Goal: Task Accomplishment & Management: Manage account settings

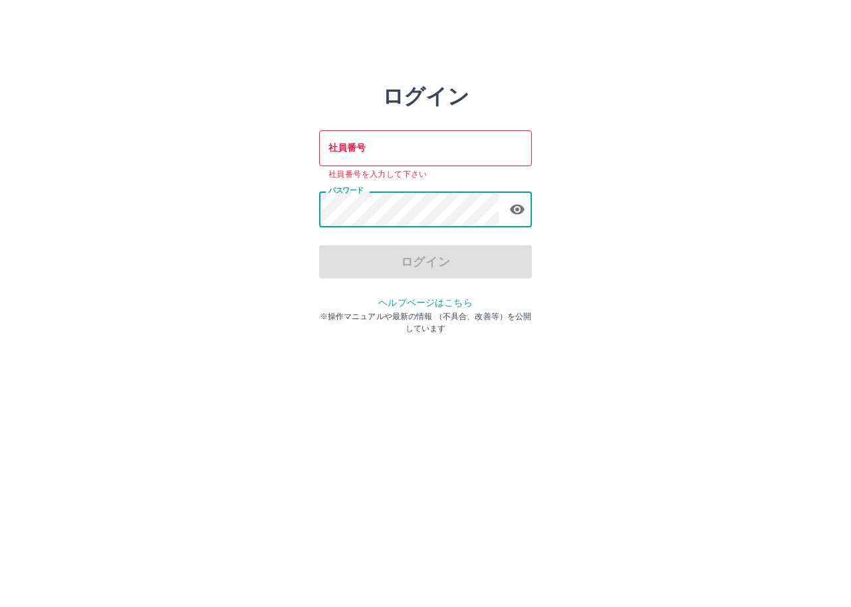
click at [265, 215] on div "ログイン 社員番号 社員番号 社員番号を入力して下さい パスワード パスワード ログイン ヘルプページはこちら ※操作マニュアルや最新の情報 （不具合、改善等…" at bounding box center [426, 190] width 798 height 213
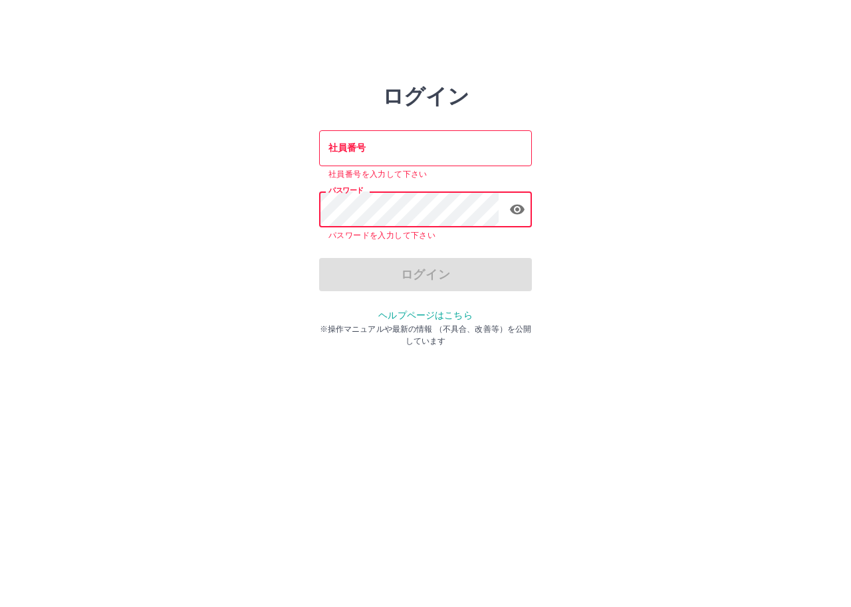
click at [402, 154] on input "社員番号" at bounding box center [425, 147] width 213 height 35
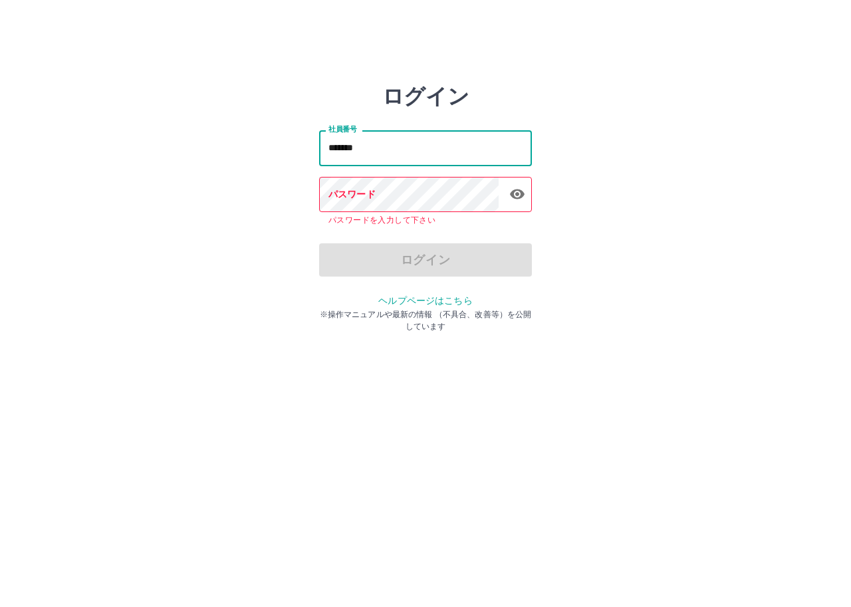
type input "*******"
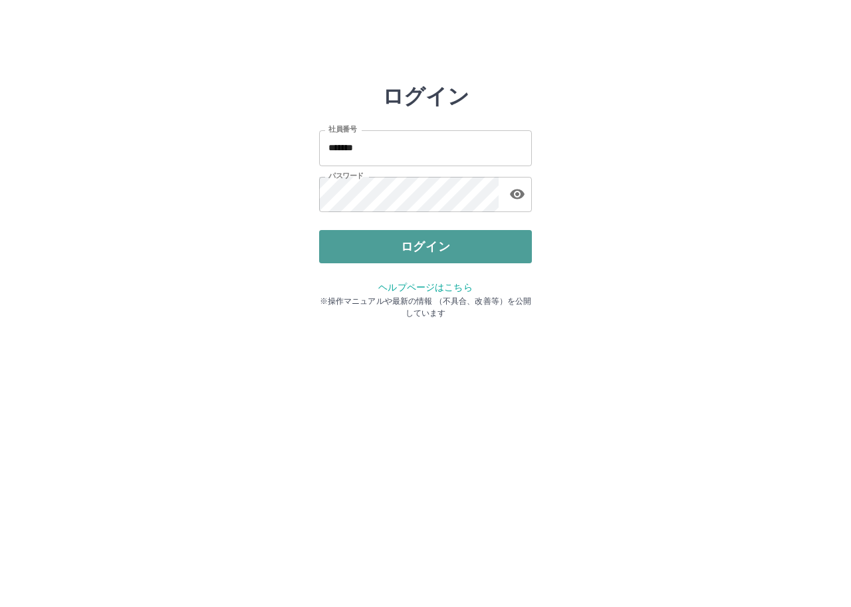
click at [373, 251] on button "ログイン" at bounding box center [425, 246] width 213 height 33
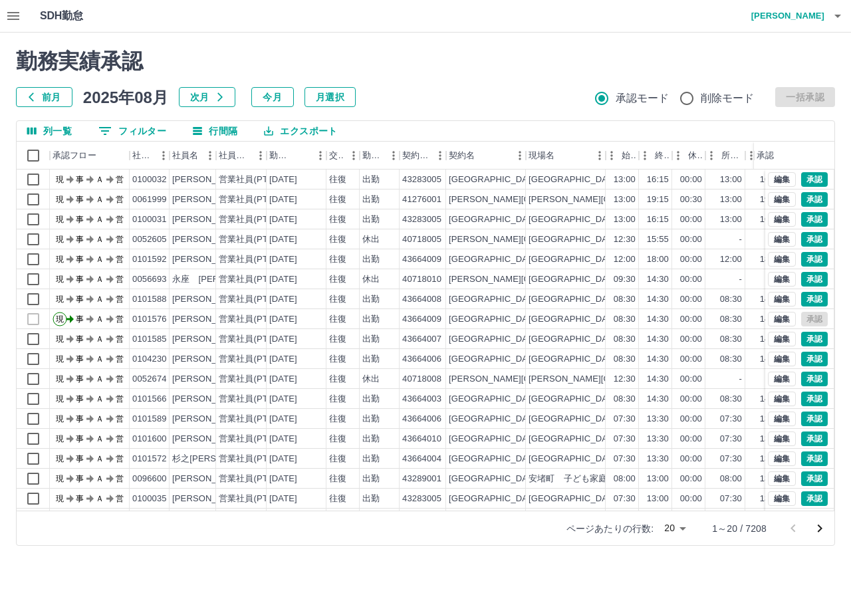
click at [98, 120] on div "勤務実績承認 前月 2025年08月 次月 今月 月選択 承認モード 削除モード 一括承認 列一覧 0 フィルター 行間隔 エクスポート 承認フロー 社員番号…" at bounding box center [425, 297] width 851 height 529
click at [106, 128] on icon "フィルター表示" at bounding box center [105, 131] width 12 height 8
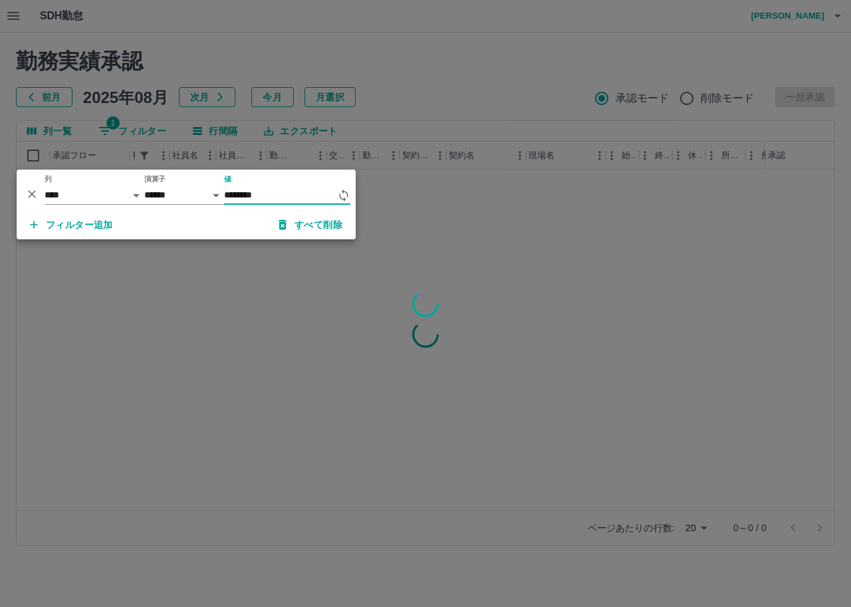
type input "********"
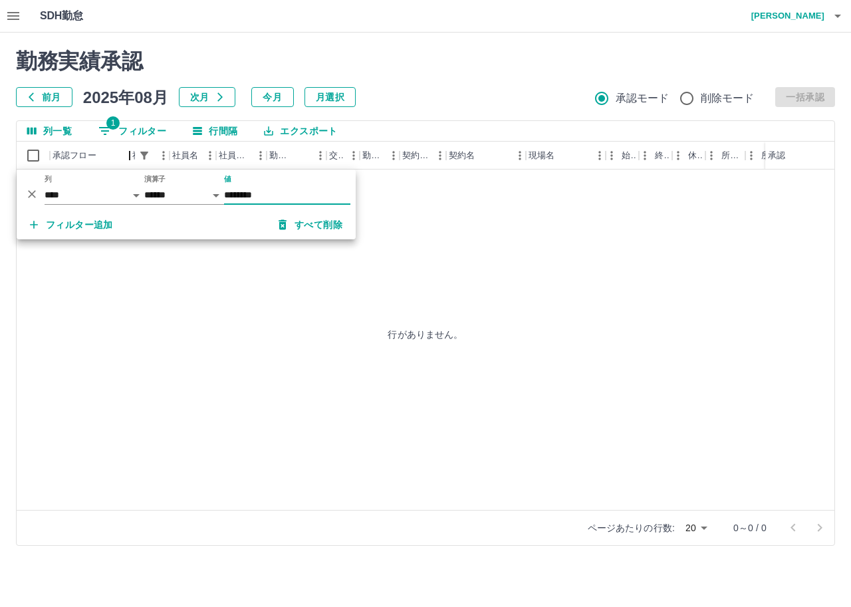
click at [125, 142] on div "承認フロー" at bounding box center [130, 156] width 16 height 28
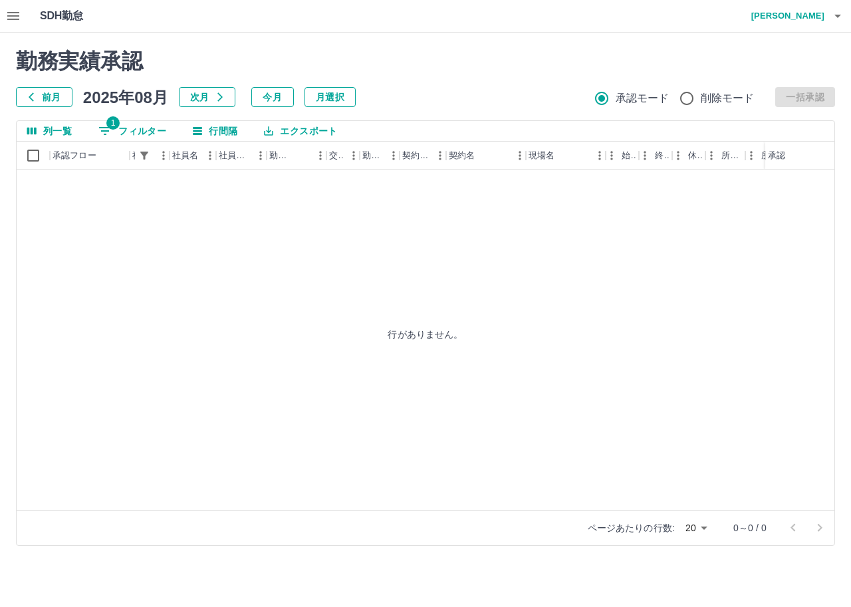
click at [125, 136] on button "1 フィルター" at bounding box center [132, 131] width 89 height 20
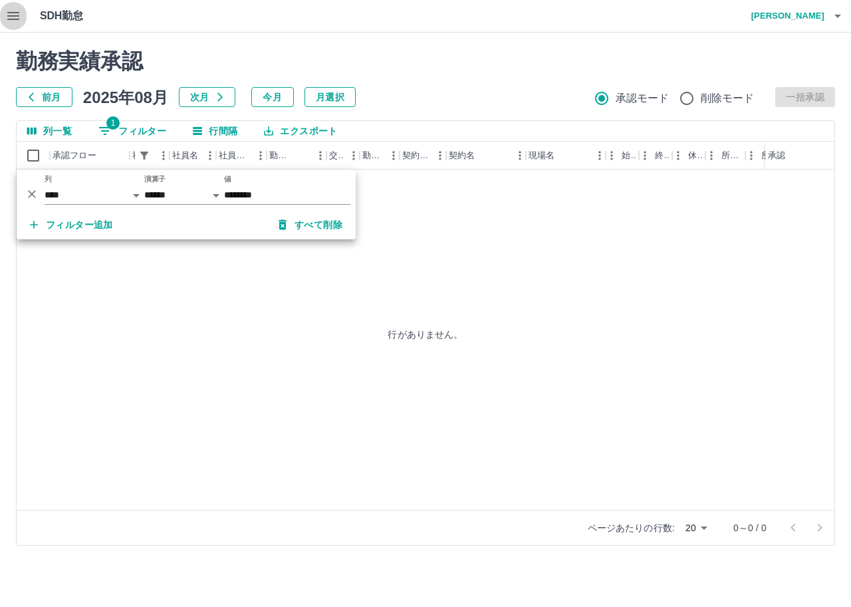
click at [14, 22] on icon "button" at bounding box center [13, 16] width 16 height 16
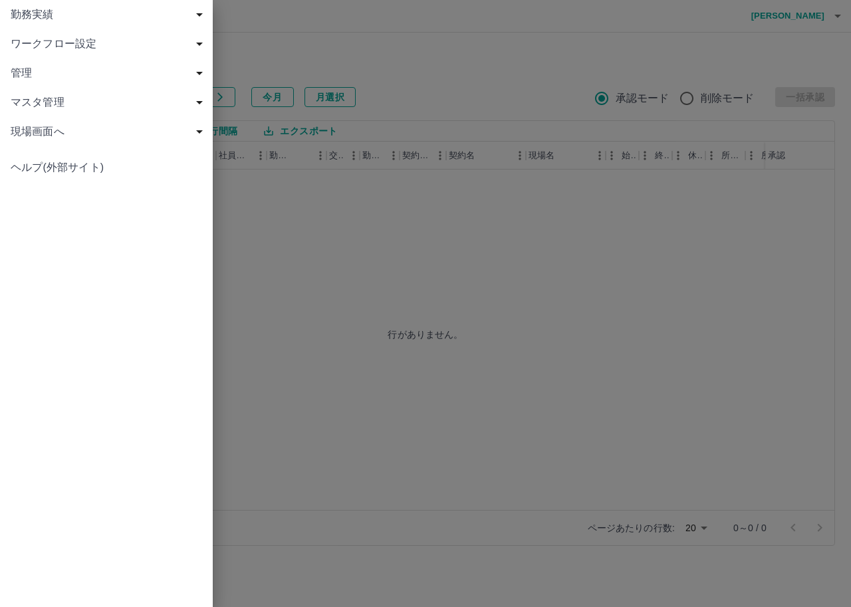
click at [56, 13] on span "勤務実績" at bounding box center [109, 15] width 197 height 16
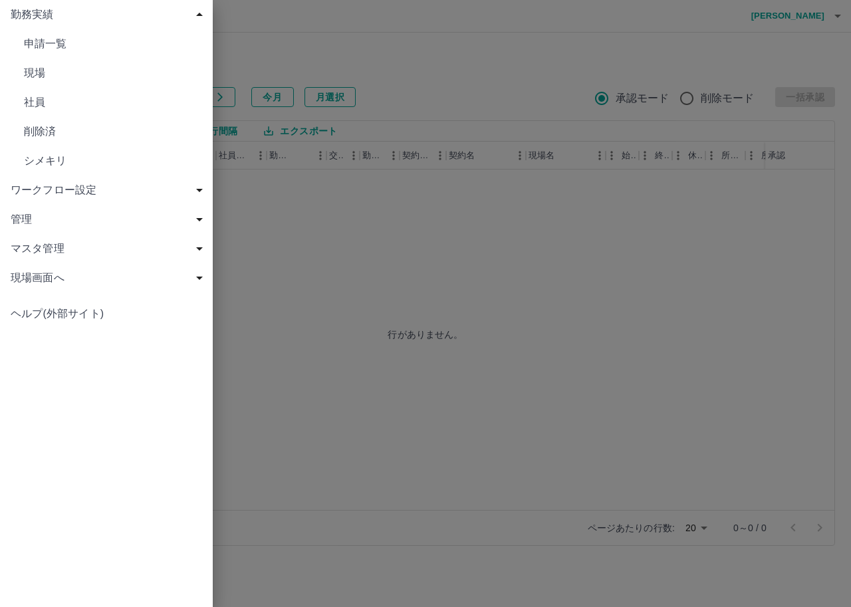
click at [59, 78] on span "現場" at bounding box center [113, 73] width 178 height 16
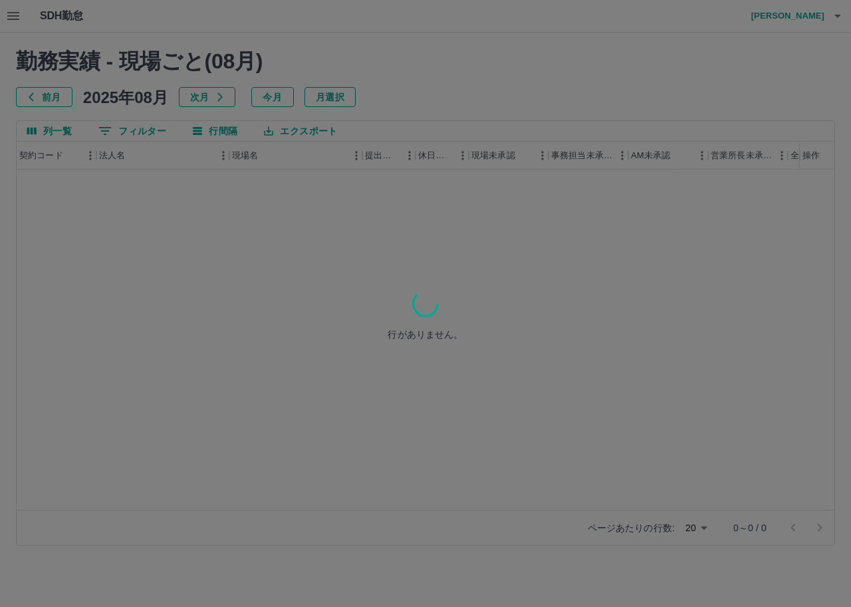
click at [99, 131] on div at bounding box center [425, 303] width 851 height 607
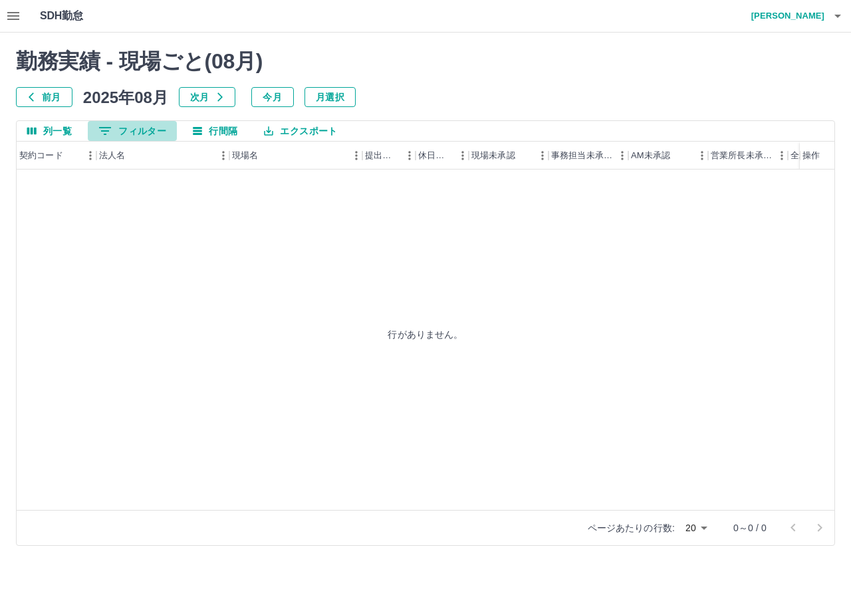
click at [99, 131] on icon "フィルター表示" at bounding box center [105, 131] width 16 height 16
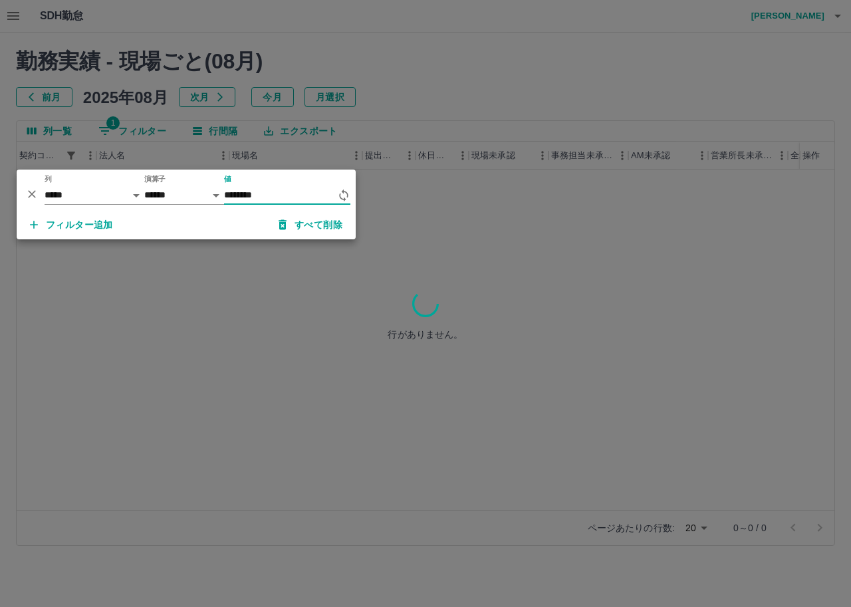
type input "********"
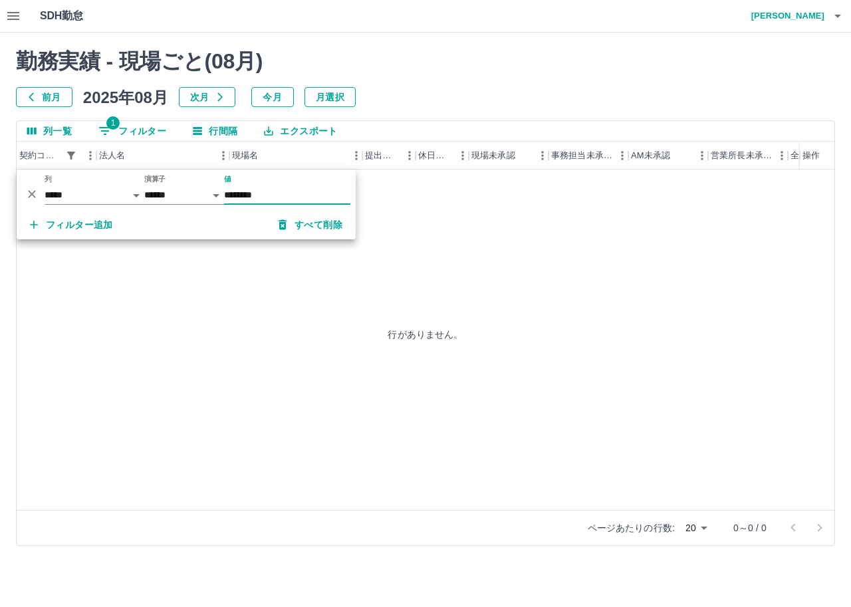
click at [480, 218] on div "行がありません。" at bounding box center [426, 334] width 818 height 329
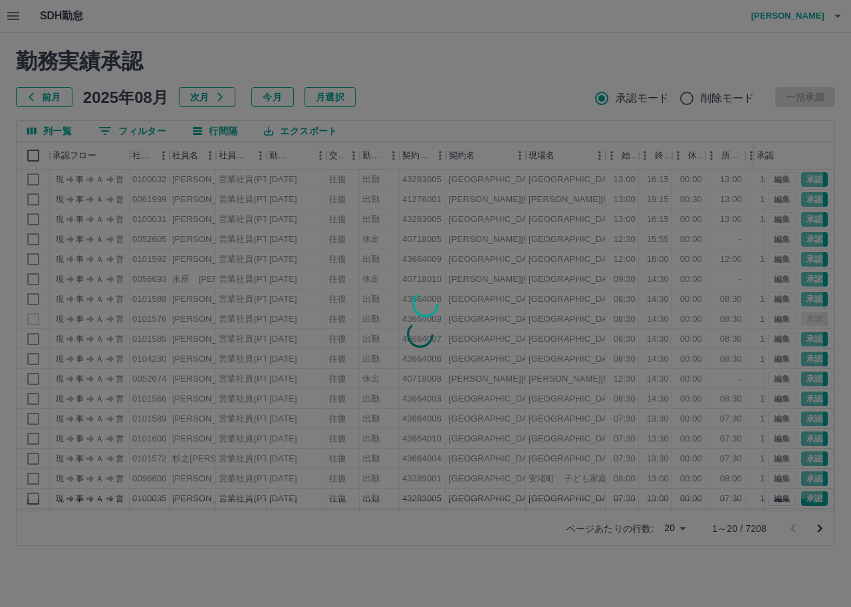
click at [12, 17] on div at bounding box center [425, 303] width 851 height 607
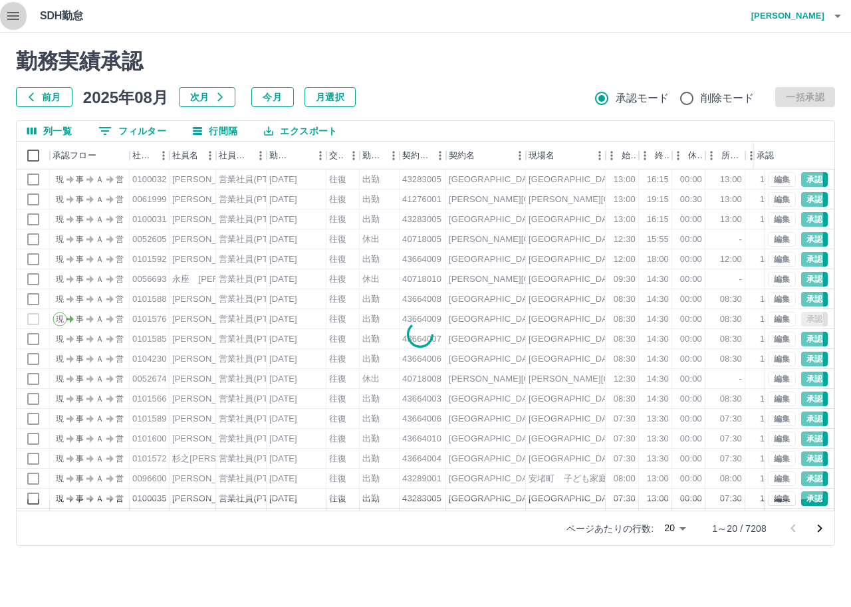
click at [15, 19] on icon "button" at bounding box center [13, 16] width 12 height 8
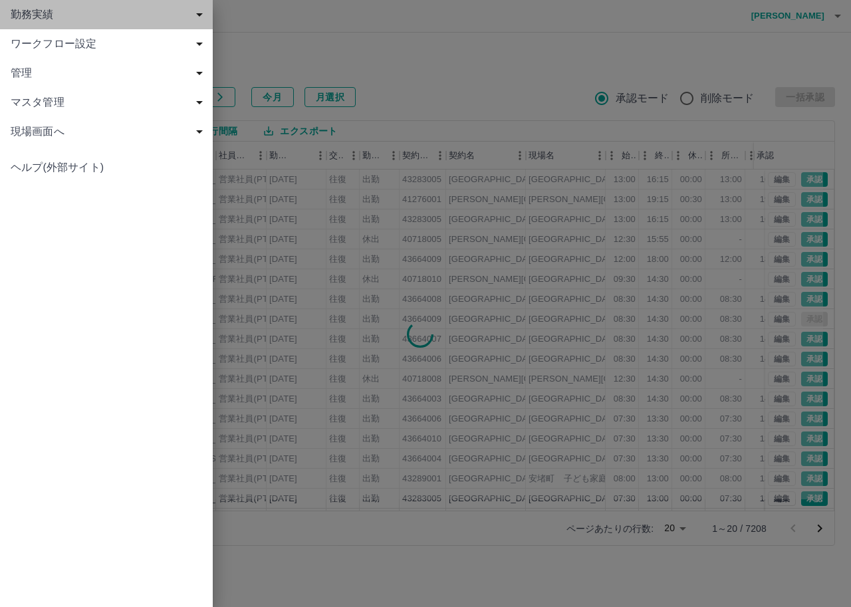
click at [28, 19] on span "勤務実績" at bounding box center [109, 15] width 197 height 16
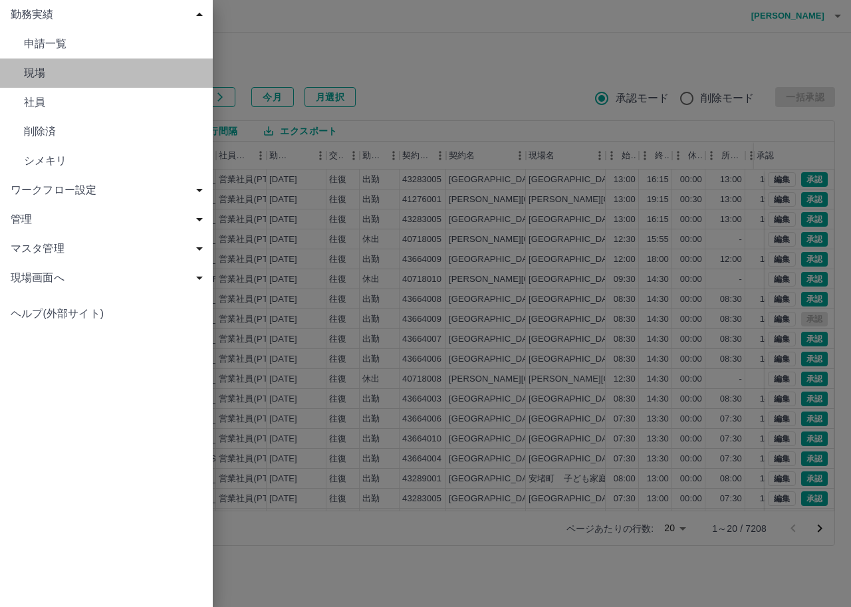
click at [51, 76] on span "現場" at bounding box center [113, 73] width 178 height 16
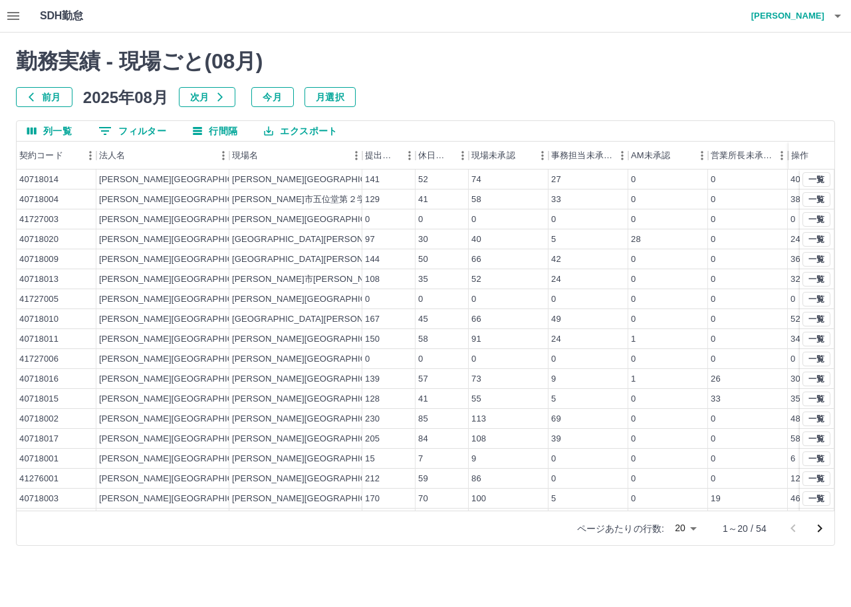
click at [123, 126] on button "0 フィルター" at bounding box center [132, 131] width 89 height 20
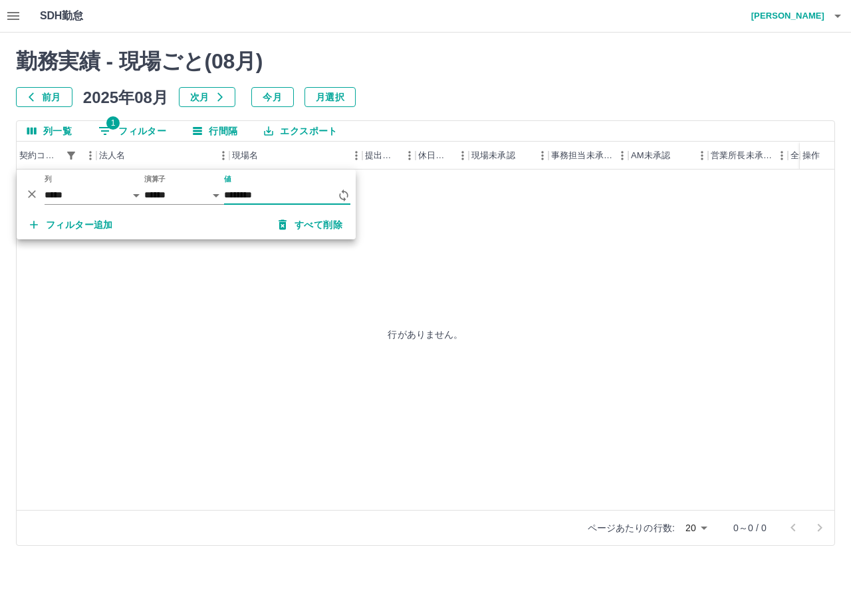
type input "********"
click at [352, 250] on div "行がありません。" at bounding box center [426, 334] width 818 height 329
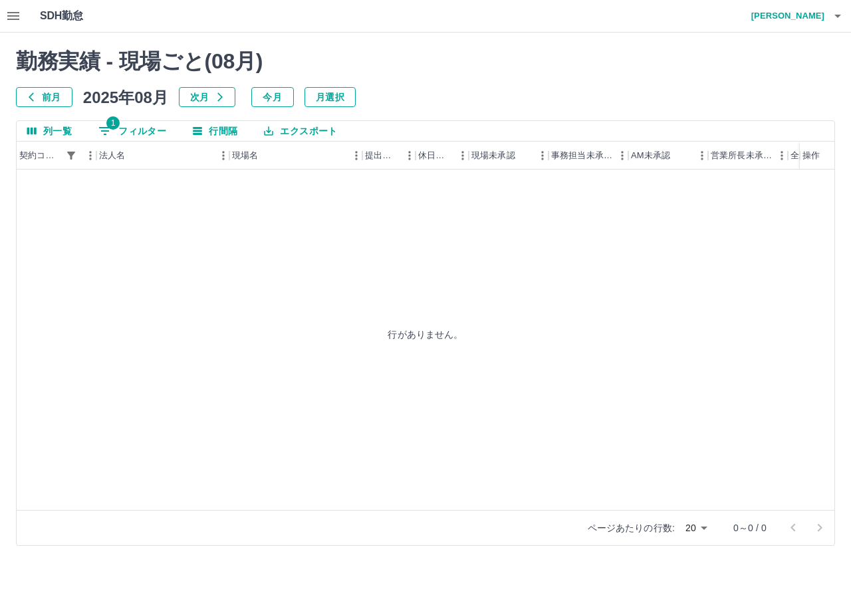
click at [104, 126] on icon "フィルター表示" at bounding box center [105, 131] width 16 height 16
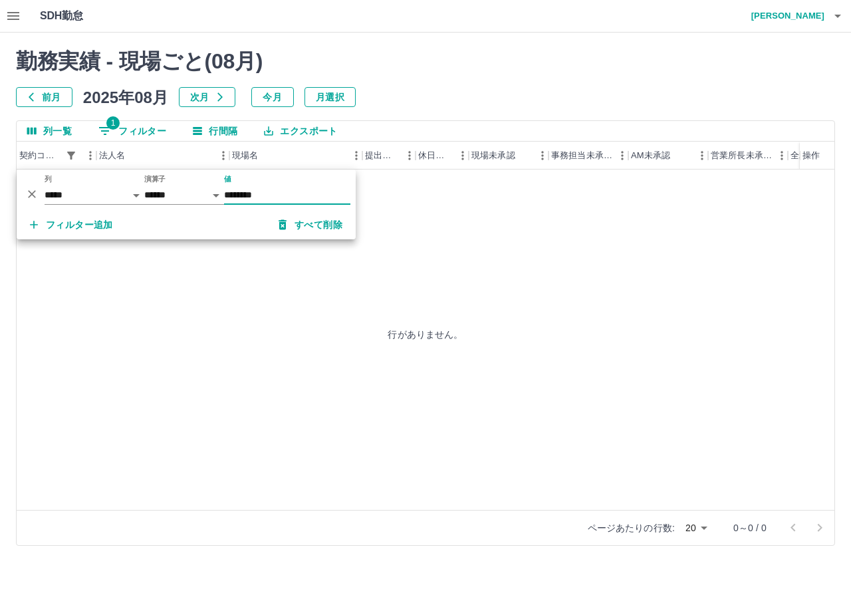
click at [249, 194] on input "********" at bounding box center [287, 194] width 126 height 19
type input "********"
click at [820, 180] on button "一覧" at bounding box center [816, 179] width 28 height 15
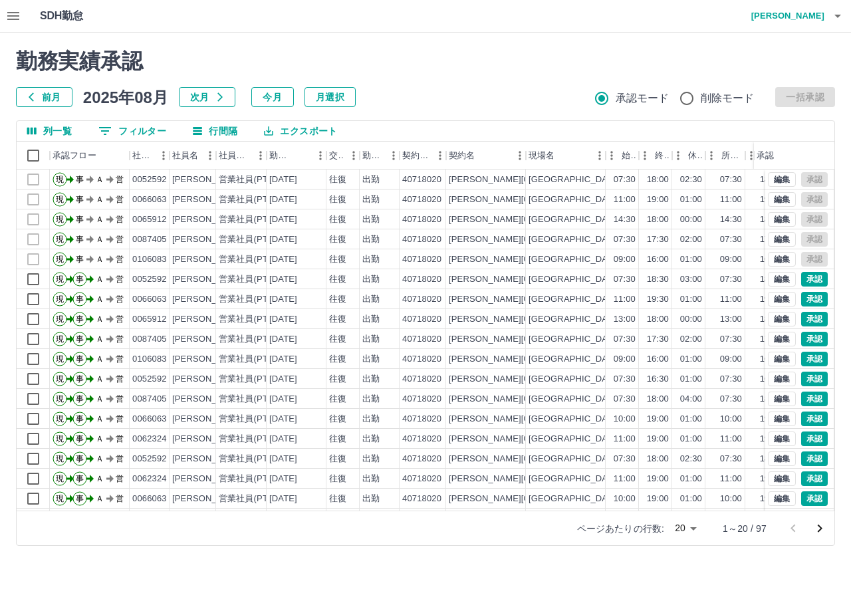
click at [317, 135] on button "エクスポート" at bounding box center [300, 131] width 94 height 20
click at [312, 144] on ul "CSVダウンロード 印刷" at bounding box center [307, 170] width 108 height 59
click at [414, 136] on div "列一覧 0 フィルター 行間隔 エクスポート" at bounding box center [426, 131] width 818 height 21
click at [314, 158] on icon "メニュー" at bounding box center [320, 155] width 13 height 13
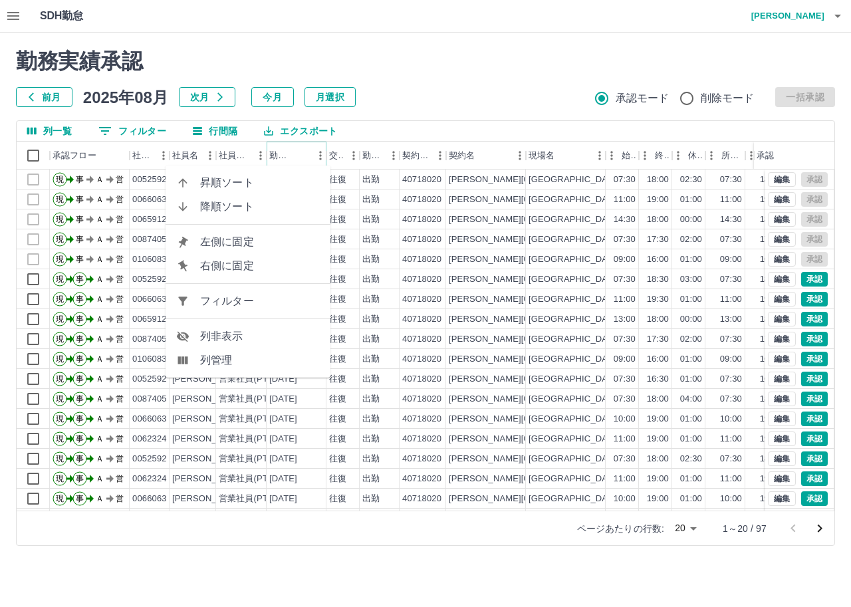
click at [298, 154] on icon "ソート" at bounding box center [301, 156] width 12 height 12
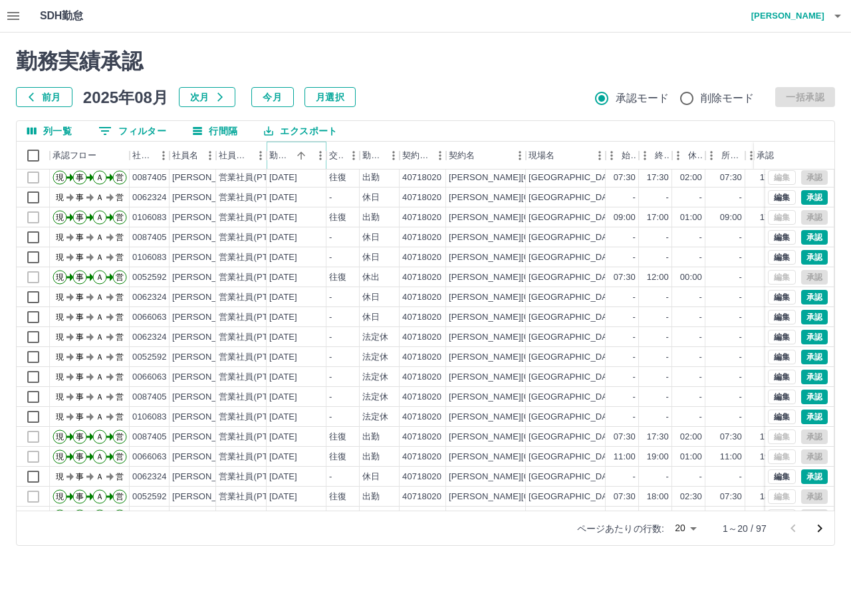
scroll to position [69, 0]
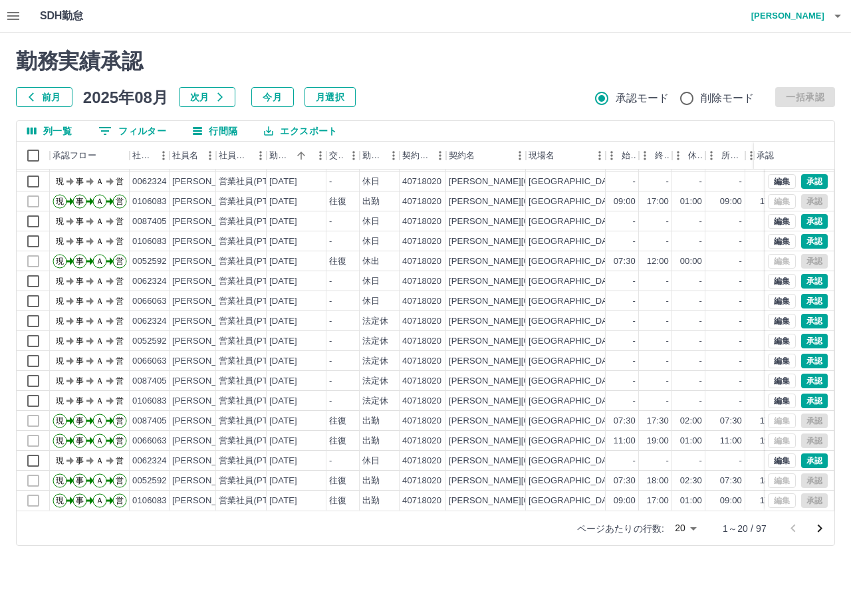
click at [701, 529] on body "SDH勤怠 小森　美和 勤務実績承認 前月 2025年08月 次月 今月 月選択 承認モード 削除モード 一括承認 列一覧 0 フィルター 行間隔 エクスポー…" at bounding box center [425, 281] width 851 height 562
click at [689, 533] on li "100" at bounding box center [685, 531] width 45 height 24
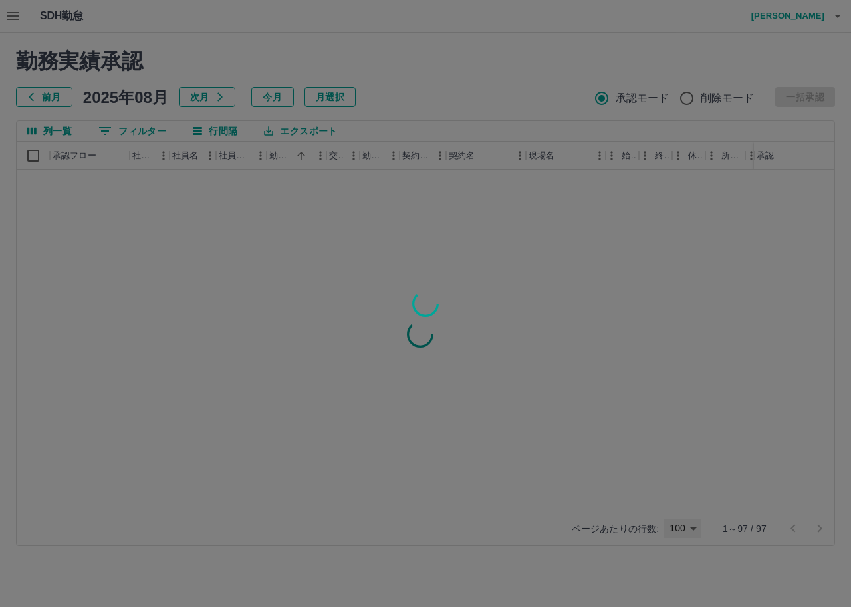
type input "***"
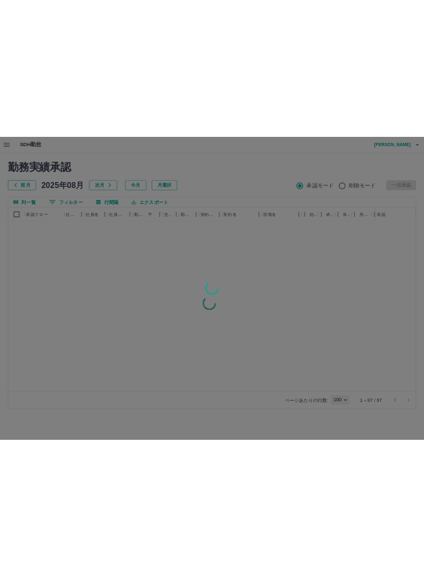
scroll to position [0, 0]
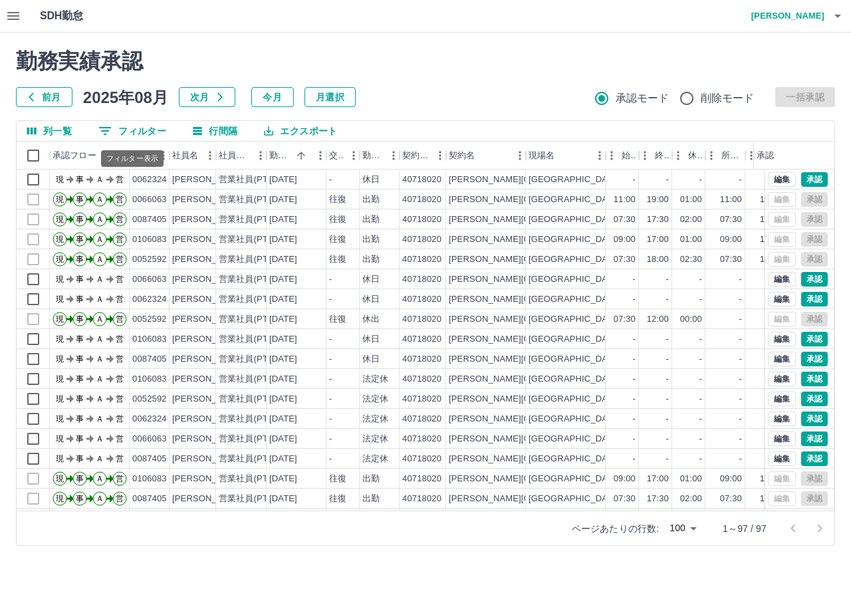
click at [136, 130] on button "0 フィルター" at bounding box center [132, 131] width 89 height 20
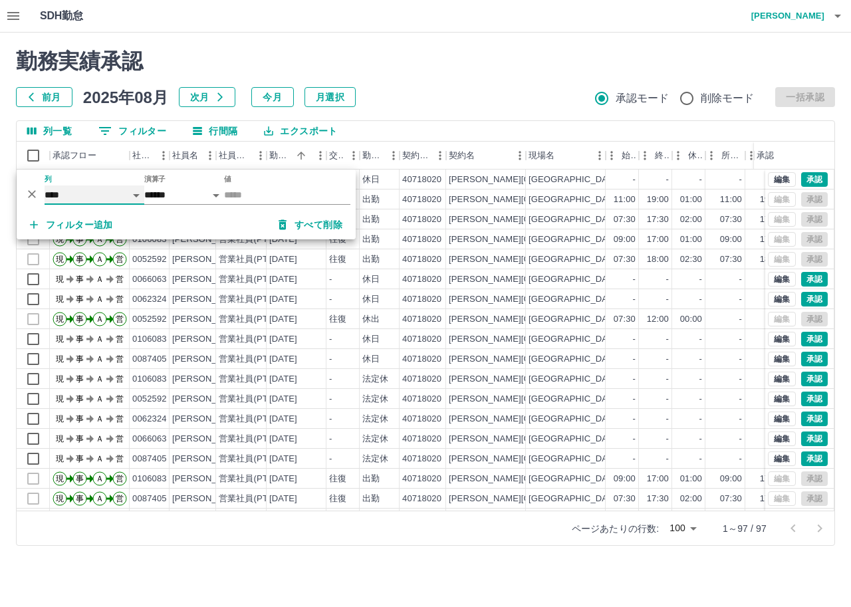
click at [116, 195] on select "**** *** **** *** *** **** ***** *** *** ** ** ** **** **** **** ** ** *** ****…" at bounding box center [95, 194] width 100 height 19
click at [45, 185] on select "**** *** **** *** *** **** ***** *** *** ** ** ** **** **** **** ** ** *** ****…" at bounding box center [95, 194] width 100 height 19
select select "**********"
select select "*****"
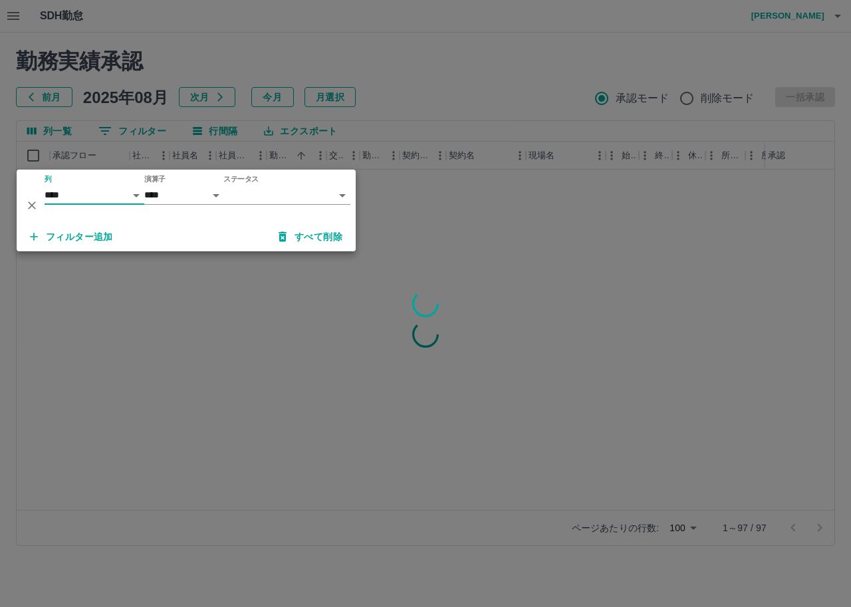
click at [341, 205] on div "ステータス ​ *********" at bounding box center [287, 196] width 126 height 42
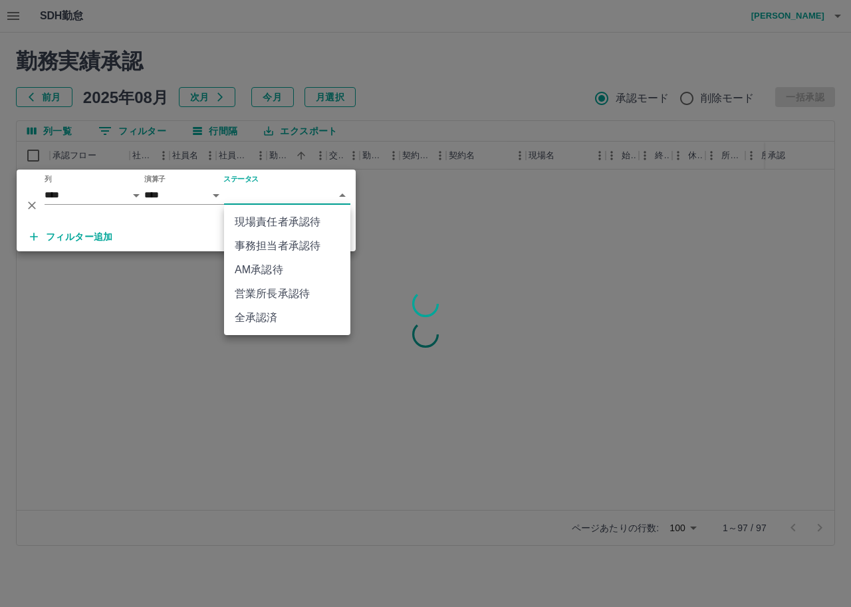
click at [342, 197] on body "SDH勤怠 小森　美和 勤務実績承認 前月 2025年08月 次月 今月 月選択 承認モード 削除モード 一括承認 列一覧 0 フィルター 行間隔 エクスポー…" at bounding box center [425, 281] width 851 height 562
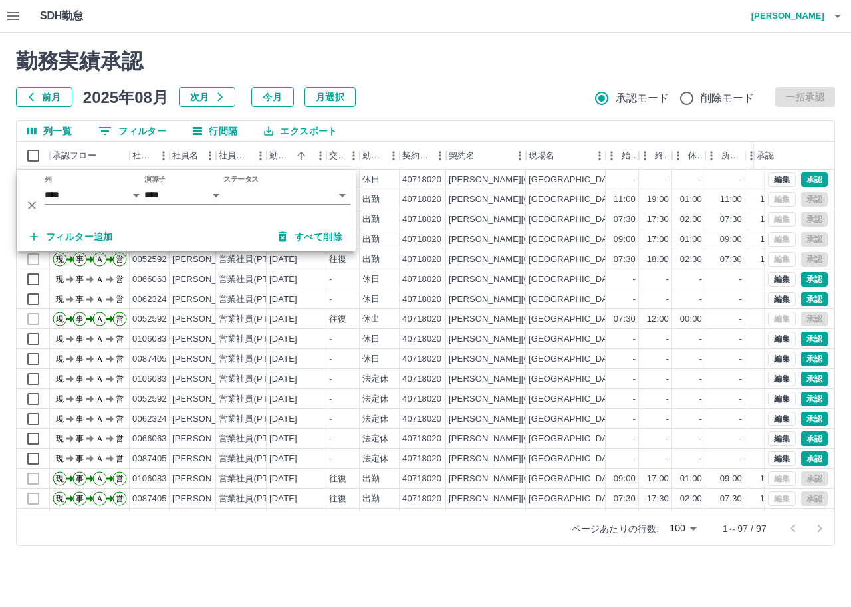
click at [342, 190] on body "SDH勤怠 小森　美和 勤務実績承認 前月 2025年08月 次月 今月 月選択 承認モード 削除モード 一括承認 列一覧 0 フィルター 行間隔 エクスポー…" at bounding box center [425, 281] width 851 height 562
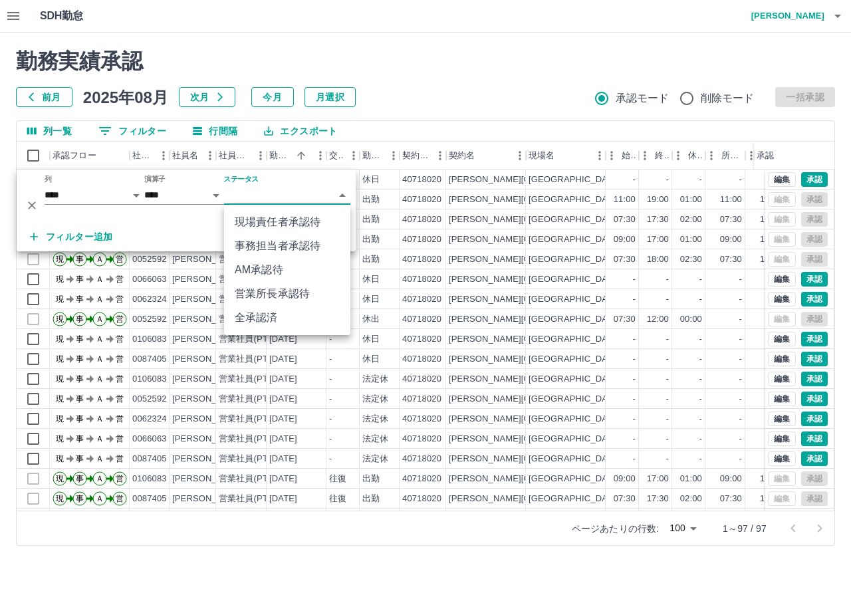
click at [304, 269] on li "AM承認待" at bounding box center [287, 270] width 126 height 24
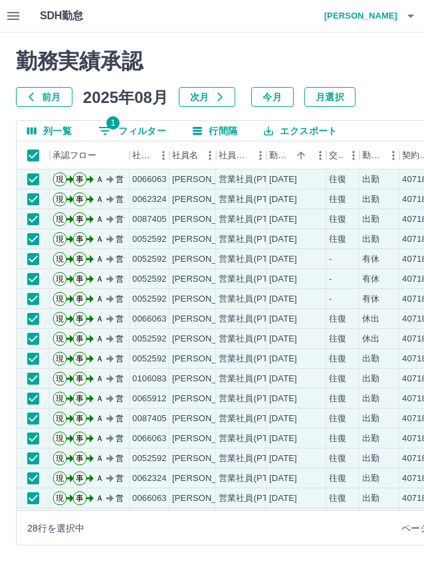
click at [100, 545] on div "28行を選択中 ページあたりの行数: 100 *** 1～28 / 28" at bounding box center [341, 528] width 648 height 35
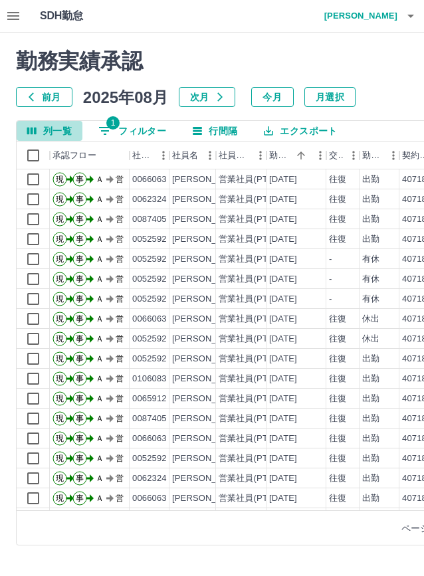
click at [37, 126] on button "列一覧" at bounding box center [50, 131] width 66 height 20
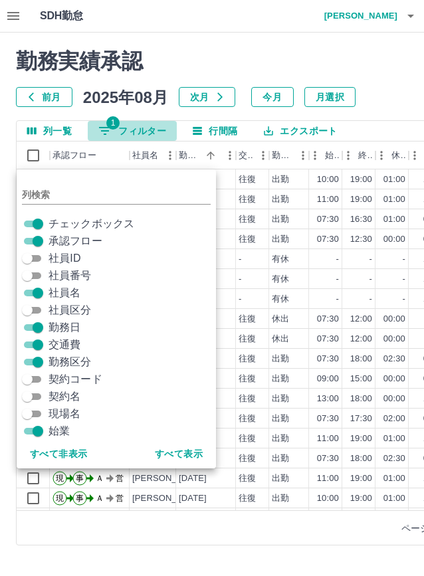
click at [169, 127] on button "1 フィルター" at bounding box center [132, 131] width 89 height 20
select select "**********"
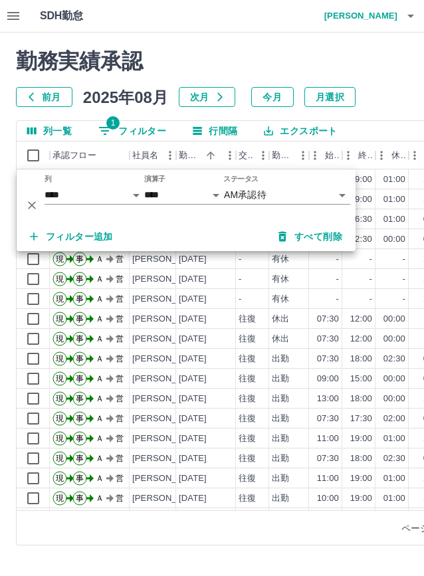
click at [374, 101] on div "前月 2025年08月 次月 今月 月選択 承認モード 削除モード 一括承認" at bounding box center [340, 97] width 649 height 20
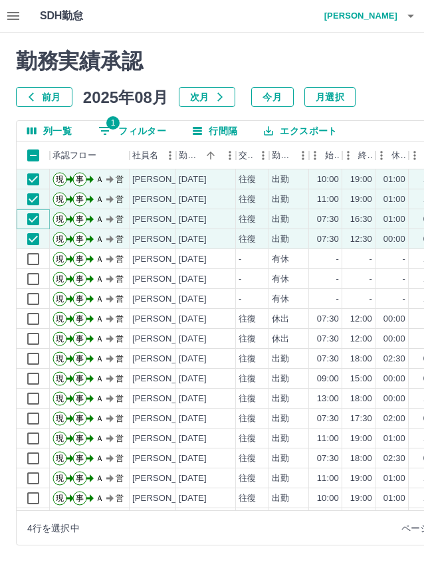
scroll to position [0, 257]
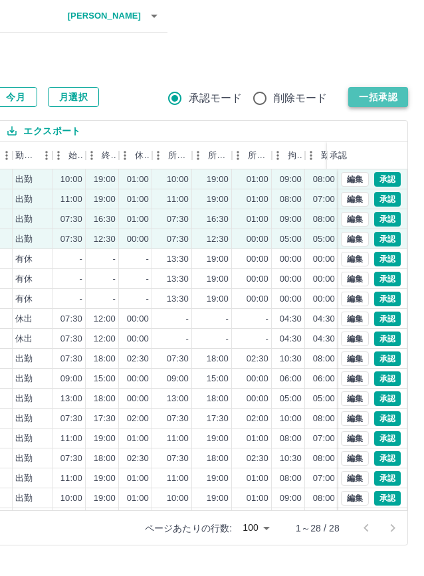
click at [372, 104] on button "一括承認" at bounding box center [378, 97] width 60 height 20
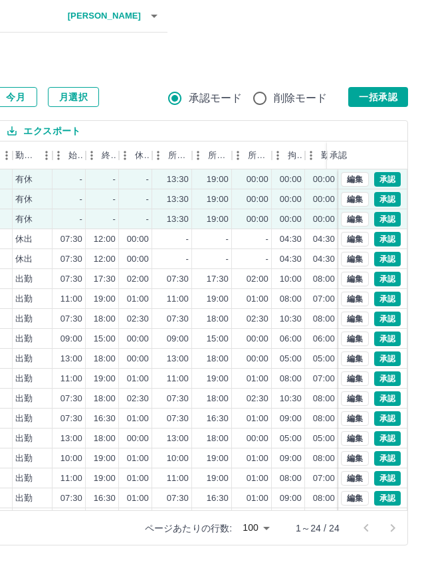
click at [344, 90] on div "前月 2025年08月 次月 今月 月選択 承認モード 削除モード 一括承認" at bounding box center [83, 97] width 649 height 20
click at [352, 90] on button "一括承認" at bounding box center [378, 97] width 60 height 20
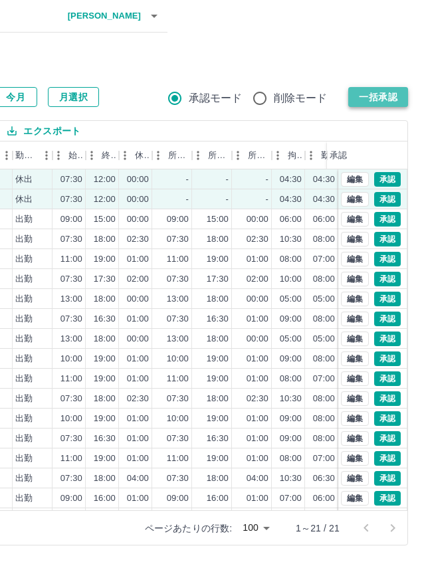
click at [392, 99] on button "一括承認" at bounding box center [378, 97] width 60 height 20
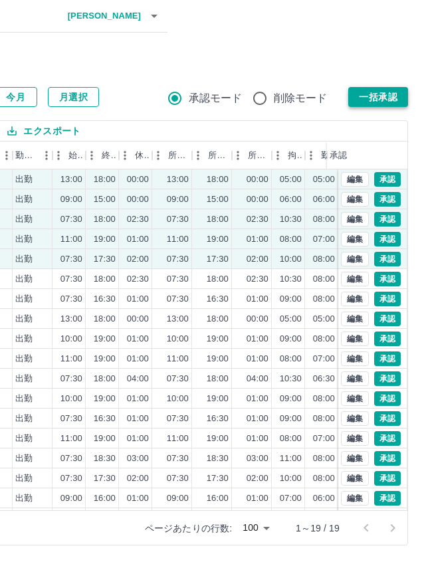
click at [370, 96] on button "一括承認" at bounding box center [378, 97] width 60 height 20
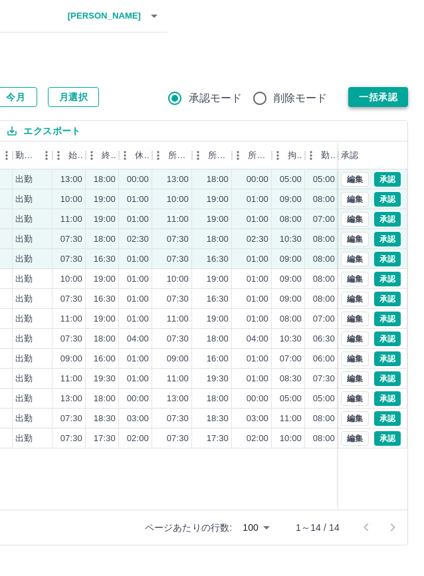
click at [385, 98] on button "一括承認" at bounding box center [378, 97] width 60 height 20
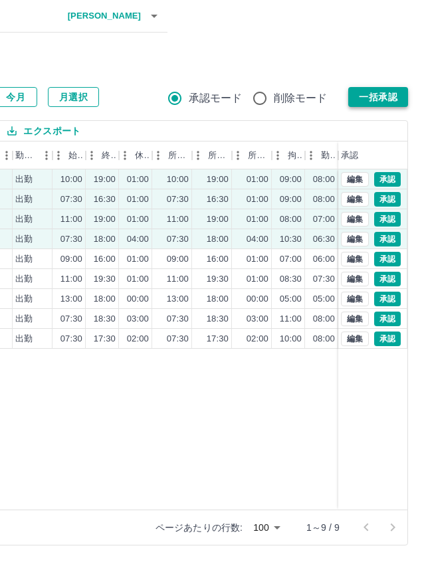
click at [369, 99] on button "一括承認" at bounding box center [378, 97] width 60 height 20
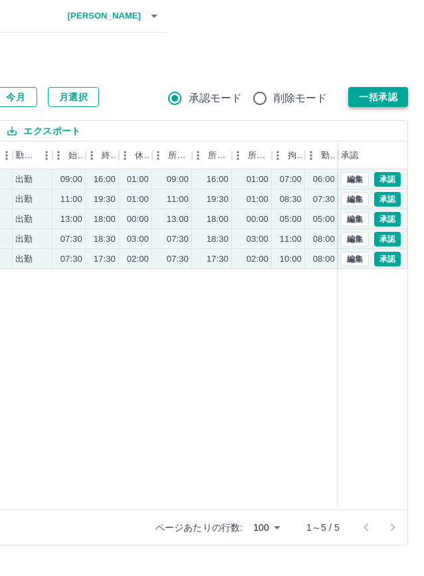
click at [397, 93] on button "一括承認" at bounding box center [378, 97] width 60 height 20
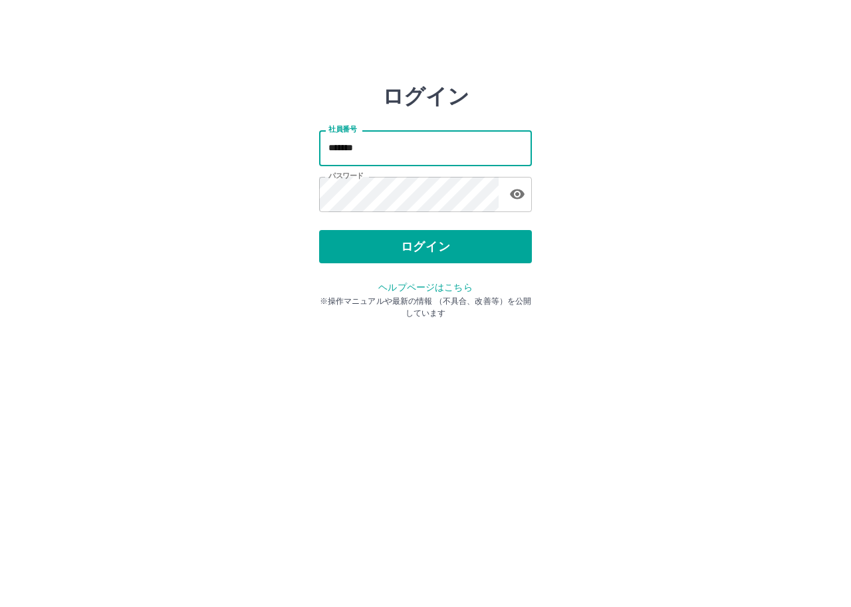
drag, startPoint x: 392, startPoint y: 146, endPoint x: 230, endPoint y: 150, distance: 162.3
click at [230, 150] on div "ログイン 社員番号 ******* 社員番号 パスワード パスワード ログイン ヘルプページはこちら ※操作マニュアルや最新の情報 （不具合、改善等）を公開し…" at bounding box center [426, 190] width 798 height 213
type input "*******"
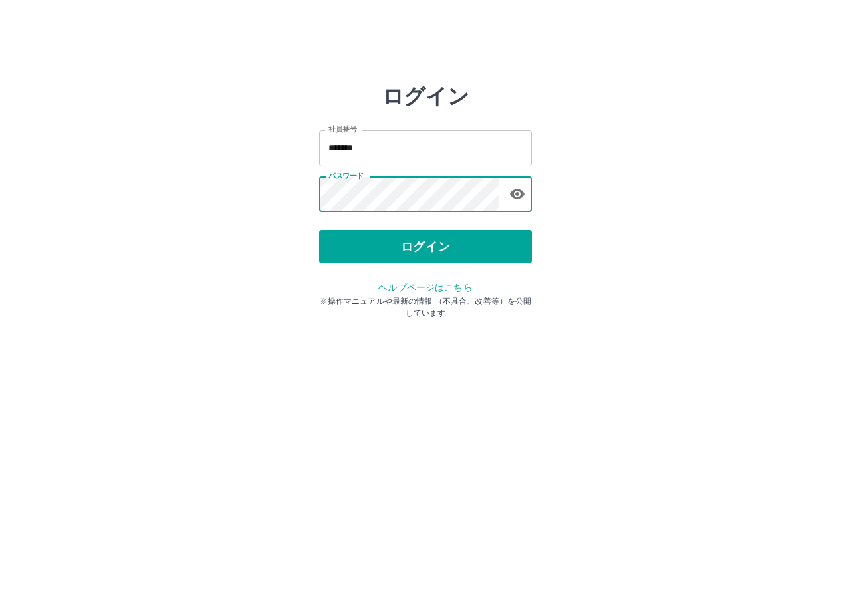
click at [303, 195] on div "ログイン 社員番号 ******* 社員番号 パスワード パスワード ログイン ヘルプページはこちら ※操作マニュアルや最新の情報 （不具合、改善等）を公開し…" at bounding box center [426, 190] width 798 height 213
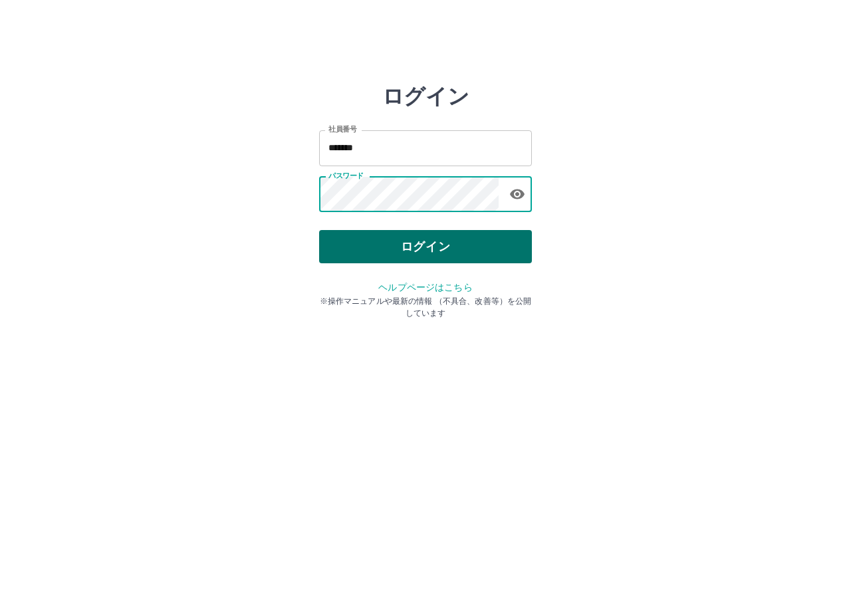
click at [381, 254] on button "ログイン" at bounding box center [425, 246] width 213 height 33
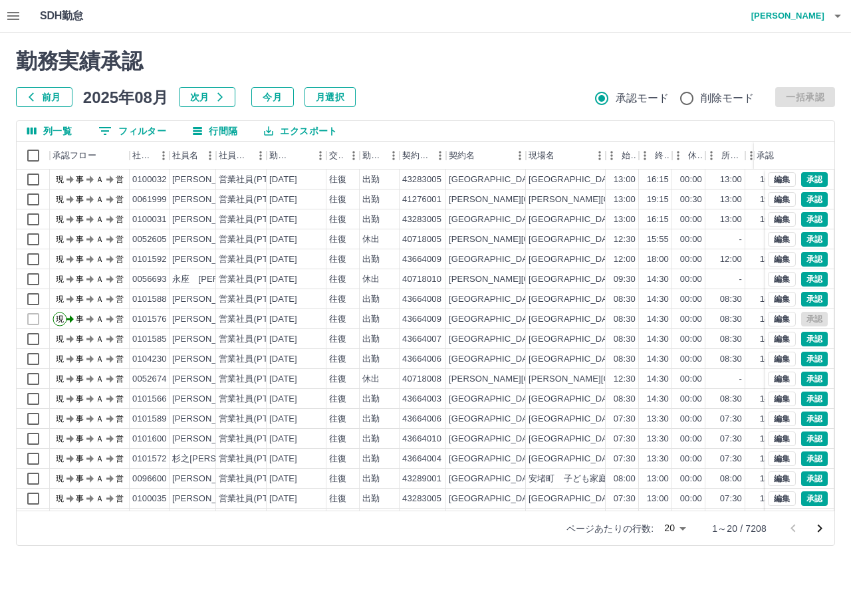
click at [13, 9] on div "SDH勤怠 小森　美和 勤務実績承認 前月 2025年08月 次月 今月 月選択 承認モード 削除モード 一括承認 列一覧 0 フィルター 行間隔 エクスポー…" at bounding box center [425, 281] width 851 height 562
click at [13, 9] on icon "button" at bounding box center [13, 16] width 16 height 16
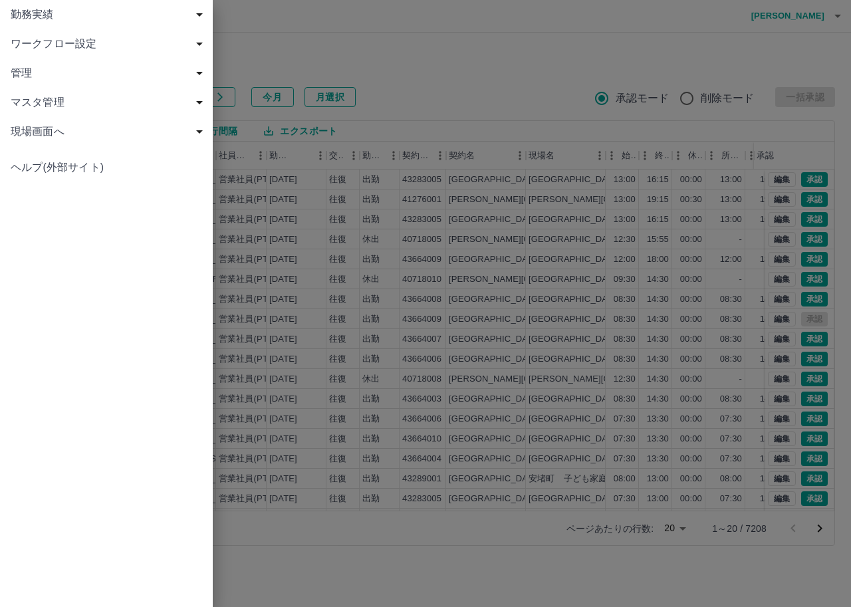
click at [63, 17] on span "勤務実績" at bounding box center [109, 15] width 197 height 16
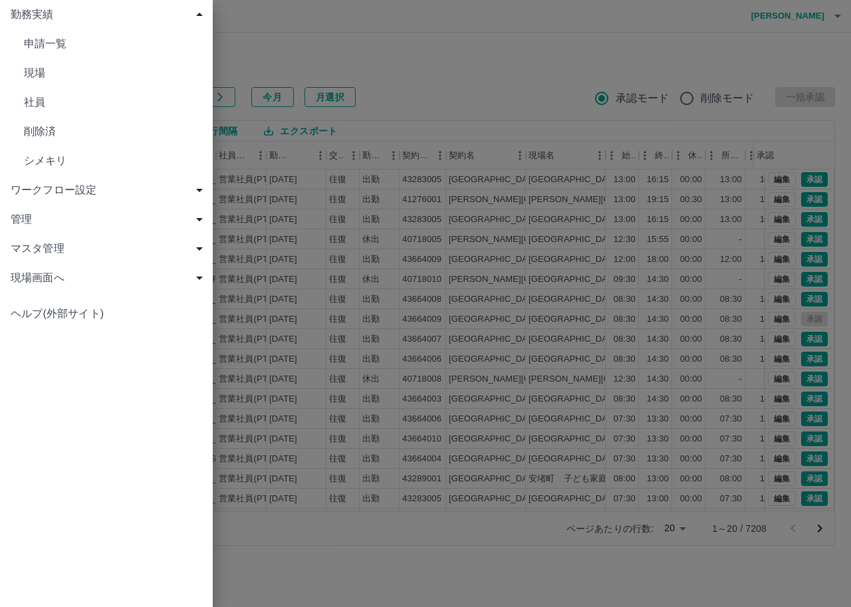
click at [95, 78] on span "現場" at bounding box center [113, 73] width 178 height 16
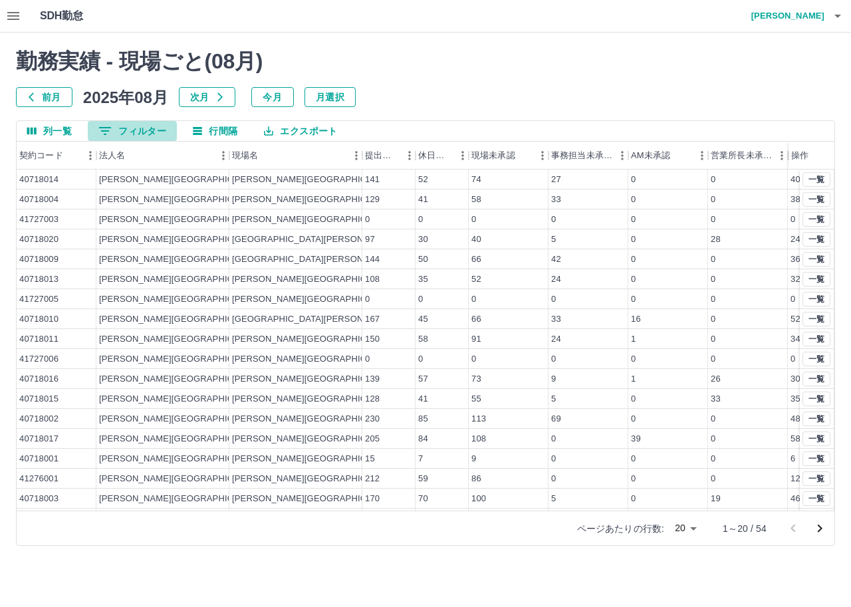
click at [136, 127] on button "0 フィルター" at bounding box center [132, 131] width 89 height 20
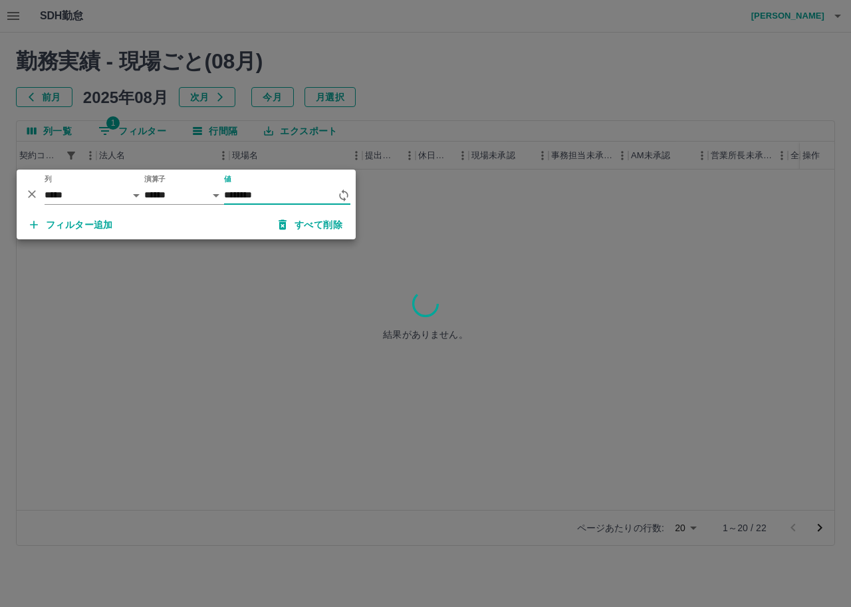
type input "********"
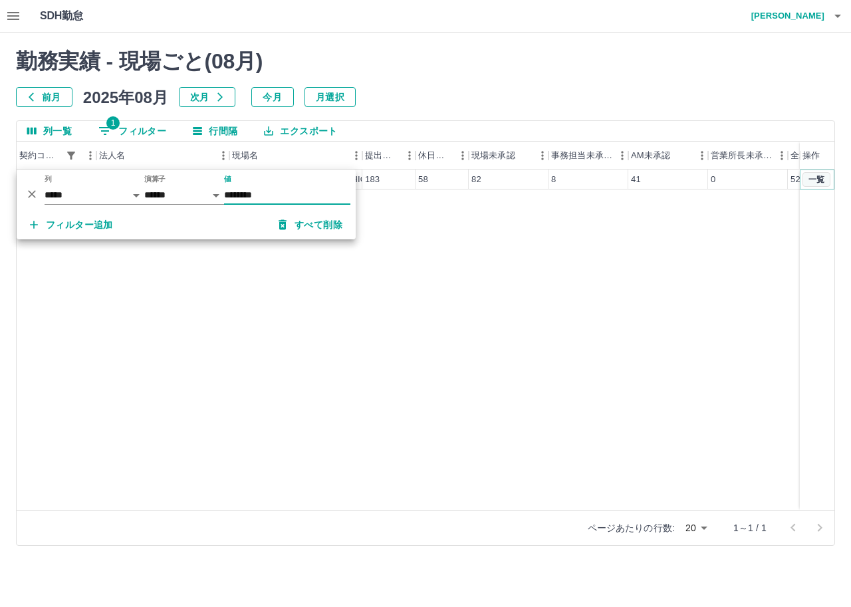
click at [824, 182] on button "一覧" at bounding box center [816, 179] width 28 height 15
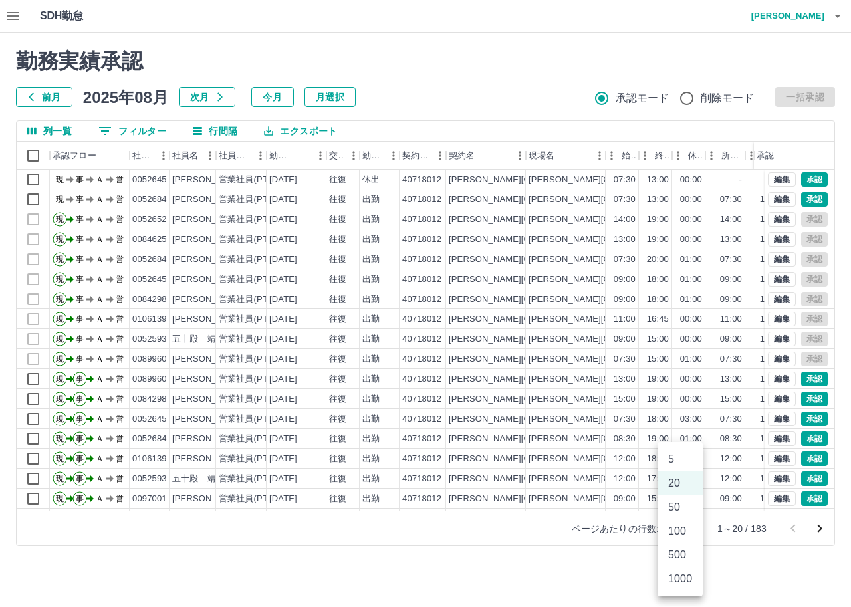
click at [689, 528] on body "SDH勤怠 小森　美和 勤務実績承認 前月 2025年08月 次月 今月 月選択 承認モード 削除モード 一括承認 列一覧 0 フィルター 行間隔 エクスポー…" at bounding box center [425, 281] width 851 height 562
click at [683, 554] on li "500" at bounding box center [680, 555] width 45 height 24
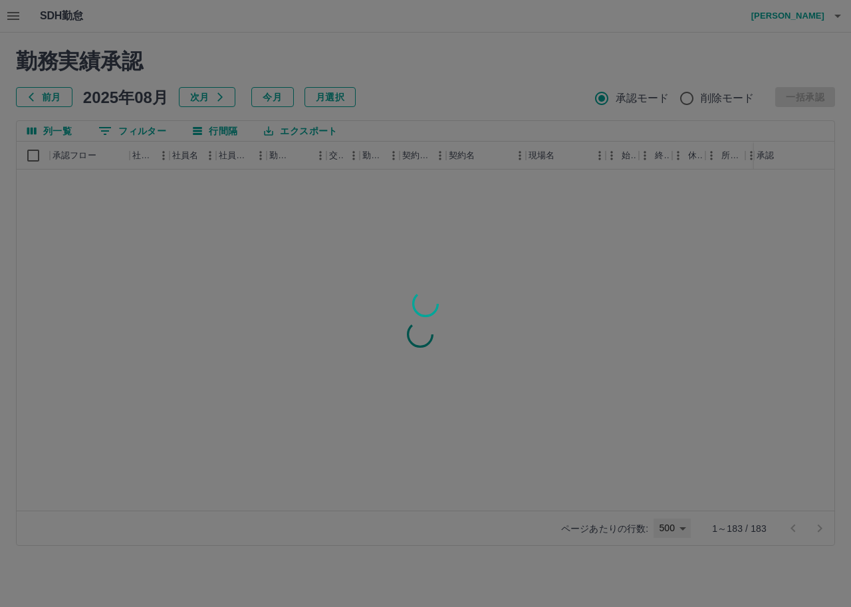
type input "***"
click at [103, 125] on div at bounding box center [425, 303] width 851 height 607
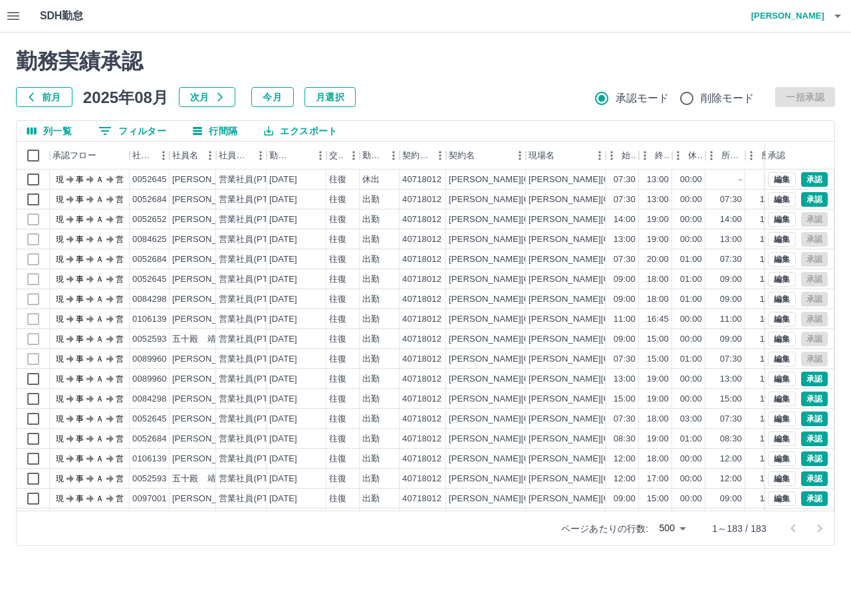
click at [103, 125] on div "勤務実績承認 前月 2025年08月 次月 今月 月選択 承認モード 削除モード 一括承認 列一覧 0 フィルター 行間隔 エクスポート 承認フロー 社員番号…" at bounding box center [425, 297] width 851 height 529
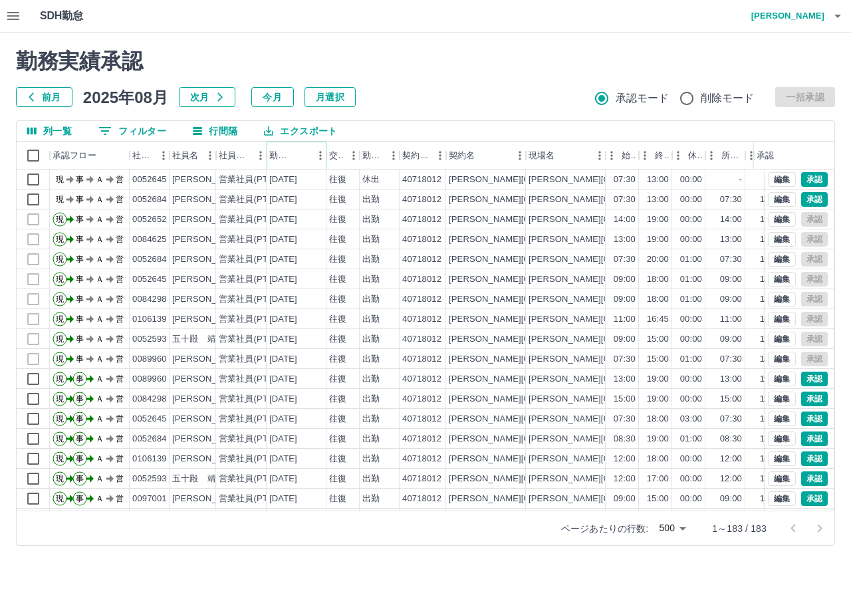
click at [316, 154] on icon "メニュー" at bounding box center [320, 155] width 13 height 13
click at [305, 158] on icon "ソート" at bounding box center [301, 156] width 12 height 12
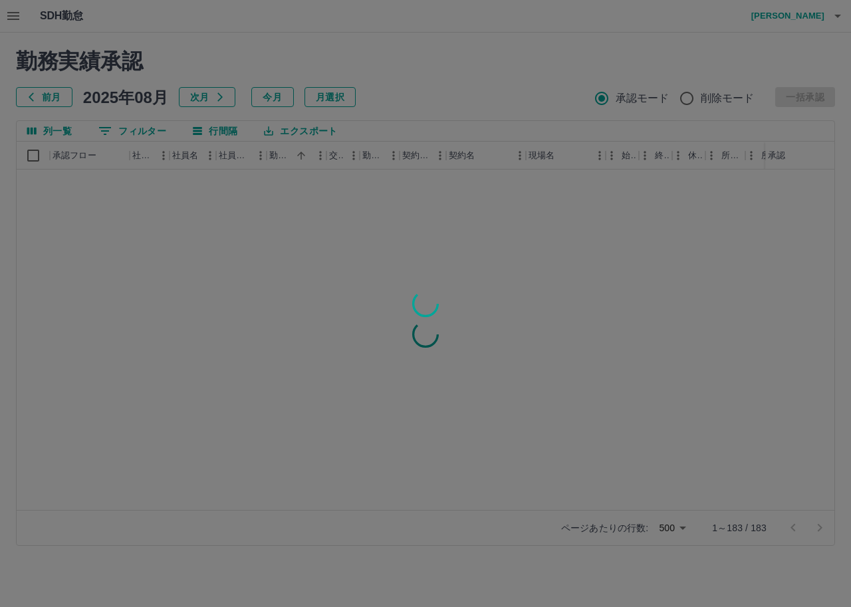
click at [114, 136] on div at bounding box center [425, 303] width 851 height 607
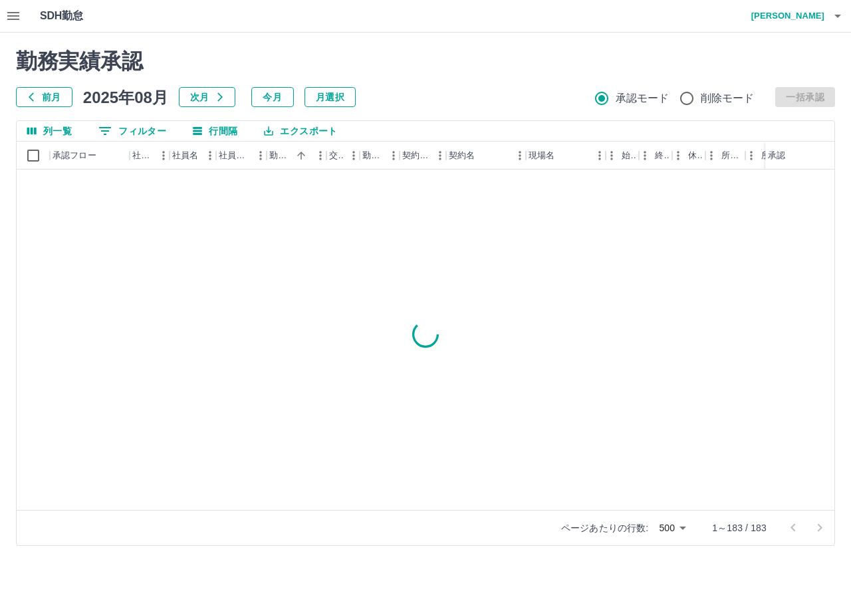
click at [115, 131] on button "0 フィルター" at bounding box center [132, 131] width 89 height 20
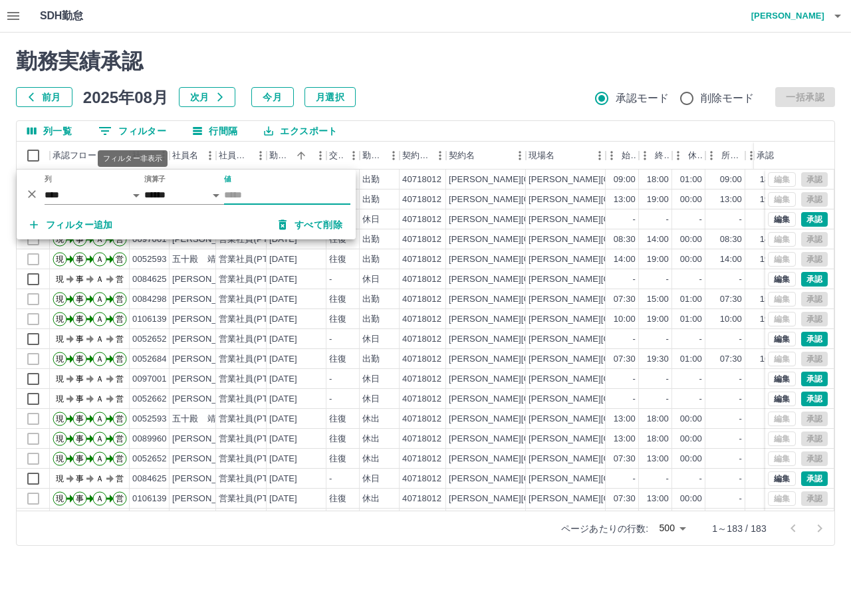
click at [115, 131] on button "0 フィルター" at bounding box center [132, 131] width 89 height 20
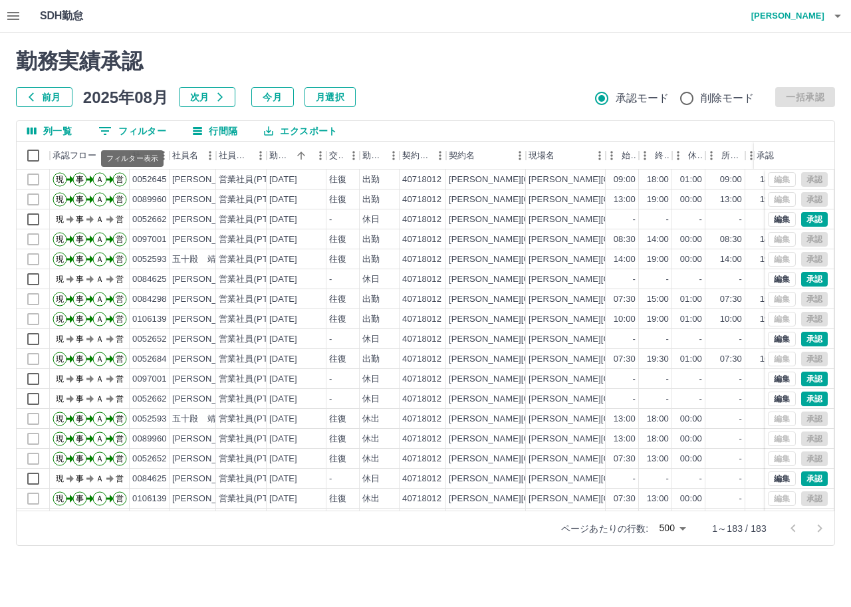
click at [115, 131] on button "0 フィルター" at bounding box center [132, 131] width 89 height 20
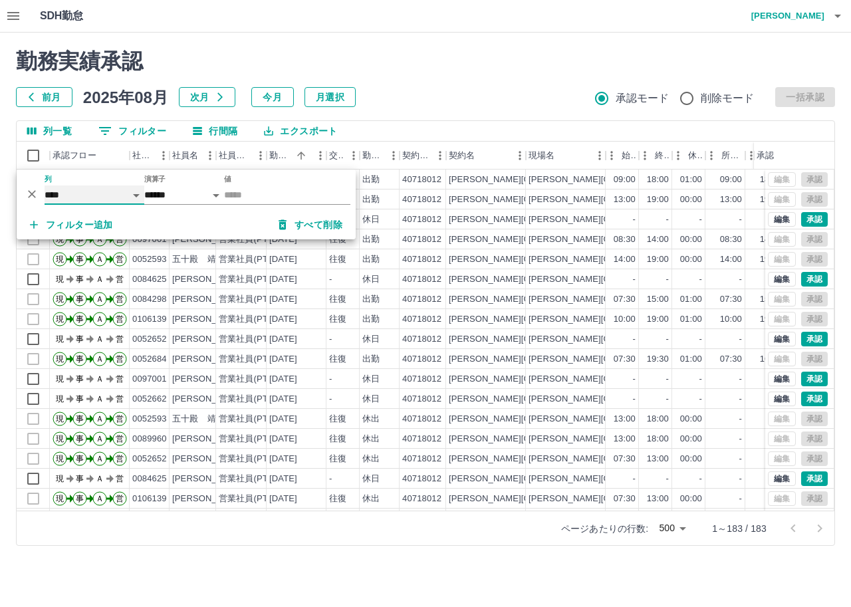
click at [139, 191] on select "**** *** **** *** *** **** ***** *** *** ** ** ** **** **** **** ** ** *** ****…" at bounding box center [95, 194] width 100 height 19
click at [45, 185] on select "**** *** **** *** *** **** ***** *** *** ** ** ** **** **** **** ** ** *** ****…" at bounding box center [95, 194] width 100 height 19
select select "**********"
select select "*****"
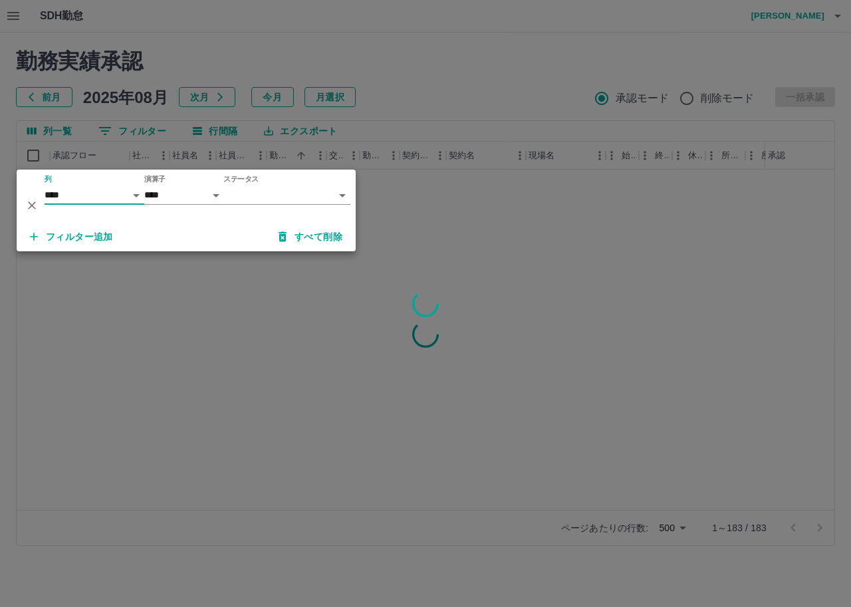
click at [274, 192] on body "SDH勤怠 小森　美和 勤務実績承認 前月 2025年08月 次月 今月 月選択 承認モード 削除モード 一括承認 列一覧 0 フィルター 行間隔 エクスポー…" at bounding box center [425, 281] width 851 height 562
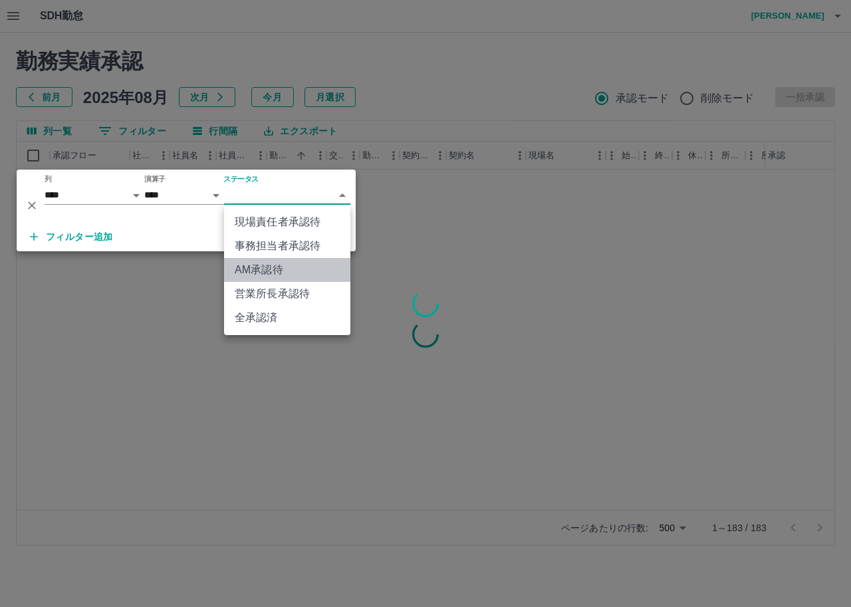
click at [285, 276] on li "AM承認待" at bounding box center [287, 270] width 126 height 24
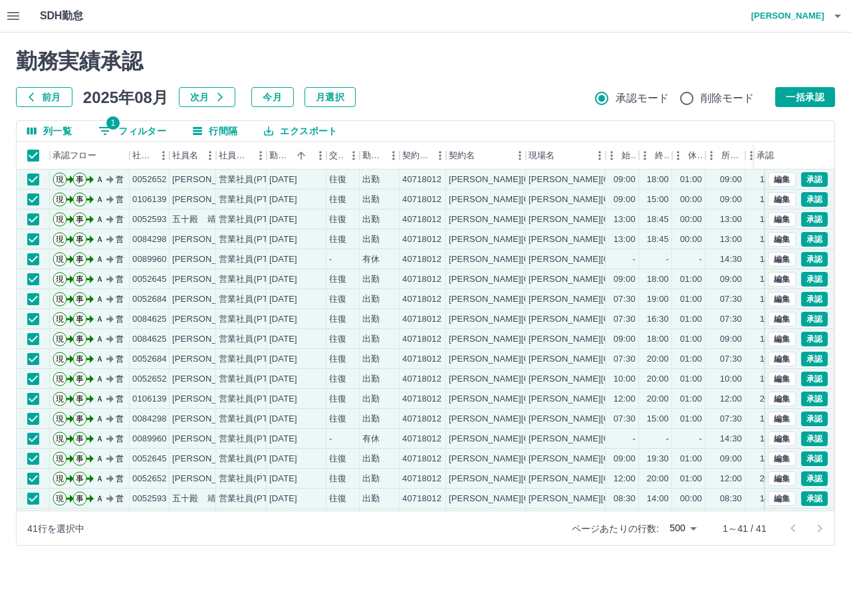
click at [317, 550] on div "勤務実績承認 前月 2025年08月 次月 今月 月選択 承認モード 削除モード 一括承認 列一覧 1 フィルター 行間隔 エクスポート 承認フロー 社員番号…" at bounding box center [425, 297] width 851 height 529
click at [565, 28] on div "SDH勤怠 小森　美和" at bounding box center [425, 16] width 851 height 33
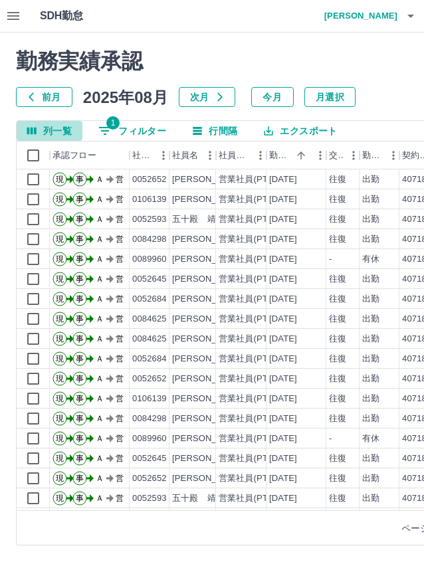
click at [29, 126] on icon "列選択" at bounding box center [32, 131] width 12 height 12
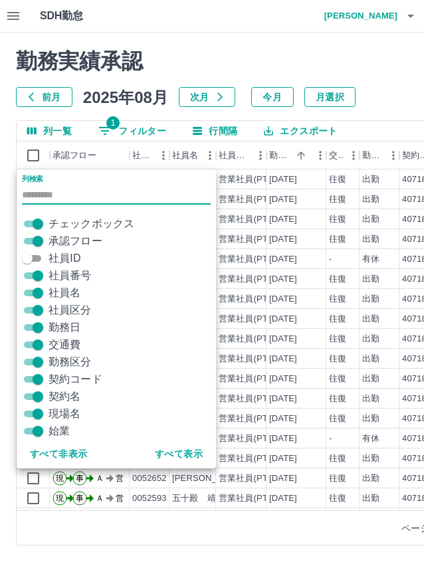
click at [78, 268] on span "社員番号" at bounding box center [70, 276] width 43 height 16
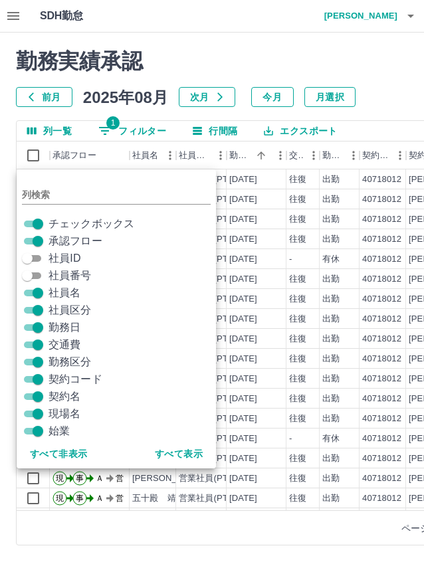
click at [72, 310] on span "社員区分" at bounding box center [70, 310] width 43 height 16
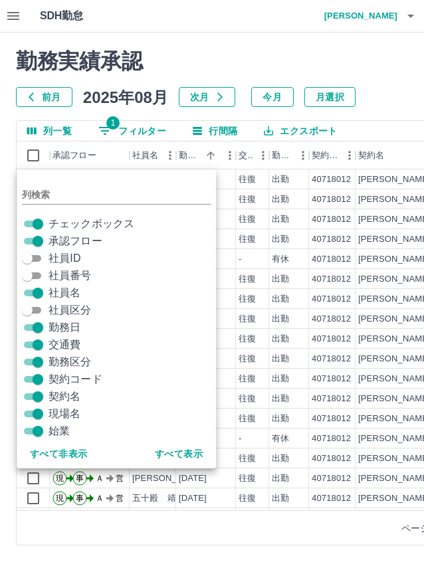
click at [73, 377] on span "契約コード" at bounding box center [76, 380] width 54 height 16
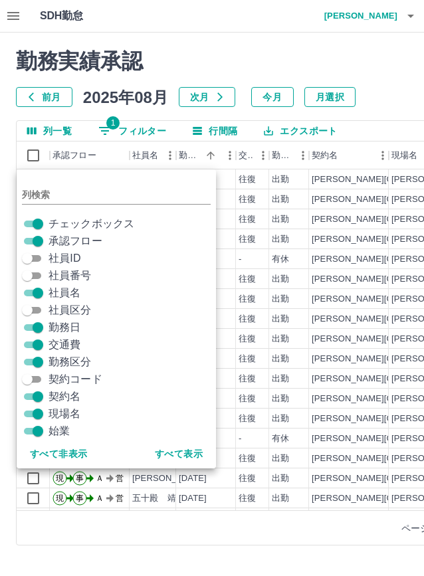
click at [69, 396] on span "契約名" at bounding box center [65, 397] width 32 height 16
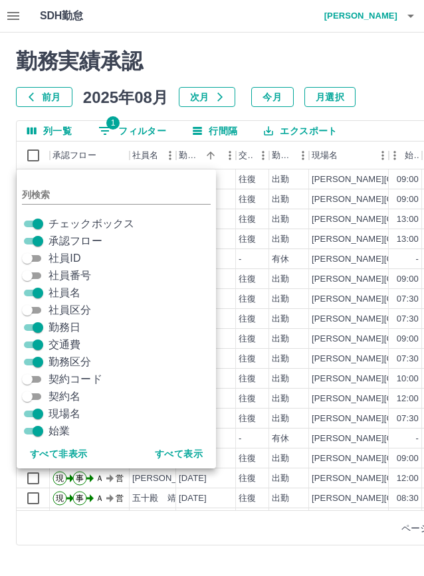
click at [67, 412] on span "現場名" at bounding box center [65, 414] width 32 height 16
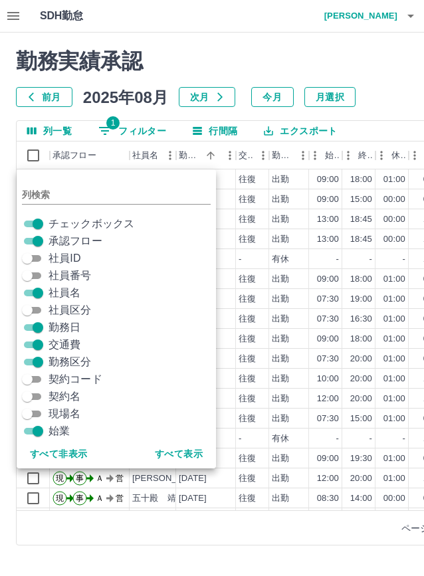
click at [86, 113] on div "勤務実績承認 前月 2025年08月 次月 今月 月選択 承認モード 削除モード 一括承認 列一覧 1 フィルター 行間隔 エクスポート 承認フロー 社員名 …" at bounding box center [340, 297] width 681 height 529
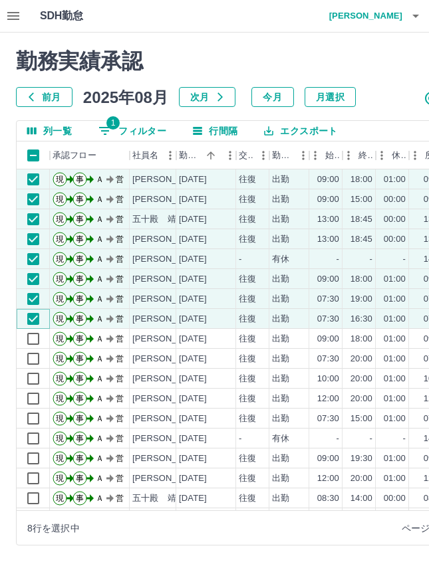
scroll to position [0, 252]
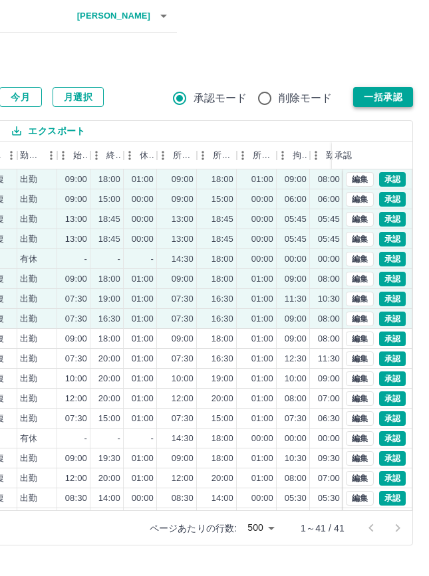
click at [365, 103] on button "一括承認" at bounding box center [383, 97] width 60 height 20
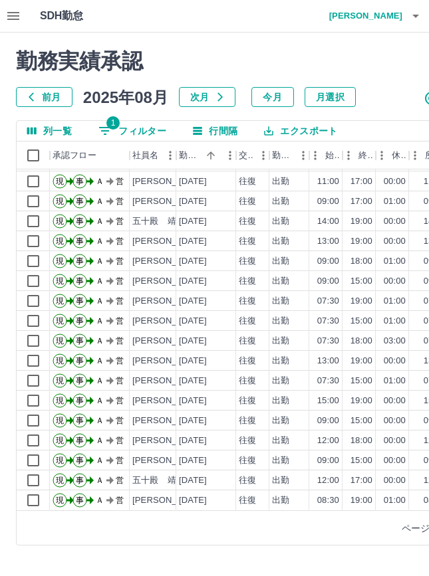
scroll to position [328, 0]
click at [108, 130] on icon "フィルター表示" at bounding box center [105, 131] width 16 height 16
select select "**********"
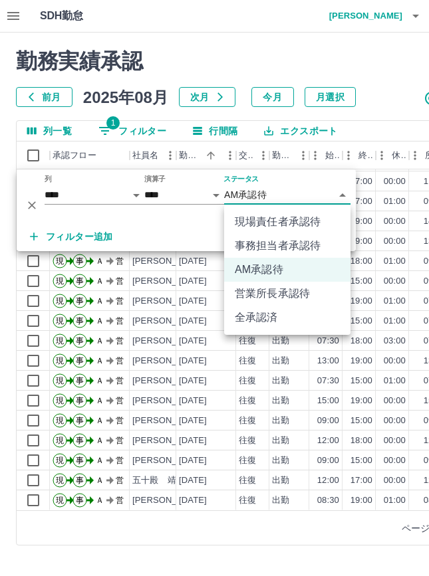
click at [347, 197] on body "SDH勤怠 小森　美和 勤務実績承認 前月 2025年08月 次月 今月 月選択 承認モード 削除モード 一括承認 列一覧 1 フィルター 行間隔 エクスポー…" at bounding box center [214, 281] width 429 height 562
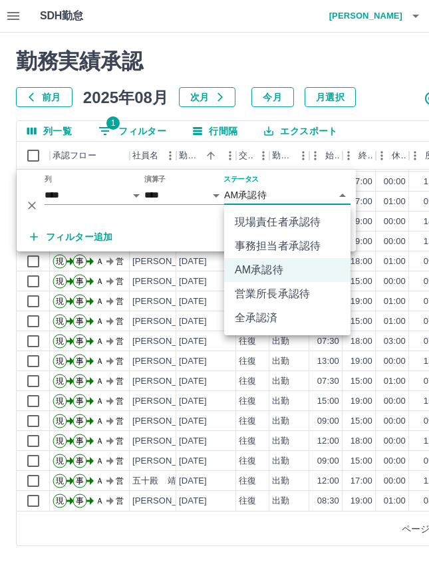
drag, startPoint x: 322, startPoint y: 215, endPoint x: 299, endPoint y: 241, distance: 34.9
click at [321, 215] on li "現場責任者承認待" at bounding box center [287, 222] width 126 height 24
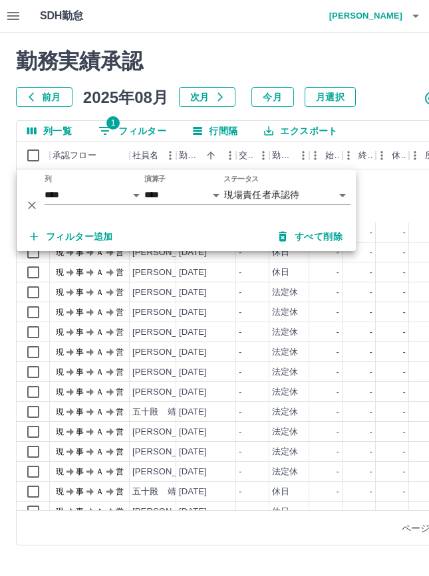
scroll to position [199, 0]
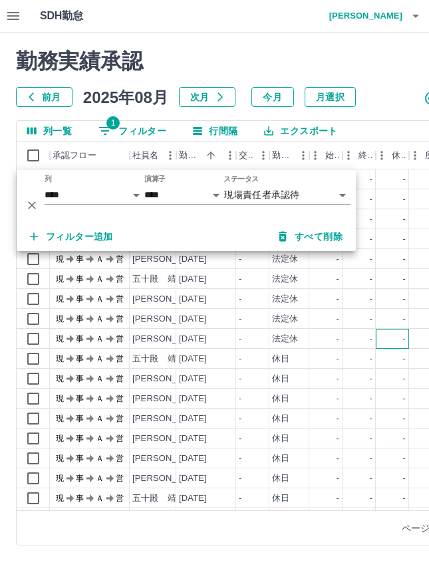
click at [403, 330] on div "-" at bounding box center [392, 339] width 33 height 20
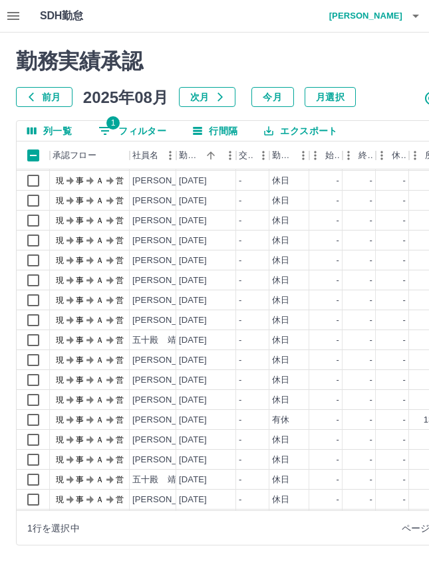
scroll to position [1040, 0]
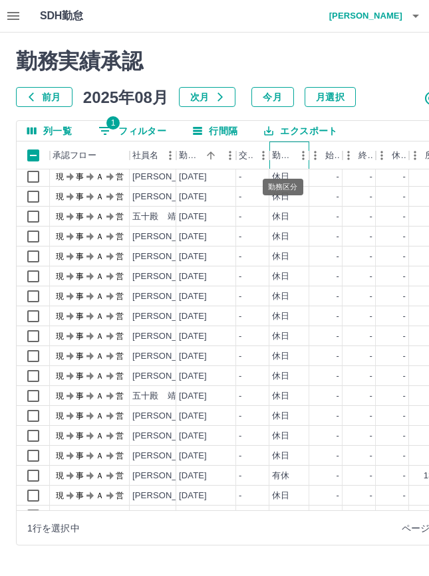
click at [284, 164] on div "勤務区分" at bounding box center [282, 156] width 21 height 28
click at [297, 156] on icon "メニュー" at bounding box center [303, 155] width 13 height 13
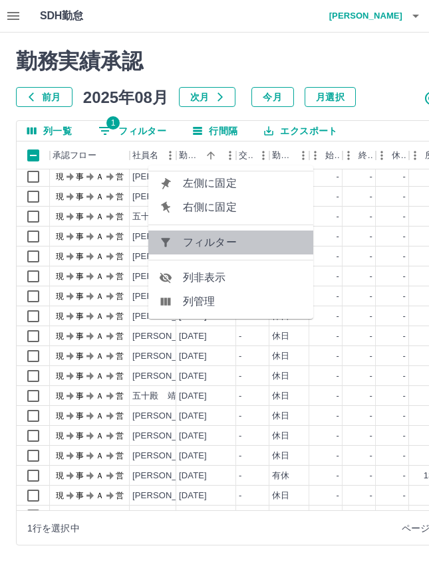
click at [231, 245] on span "フィルター" at bounding box center [243, 243] width 120 height 16
select select "**********"
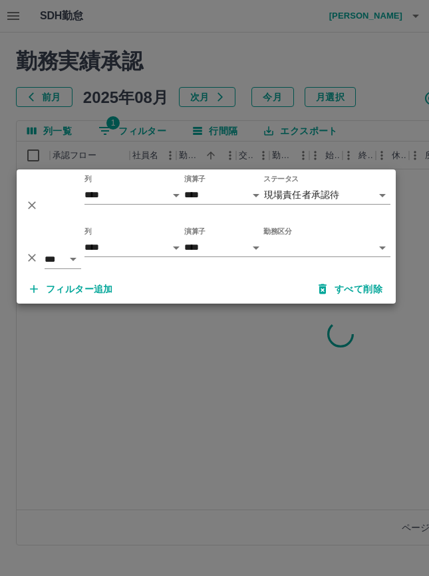
scroll to position [0, 0]
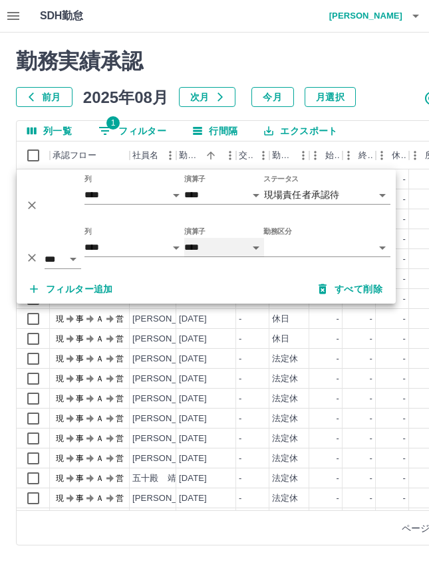
click at [250, 245] on select "**** ******" at bounding box center [224, 247] width 80 height 19
click at [166, 250] on select "**** *** **** *** *** **** ***** *** *** ** ** ** **** **** **** ** ** *** ****…" at bounding box center [134, 247] width 100 height 19
click at [237, 289] on div "フィルター追加 すべて削除" at bounding box center [206, 289] width 379 height 29
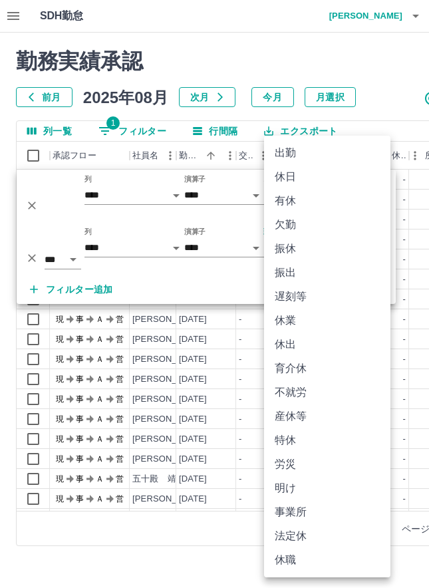
click at [265, 242] on body "SDH勤怠 小森　美和 勤務実績承認 前月 2025年08月 次月 今月 月選択 承認モード 削除モード 一括承認 列一覧 1 フィルター 行間隔 エクスポー…" at bounding box center [214, 281] width 429 height 562
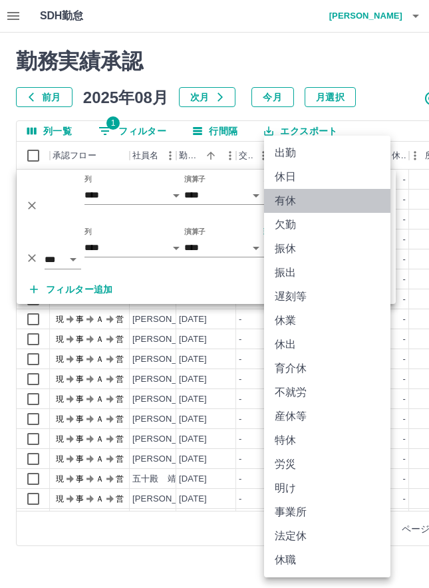
click at [288, 203] on li "有休" at bounding box center [327, 201] width 126 height 24
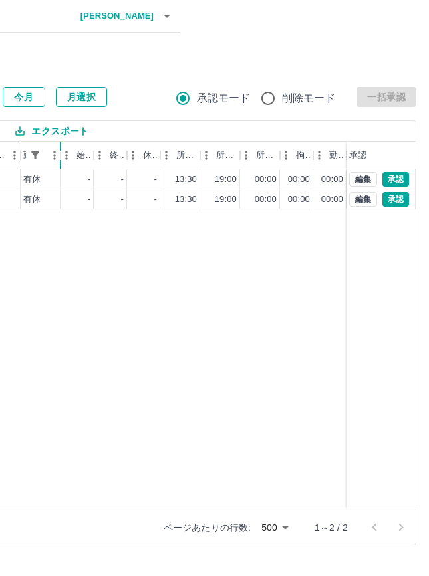
scroll to position [0, 252]
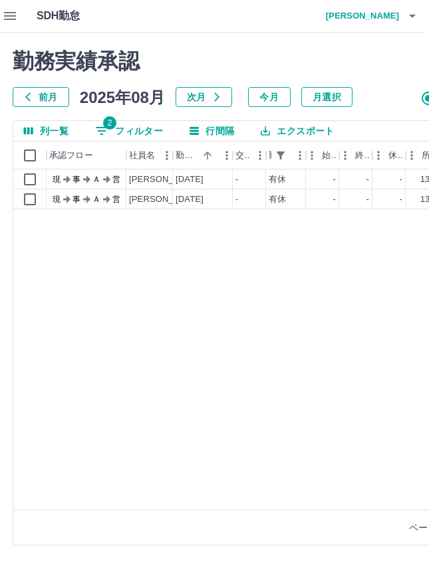
scroll to position [0, 0]
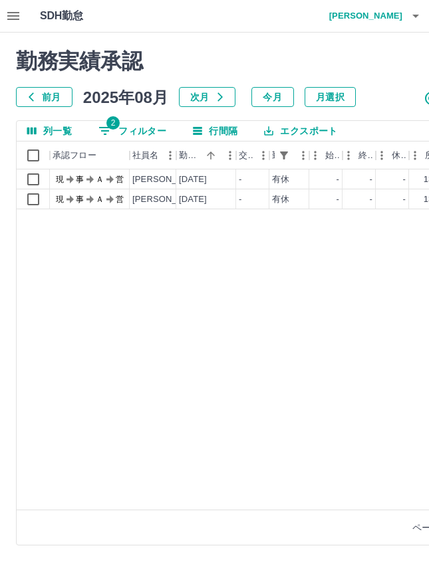
click at [112, 127] on span "2" at bounding box center [112, 122] width 13 height 13
select select "**********"
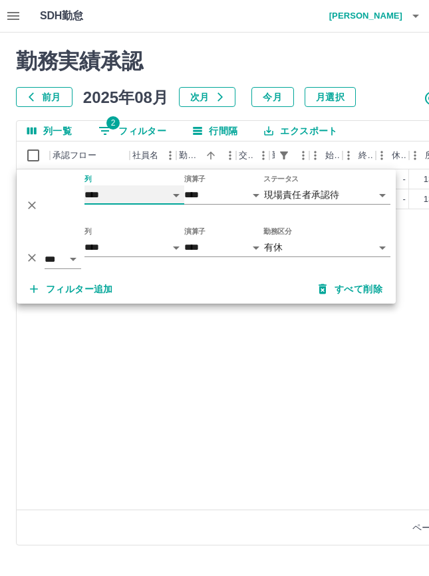
click at [178, 191] on select "**** *** **** *** *** **** ***** *** *** ** ** ** **** **** **** ** ** *** ****…" at bounding box center [134, 194] width 100 height 19
click at [84, 185] on select "**** *** **** *** *** **** ***** *** *** ** ** ** **** **** **** ** ** *** ****…" at bounding box center [134, 194] width 100 height 19
click at [27, 256] on icon "削除" at bounding box center [31, 257] width 13 height 13
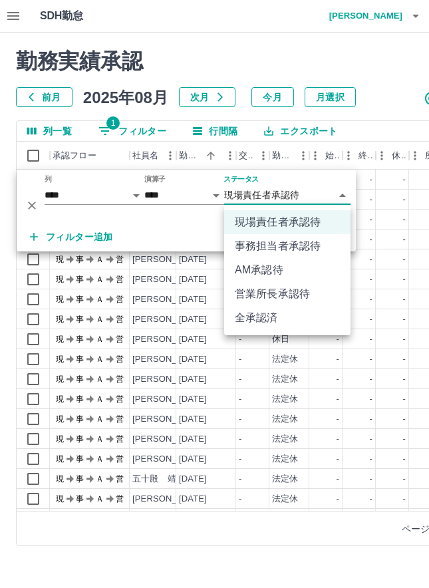
click at [349, 199] on body "SDH勤怠 小森　美和 勤務実績承認 前月 2025年08月 次月 今月 月選択 承認モード 削除モード 一括承認 列一覧 1 フィルター 行間隔 エクスポー…" at bounding box center [214, 281] width 429 height 562
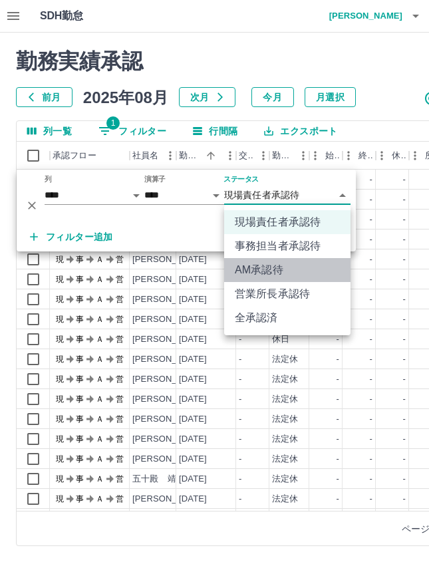
click at [304, 269] on li "AM承認待" at bounding box center [287, 270] width 126 height 24
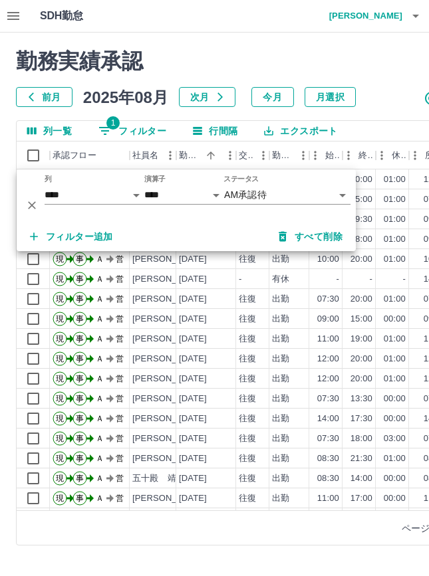
drag, startPoint x: 295, startPoint y: 533, endPoint x: 291, endPoint y: 527, distance: 6.8
click at [295, 532] on div "ページあたりの行数: 500 *** 1～33 / 33" at bounding box center [341, 528] width 648 height 35
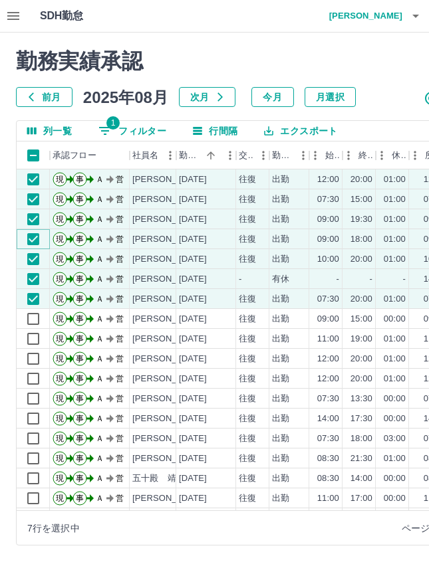
scroll to position [0, 252]
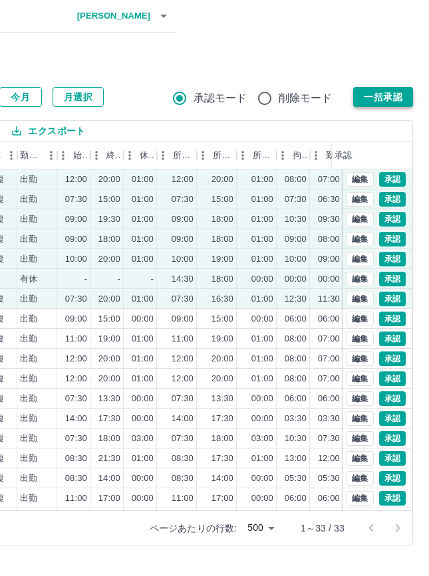
click at [389, 100] on button "一括承認" at bounding box center [383, 97] width 60 height 20
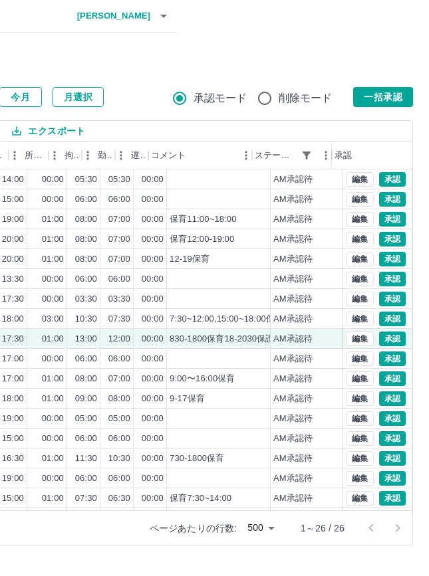
scroll to position [0, 228]
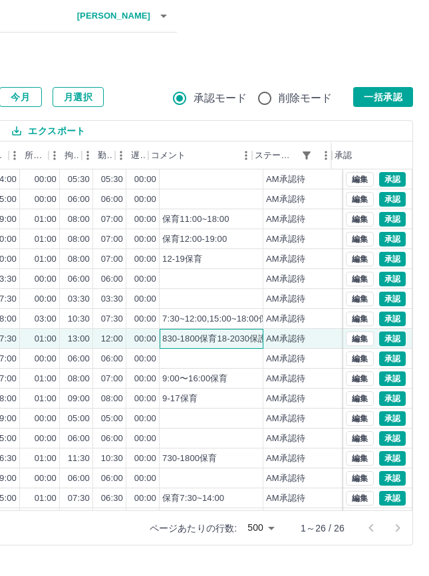
click at [243, 336] on div "830-1800保育18-2030保護者対応" at bounding box center [227, 339] width 131 height 13
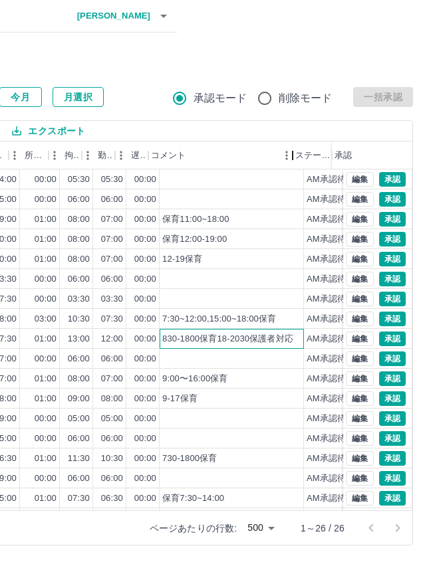
drag, startPoint x: 249, startPoint y: 150, endPoint x: 290, endPoint y: 152, distance: 40.6
click at [290, 152] on div "コメント" at bounding box center [293, 156] width 16 height 28
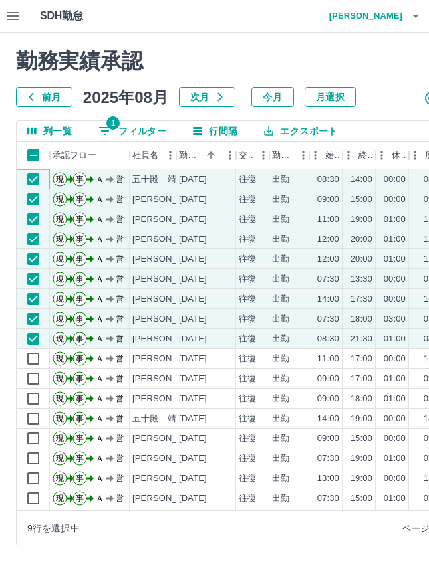
scroll to position [0, 252]
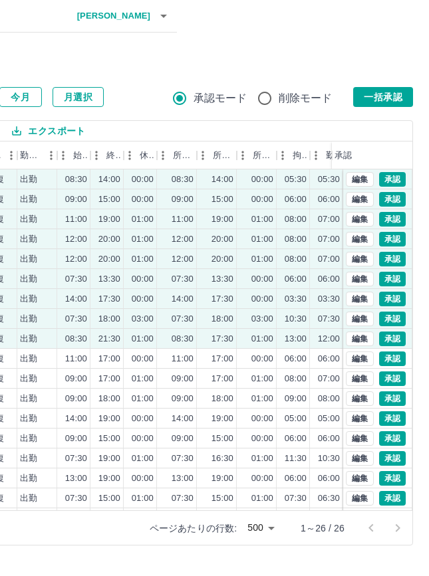
drag, startPoint x: 382, startPoint y: 88, endPoint x: 372, endPoint y: 114, distance: 28.0
click at [382, 88] on button "一括承認" at bounding box center [383, 97] width 60 height 20
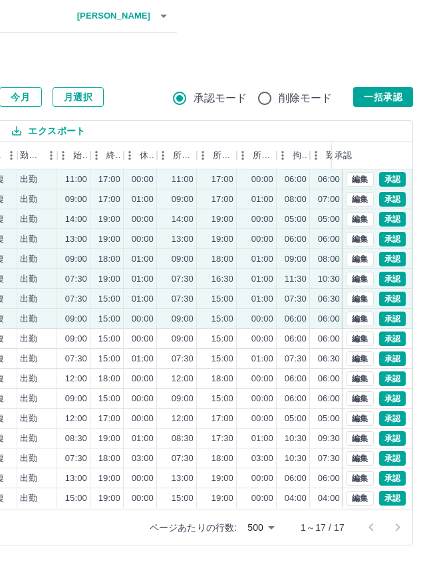
drag, startPoint x: 381, startPoint y: 101, endPoint x: 376, endPoint y: 119, distance: 18.5
click at [381, 100] on button "一括承認" at bounding box center [383, 97] width 60 height 20
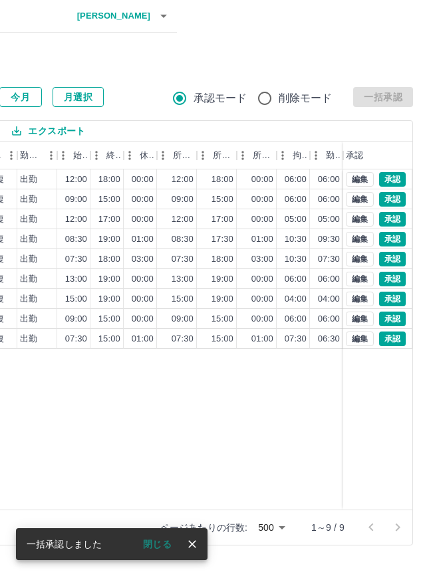
scroll to position [0, 0]
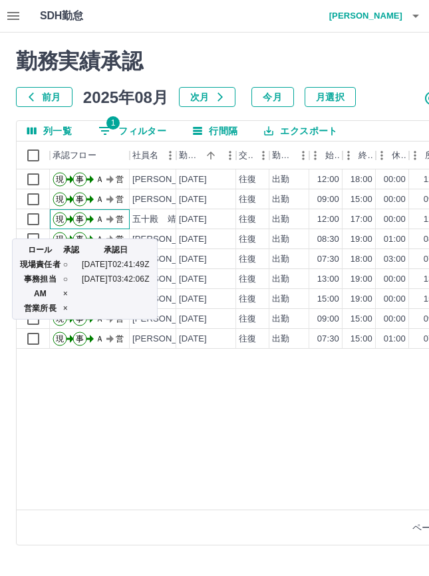
click at [33, 239] on div "ロール 承認 承認日 現場責任者 ○ 2025-08-22T02:41:49Z 事務担当 ○ 2025-08-23T03:42:06Z AM × 営業所長 ×" at bounding box center [85, 279] width 146 height 81
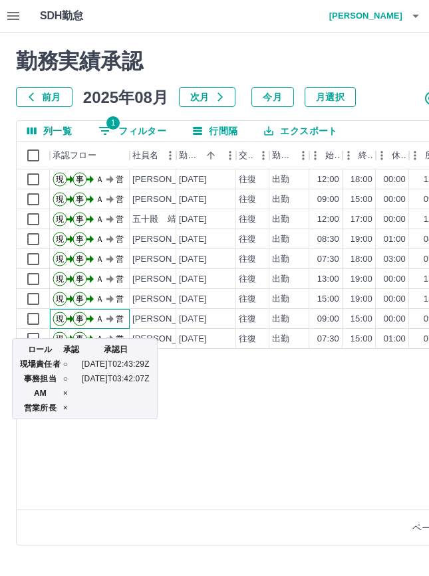
click at [42, 408] on th "営業所長" at bounding box center [40, 408] width 42 height 13
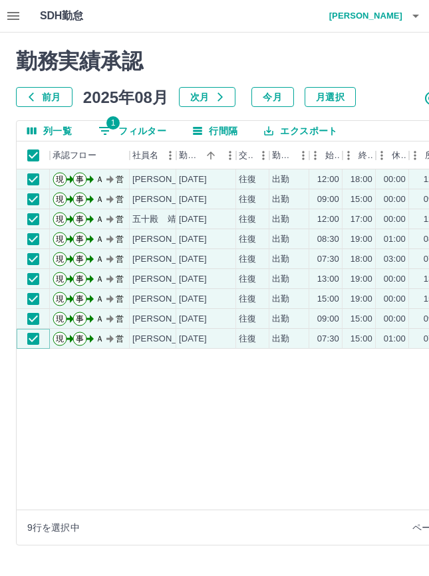
scroll to position [0, 252]
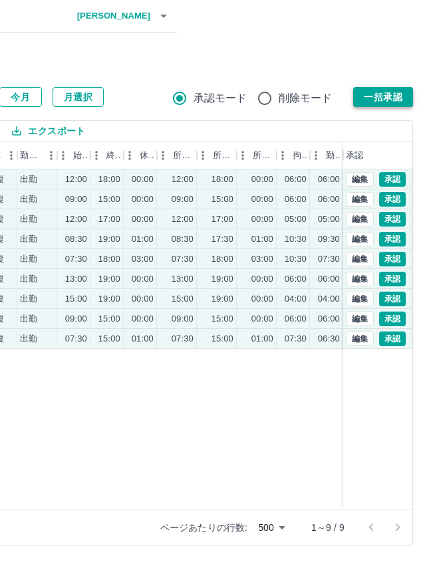
click at [373, 88] on button "一括承認" at bounding box center [383, 97] width 60 height 20
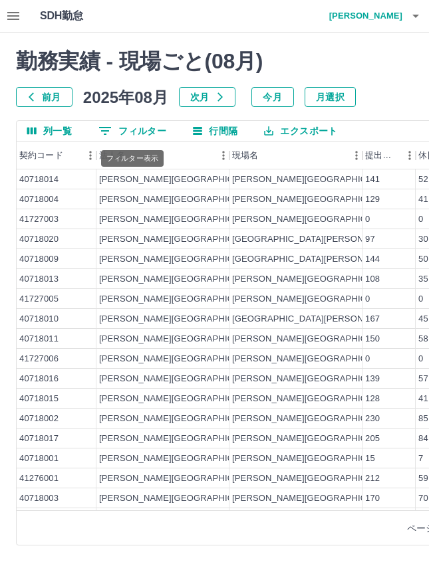
click at [111, 132] on icon "フィルター表示" at bounding box center [105, 131] width 16 height 16
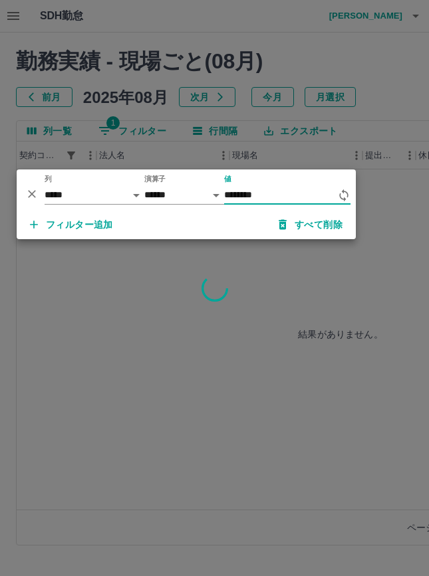
type input "********"
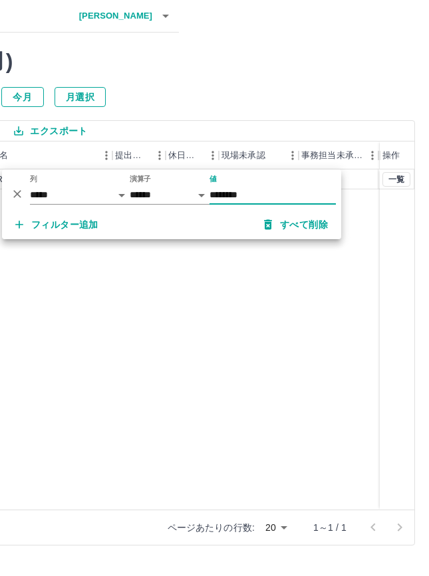
scroll to position [0, 252]
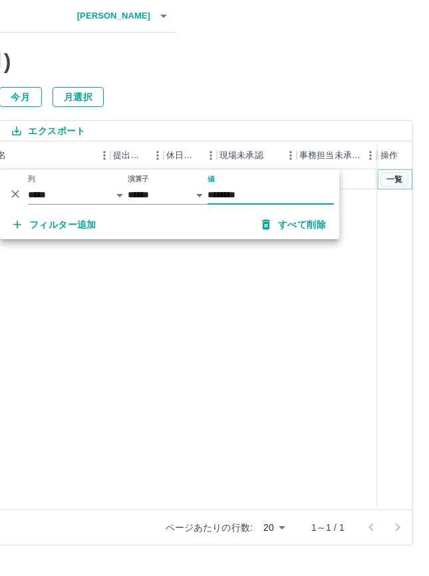
click at [398, 179] on button "一覧" at bounding box center [394, 179] width 28 height 15
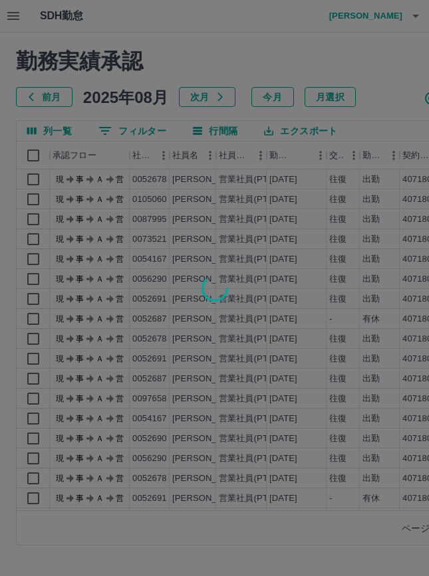
click at [126, 124] on div at bounding box center [214, 288] width 429 height 576
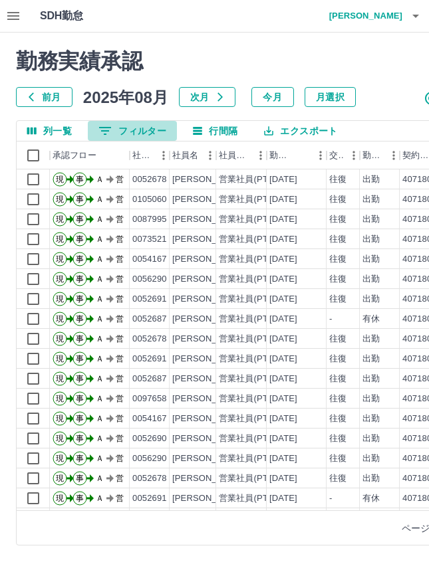
click at [125, 125] on button "0 フィルター" at bounding box center [132, 131] width 89 height 20
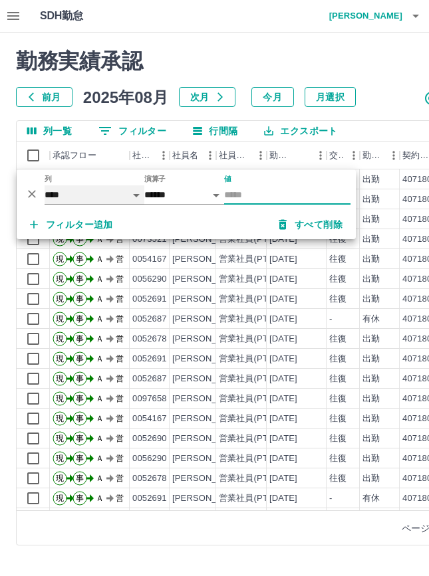
click at [123, 193] on select "**** *** **** *** *** **** ***** *** *** ** ** ** **** **** **** ** ** *** ****…" at bounding box center [95, 194] width 100 height 19
click at [45, 185] on select "**** *** **** *** *** **** ***** *** *** ** ** ** **** **** **** ** ** *** ****…" at bounding box center [95, 194] width 100 height 19
select select "**********"
select select "*****"
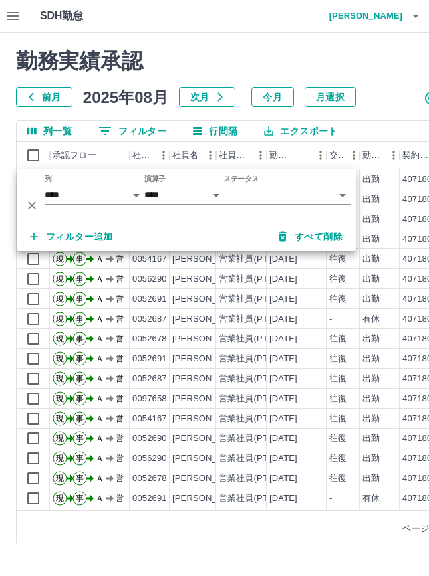
click at [345, 193] on body "SDH勤怠 小森　美和 勤務実績承認 前月 2025年08月 次月 今月 月選択 承認モード 削除モード 一括承認 列一覧 0 フィルター 行間隔 エクスポー…" at bounding box center [214, 281] width 429 height 562
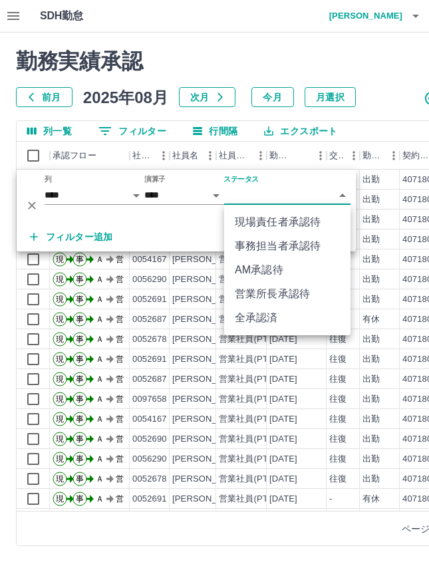
click at [287, 273] on li "AM承認待" at bounding box center [287, 270] width 126 height 24
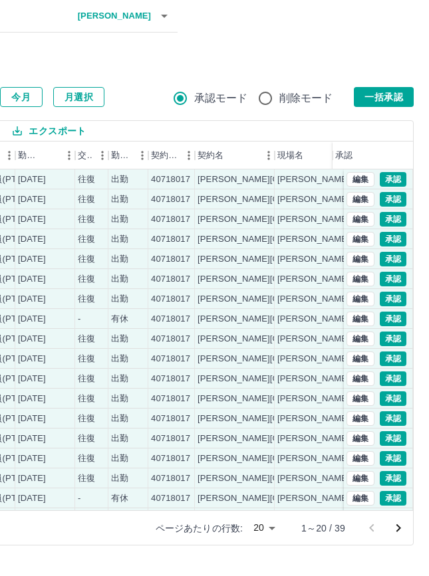
scroll to position [0, 252]
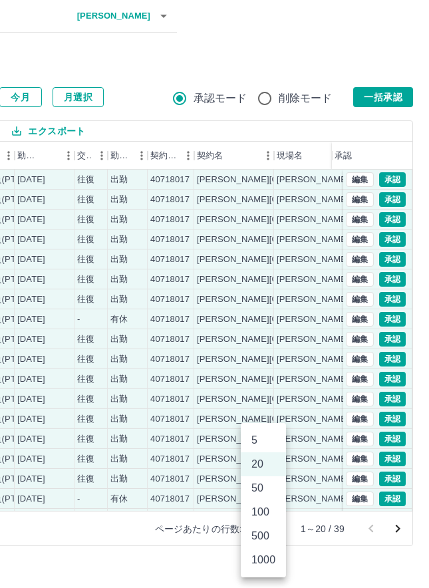
click at [264, 512] on li "100" at bounding box center [263, 512] width 45 height 24
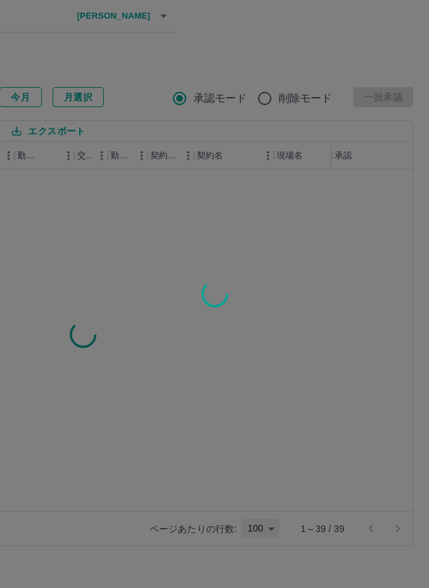
type input "***"
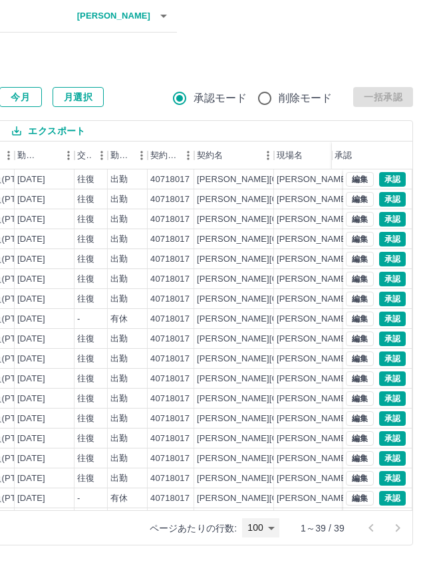
scroll to position [0, 0]
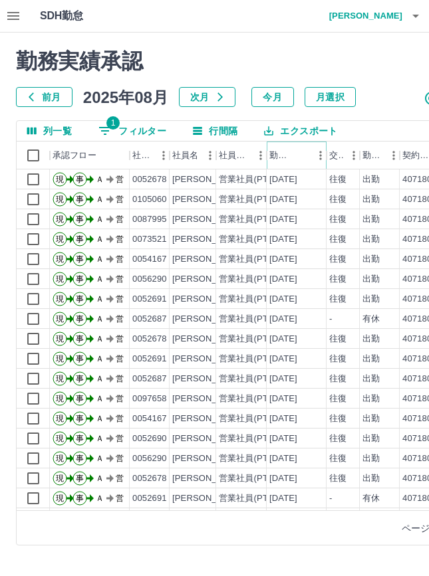
click at [301, 156] on icon "ソート" at bounding box center [301, 156] width 8 height 8
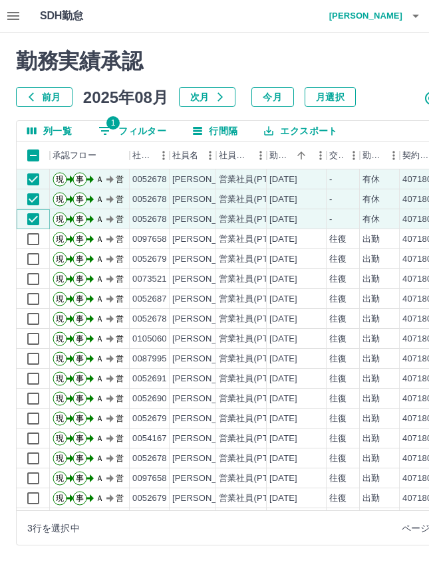
scroll to position [0, 252]
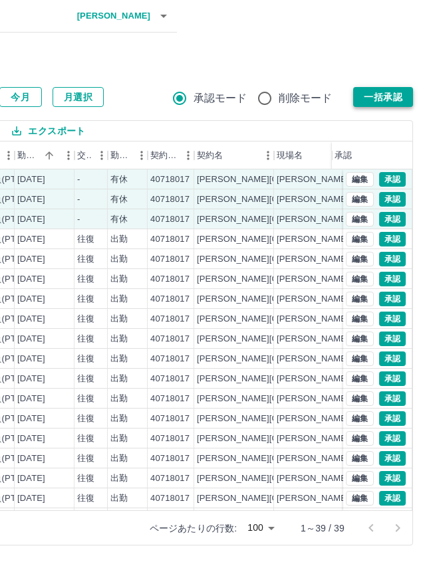
drag, startPoint x: 398, startPoint y: 83, endPoint x: 398, endPoint y: 98, distance: 14.6
click at [398, 98] on div "勤務実績承認 前月 2025年08月 次月 今月 月選択 承認モード 削除モード 一括承認" at bounding box center [88, 78] width 649 height 59
click at [398, 98] on button "一括承認" at bounding box center [383, 97] width 60 height 20
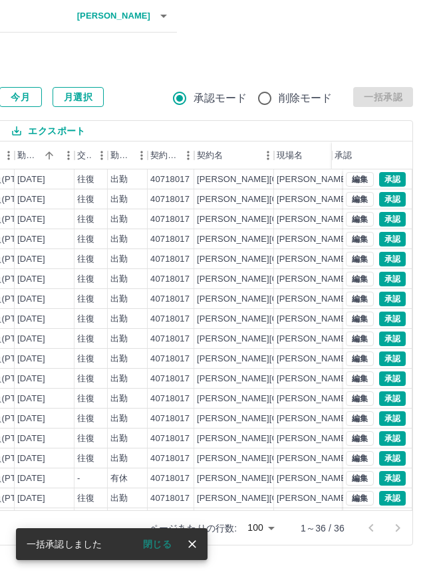
scroll to position [0, 0]
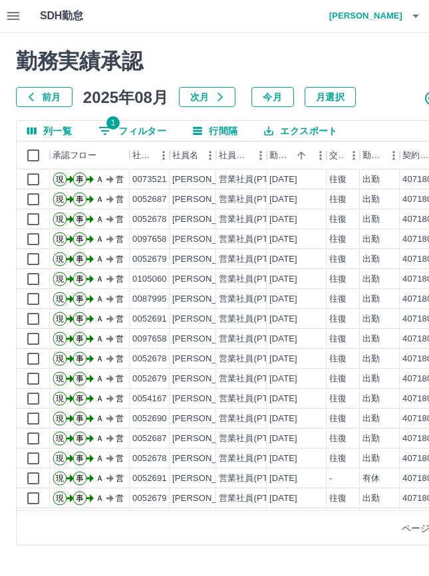
click at [35, 132] on icon "列選択" at bounding box center [31, 131] width 9 height 7
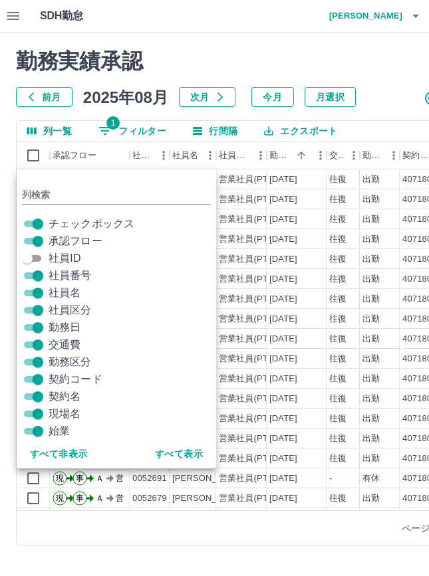
click at [73, 279] on span "社員番号" at bounding box center [70, 276] width 43 height 16
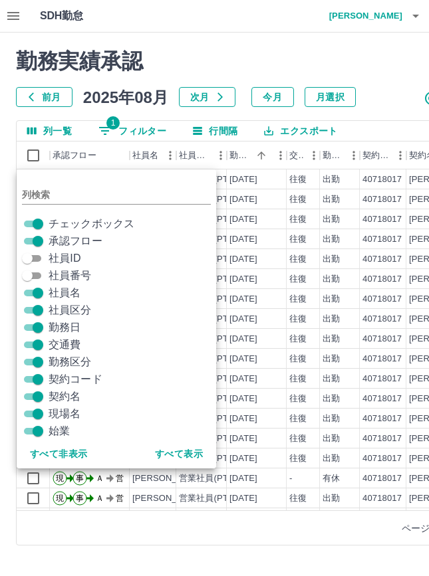
click at [64, 314] on span "社員区分" at bounding box center [70, 310] width 43 height 16
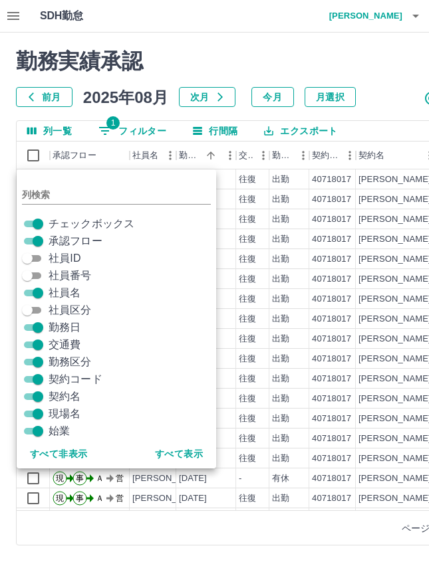
click at [54, 382] on span "契約コード" at bounding box center [76, 380] width 54 height 16
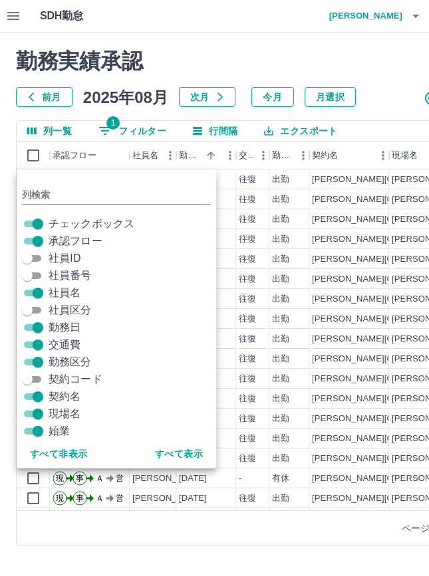
click at [54, 394] on span "契約名" at bounding box center [65, 397] width 32 height 16
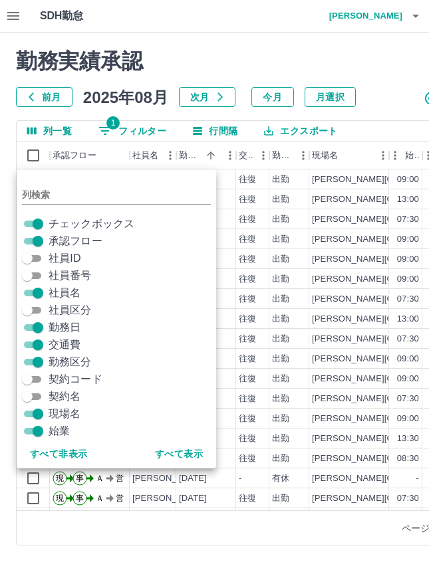
click at [53, 412] on span "現場名" at bounding box center [65, 414] width 32 height 16
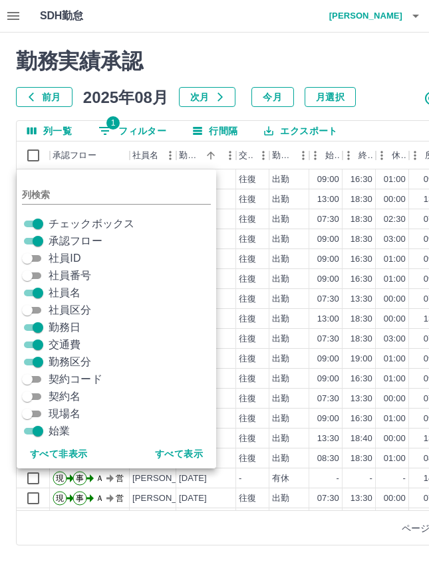
drag, startPoint x: 110, startPoint y: 574, endPoint x: 99, endPoint y: 546, distance: 30.5
click at [108, 562] on html "SDH勤怠 小森　美和 勤務実績承認 前月 2025年08月 次月 今月 月選択 承認モード 削除モード 一括承認 列一覧 1 フィルター 行間隔 エクスポー…" at bounding box center [214, 281] width 429 height 562
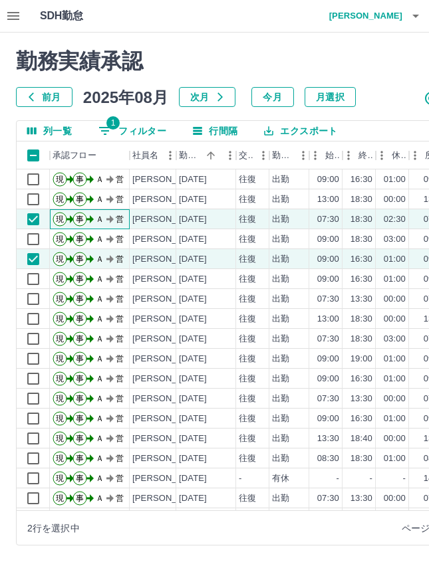
click at [51, 215] on div "現 事 Ａ 営" at bounding box center [90, 219] width 80 height 20
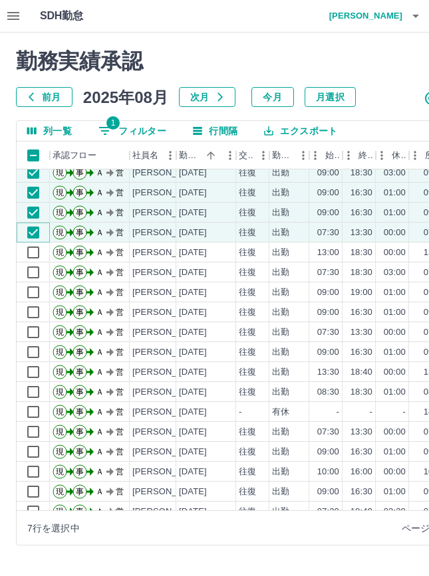
scroll to position [0, 252]
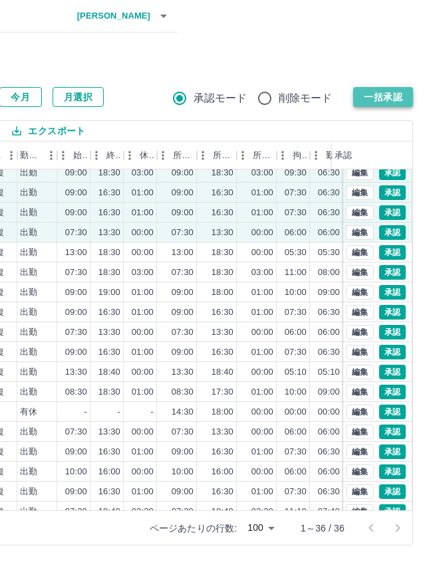
click at [382, 90] on button "一括承認" at bounding box center [383, 97] width 60 height 20
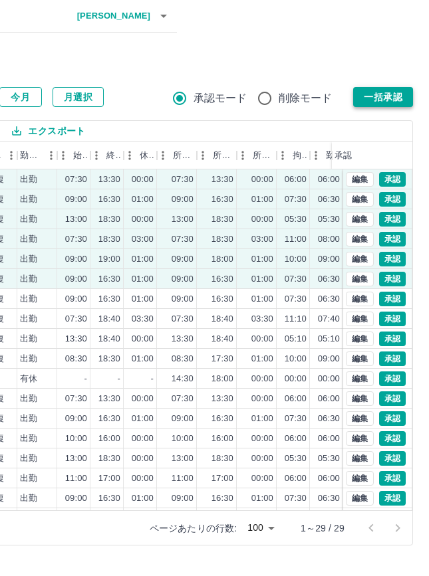
click at [362, 93] on button "一括承認" at bounding box center [383, 97] width 60 height 20
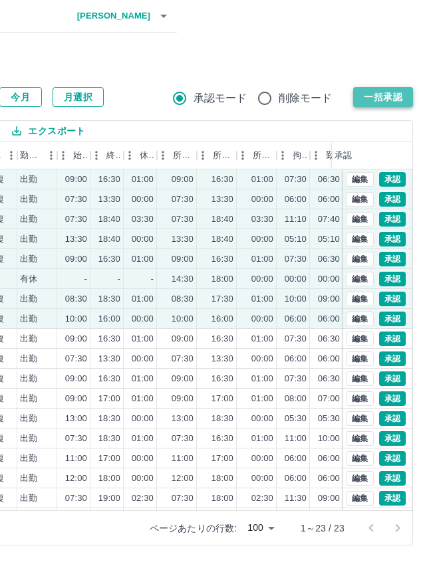
click at [399, 101] on button "一括承認" at bounding box center [383, 97] width 60 height 20
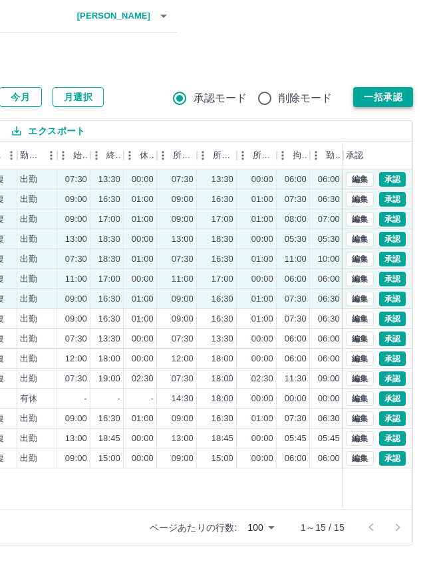
click at [376, 100] on button "一括承認" at bounding box center [383, 97] width 60 height 20
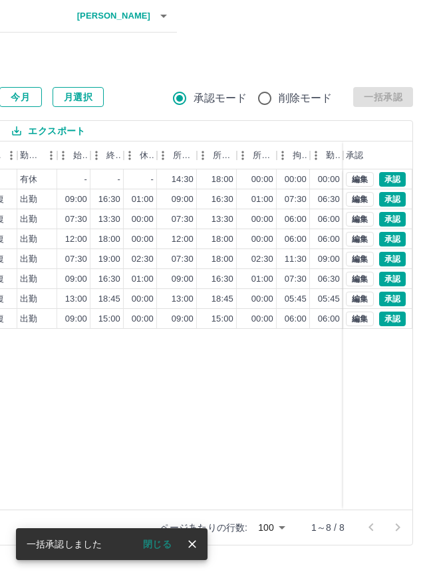
scroll to position [0, 0]
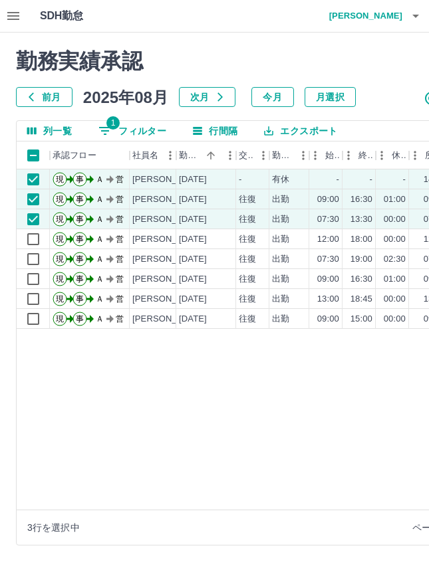
click at [12, 248] on div "勤務実績承認 前月 2025年08月 次月 今月 月選択 承認モード 削除モード 一括承認 列一覧 1 フィルター 行間隔 エクスポート 承認フロー 社員名 …" at bounding box center [340, 297] width 681 height 529
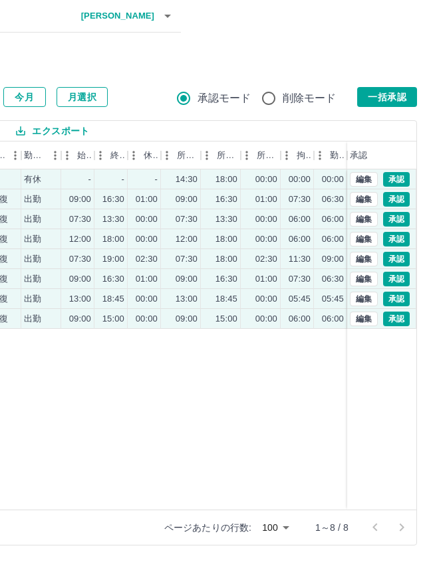
scroll to position [0, 252]
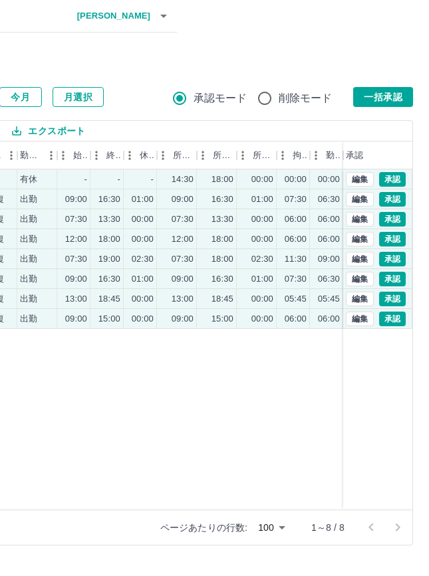
click at [368, 108] on div "勤務実績承認 前月 2025年08月 次月 今月 月選択 承認モード 削除モード 一括承認 列一覧 1 フィルター 行間隔 エクスポート 承認フロー 社員名 …" at bounding box center [88, 297] width 681 height 529
click at [371, 104] on button "一括承認" at bounding box center [383, 97] width 60 height 20
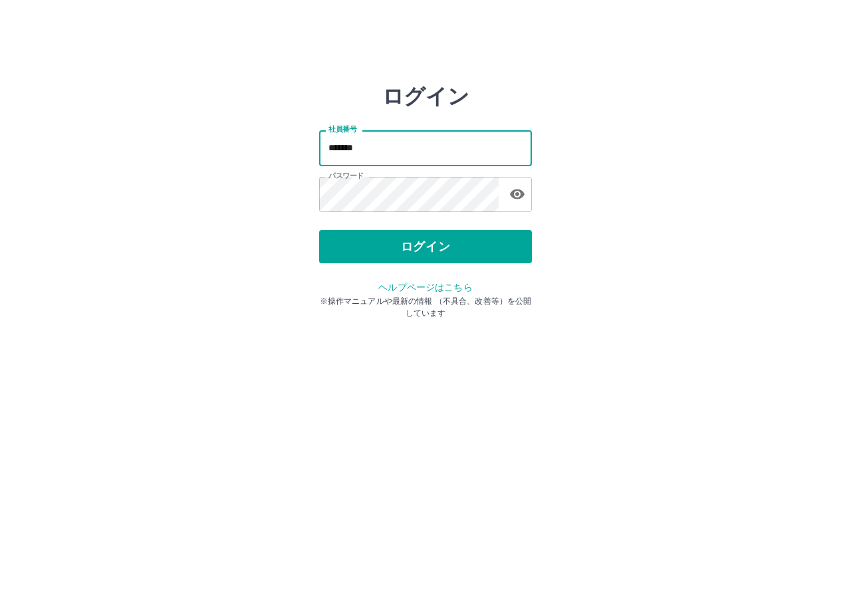
drag, startPoint x: 0, startPoint y: 0, endPoint x: 267, endPoint y: 150, distance: 305.7
click at [268, 149] on div "ログイン 社員番号 ******* 社員番号 パスワード パスワード ログイン ヘルプページはこちら ※操作マニュアルや最新の情報 （不具合、改善等）を公開し…" at bounding box center [426, 190] width 798 height 213
click at [340, 145] on input "******" at bounding box center [425, 147] width 213 height 35
type input "*******"
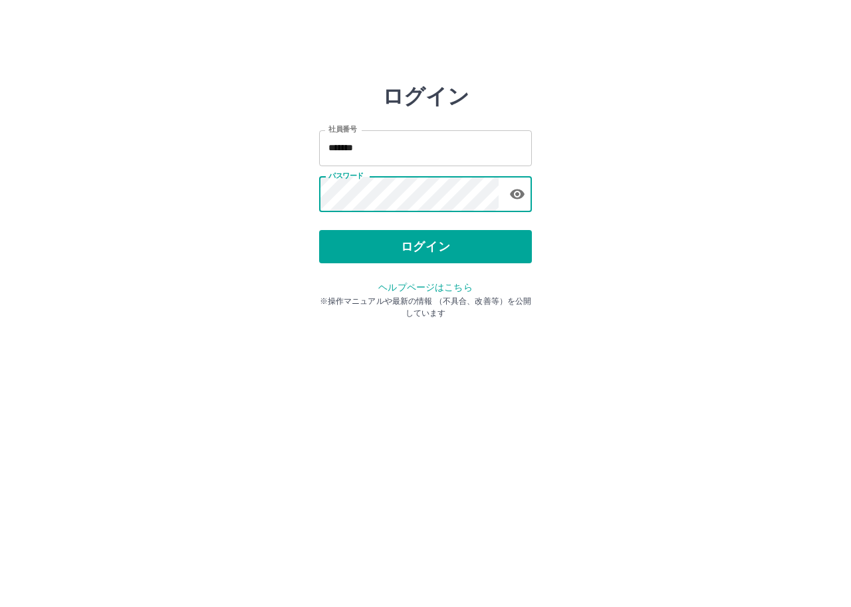
click at [304, 205] on div "ログイン 社員番号 ******* 社員番号 パスワード パスワード ログイン ヘルプページはこちら ※操作マニュアルや最新の情報 （不具合、改善等）を公開し…" at bounding box center [426, 190] width 798 height 213
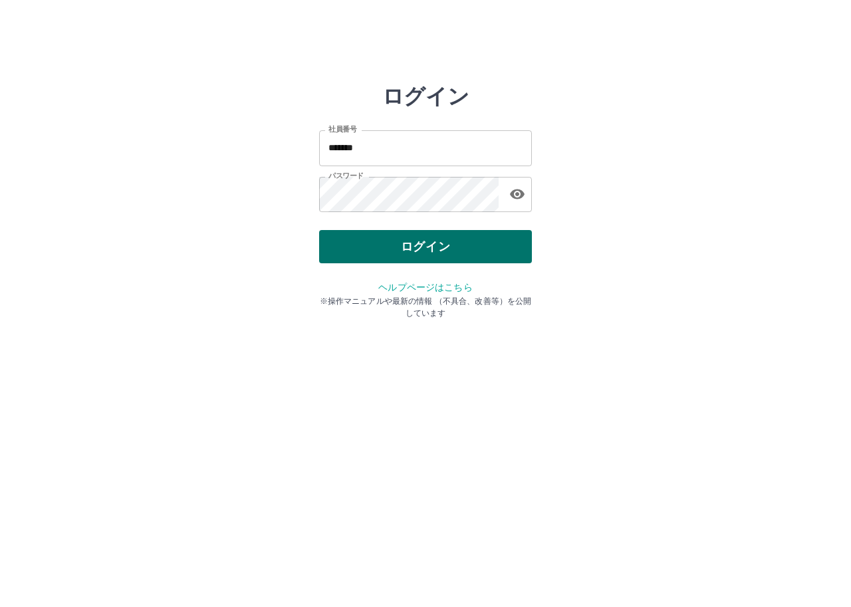
click at [335, 241] on div "ログイン 社員番号 ******* 社員番号 パスワード パスワード ログイン ヘルプページはこちら ※操作マニュアルや最新の情報 （不具合、改善等）を公開し…" at bounding box center [426, 190] width 798 height 213
click at [337, 241] on button "ログイン" at bounding box center [425, 246] width 213 height 33
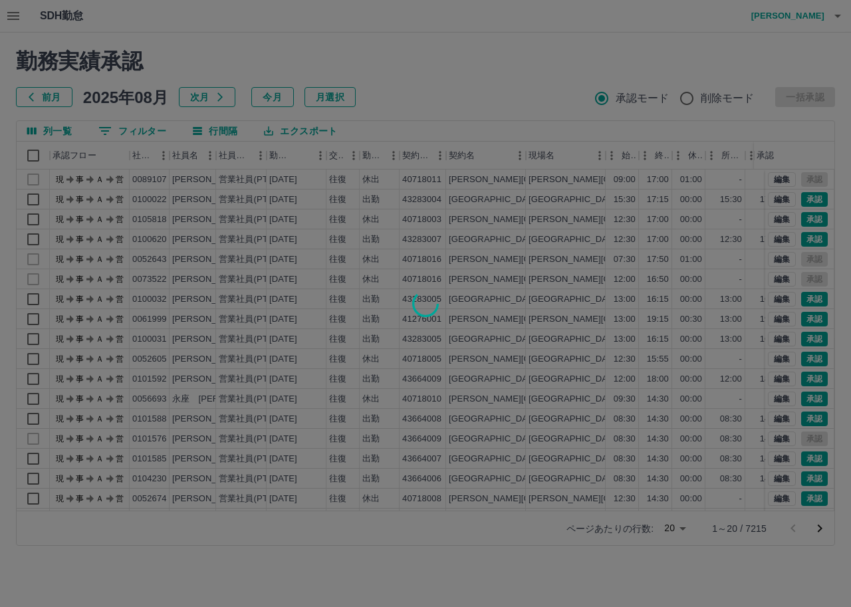
click at [156, 128] on div at bounding box center [425, 303] width 851 height 607
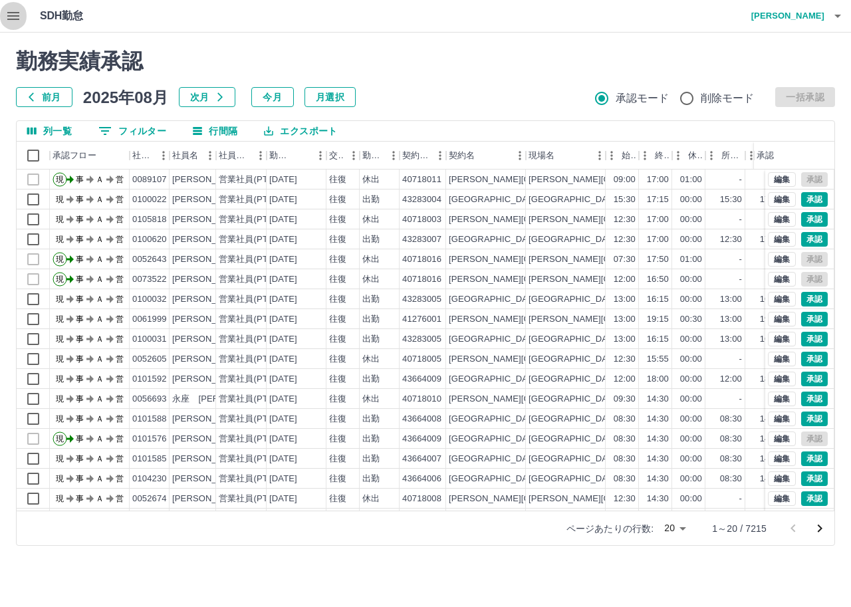
click at [21, 17] on button "button" at bounding box center [13, 16] width 27 height 32
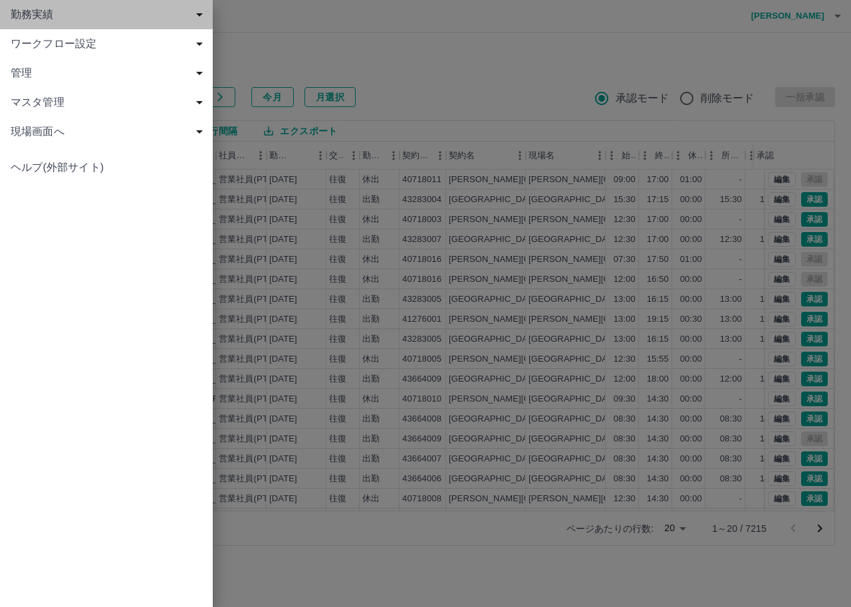
drag, startPoint x: 47, startPoint y: 13, endPoint x: 47, endPoint y: 26, distance: 12.6
click at [47, 14] on span "勤務実績" at bounding box center [109, 15] width 197 height 16
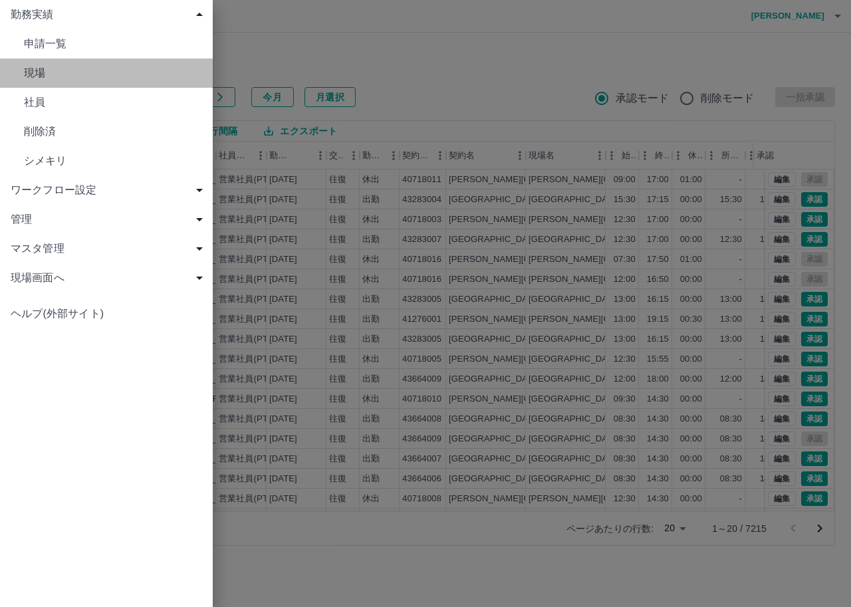
click at [51, 75] on span "現場" at bounding box center [113, 73] width 178 height 16
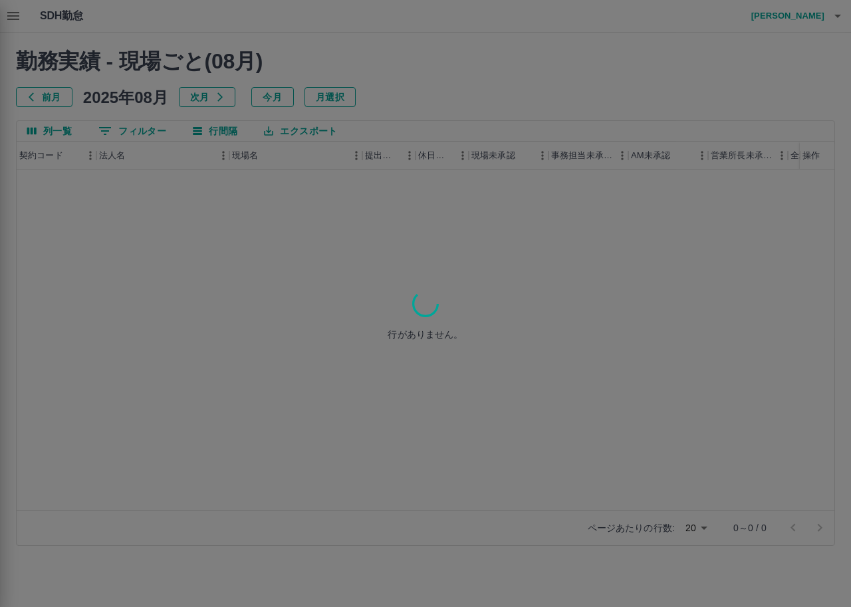
click at [116, 132] on div at bounding box center [425, 303] width 851 height 607
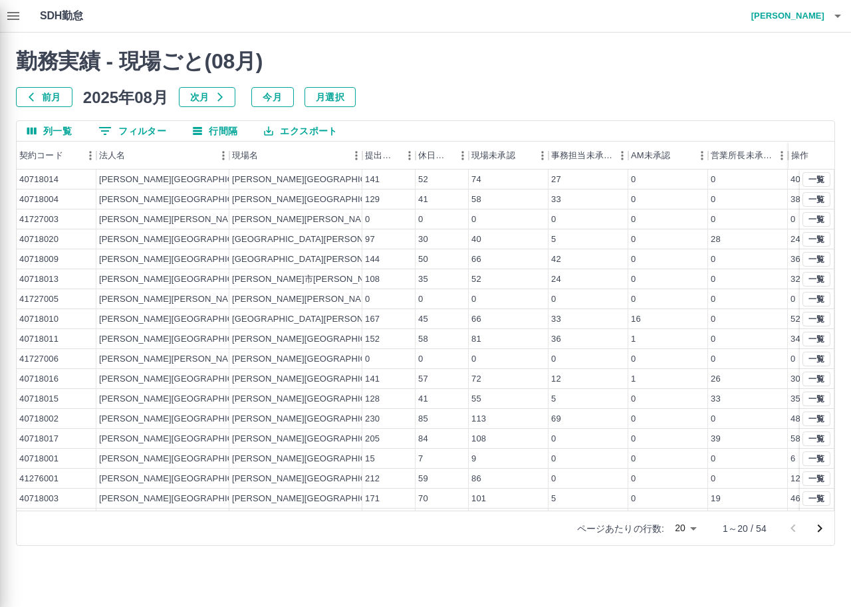
click at [116, 132] on div at bounding box center [425, 303] width 851 height 607
click at [111, 131] on div at bounding box center [425, 303] width 851 height 607
click at [106, 131] on div at bounding box center [425, 303] width 851 height 607
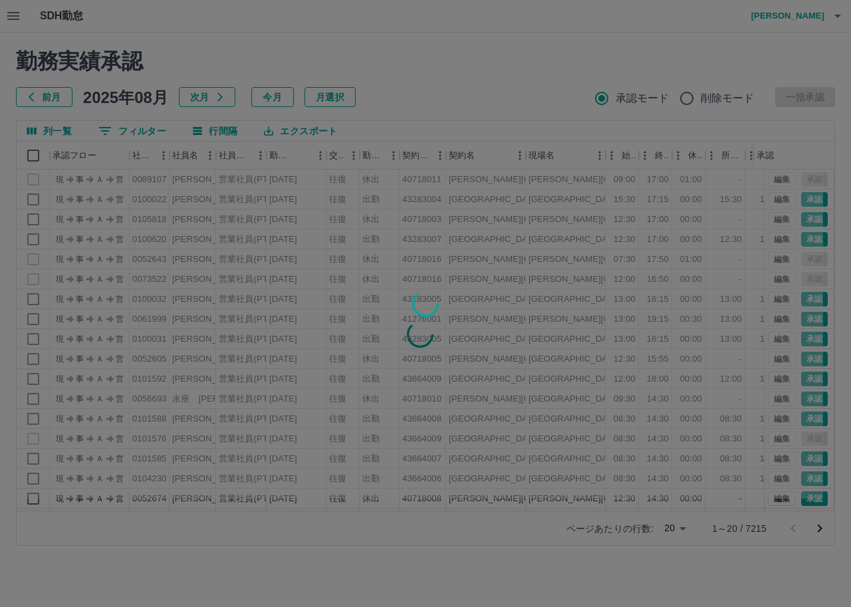
click at [110, 134] on div at bounding box center [425, 303] width 851 height 607
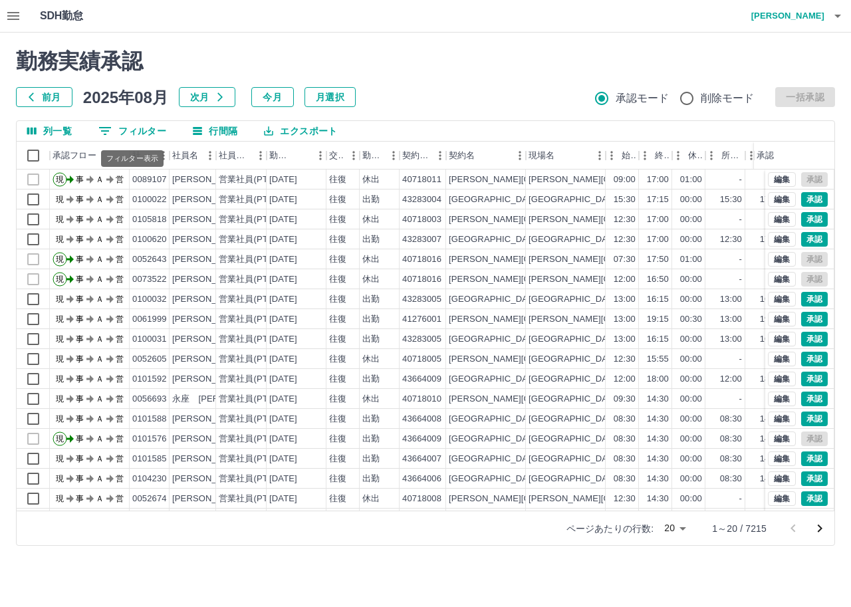
click at [108, 132] on icon "フィルター表示" at bounding box center [105, 131] width 16 height 16
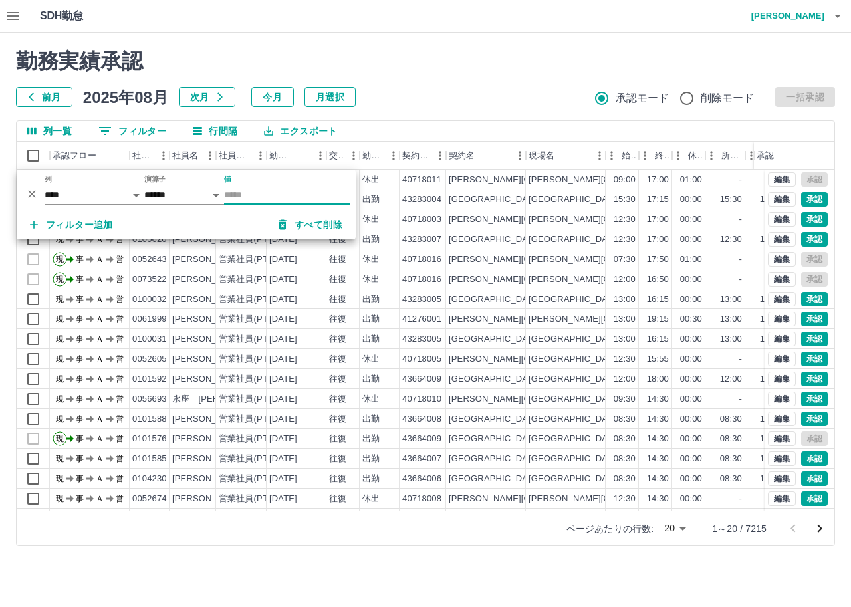
click at [171, 562] on html "SDH勤怠 [PERSON_NAME] 勤務実績承認 前月 [DATE] 次月 今月 月選択 承認モード 削除モード 一括承認 列一覧 0 フィルター 行間隔…" at bounding box center [425, 281] width 851 height 562
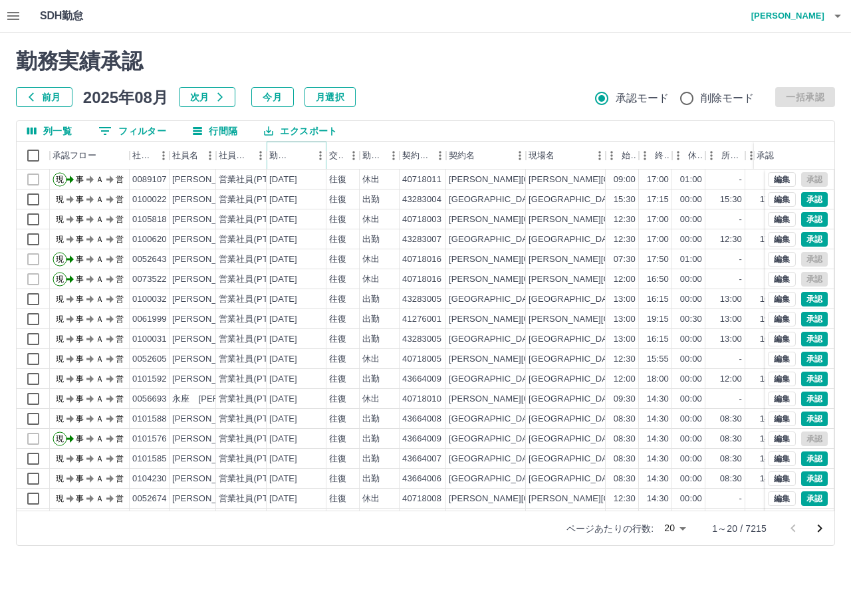
click at [303, 160] on icon "ソート" at bounding box center [301, 156] width 12 height 12
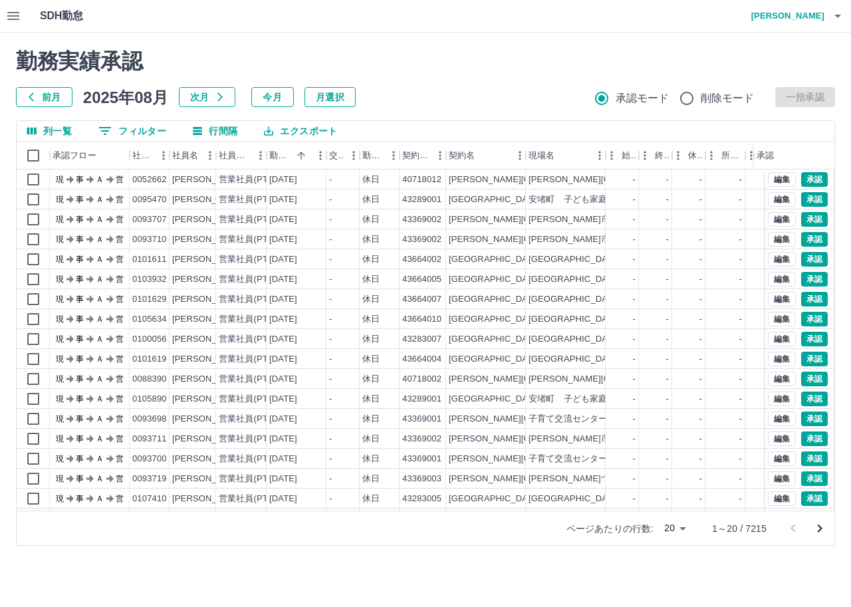
click at [18, 17] on icon "button" at bounding box center [13, 16] width 12 height 8
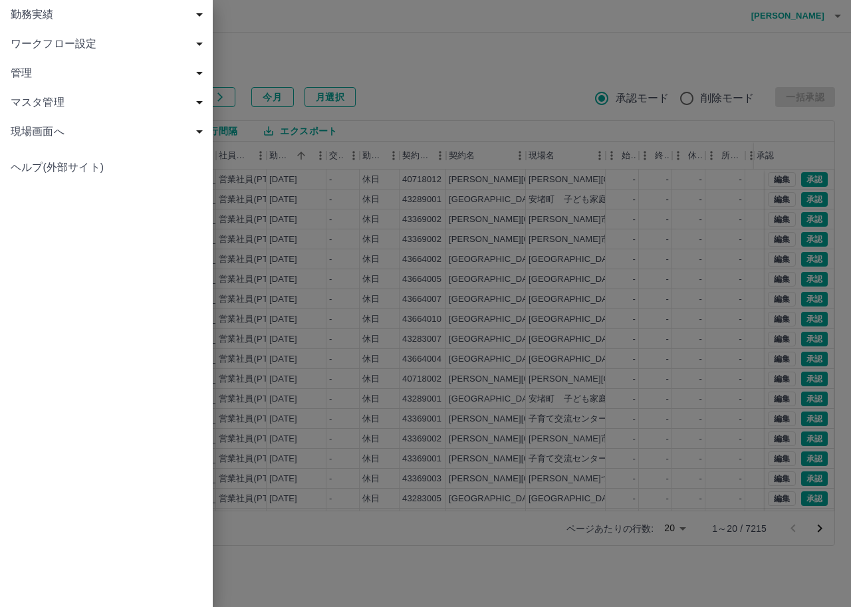
click at [43, 15] on span "勤務実績" at bounding box center [109, 15] width 197 height 16
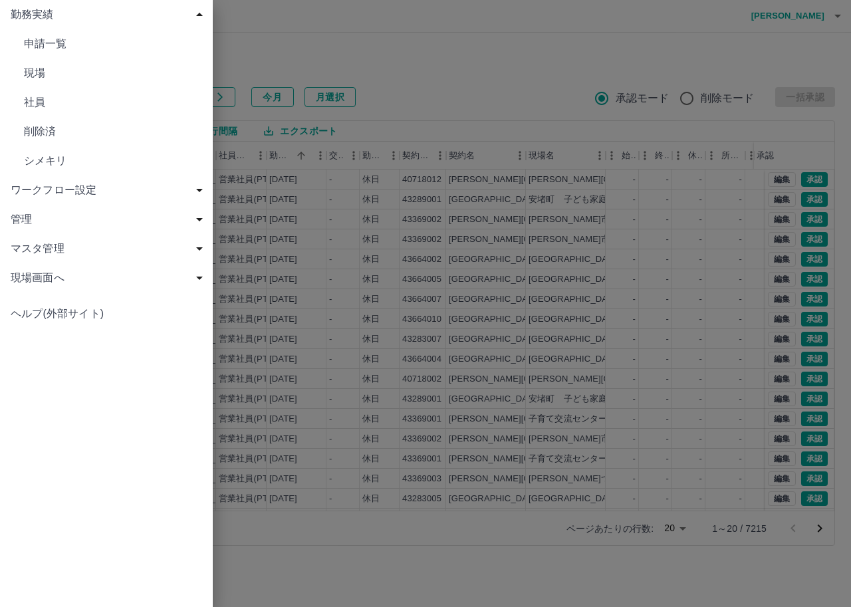
click at [55, 73] on span "現場" at bounding box center [113, 73] width 178 height 16
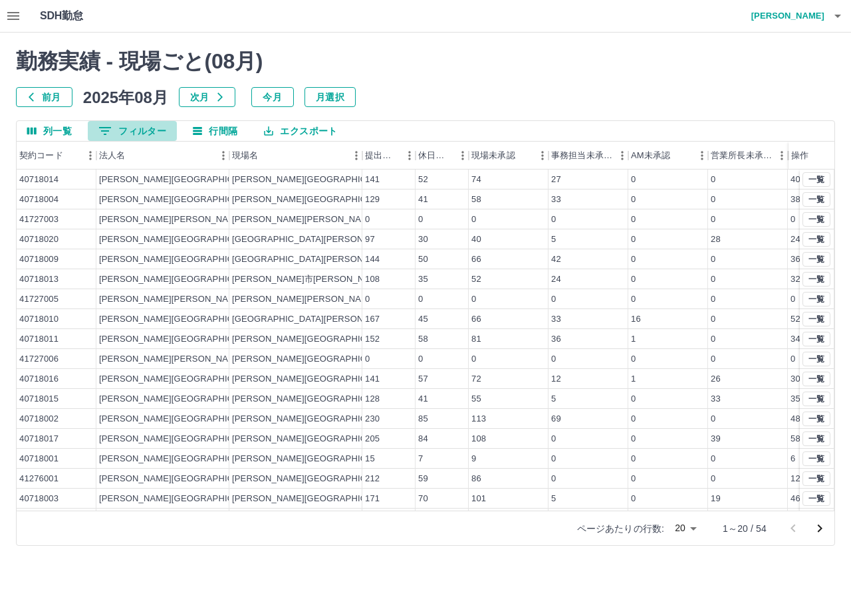
click at [133, 127] on button "0 フィルター" at bounding box center [132, 131] width 89 height 20
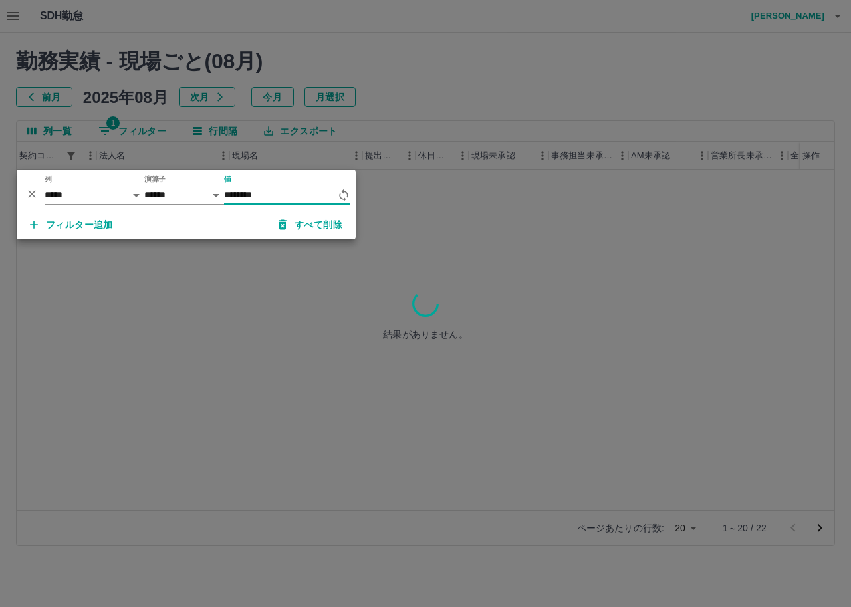
type input "********"
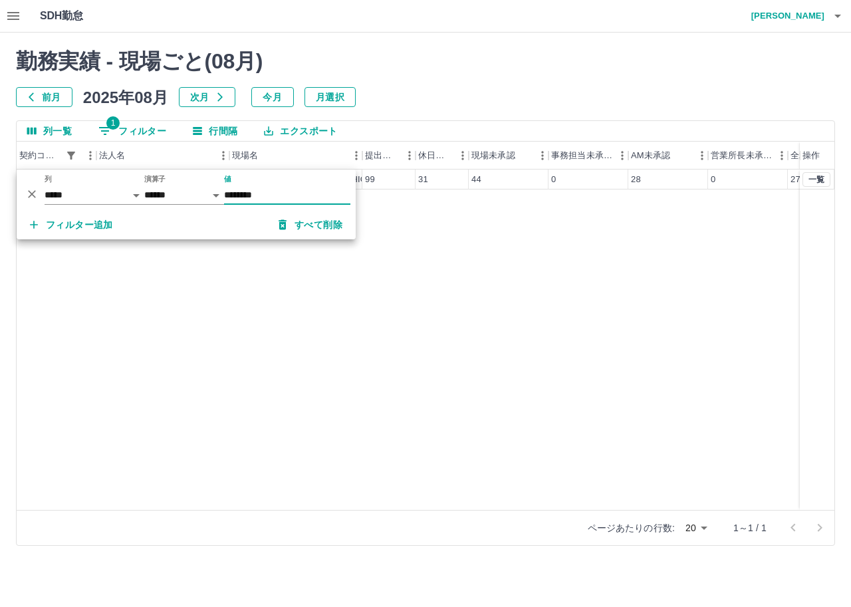
click at [354, 280] on div "40718019 [PERSON_NAME][GEOGRAPHIC_DATA] [PERSON_NAME][GEOGRAPHIC_DATA]第3学童保育所 9…" at bounding box center [460, 340] width 886 height 340
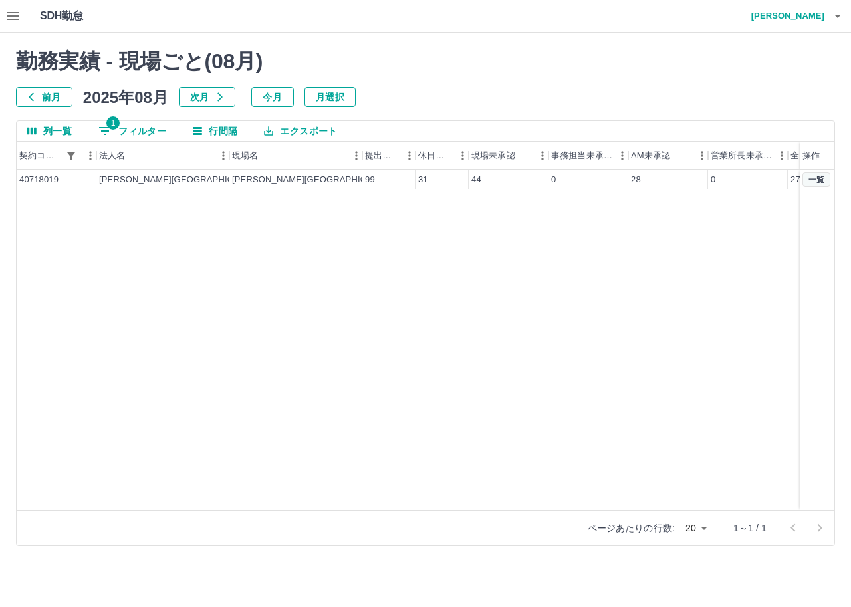
click at [818, 178] on button "一覧" at bounding box center [816, 179] width 28 height 15
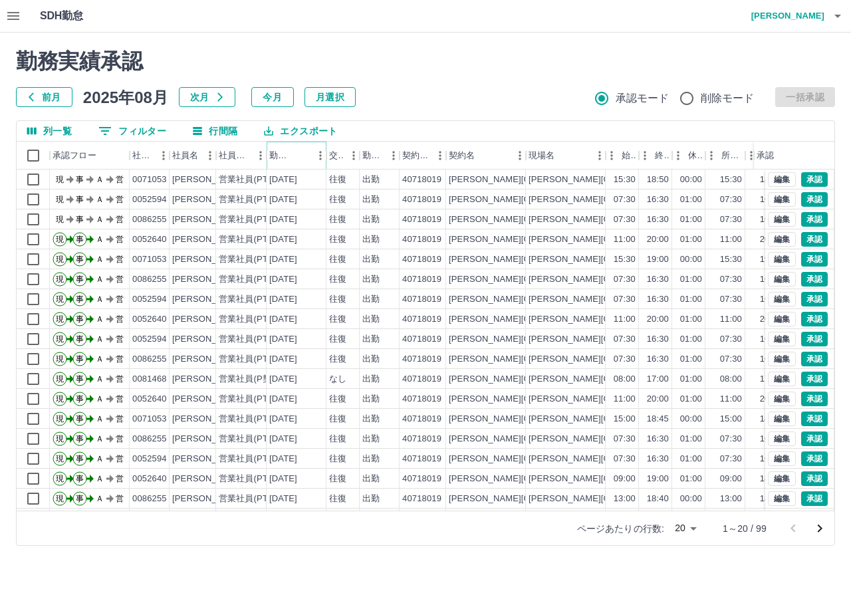
click at [299, 160] on icon "ソート" at bounding box center [301, 156] width 12 height 12
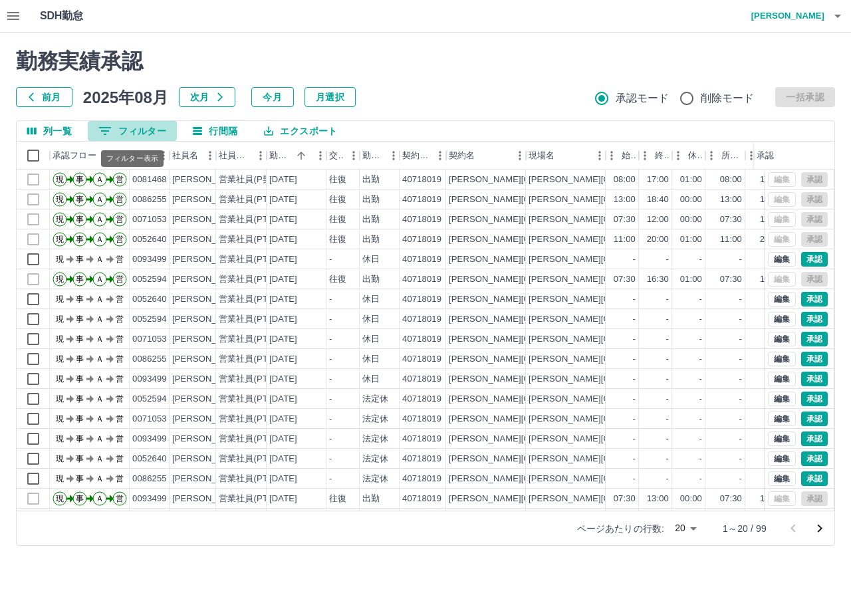
click at [109, 139] on icon "フィルター表示" at bounding box center [105, 131] width 16 height 16
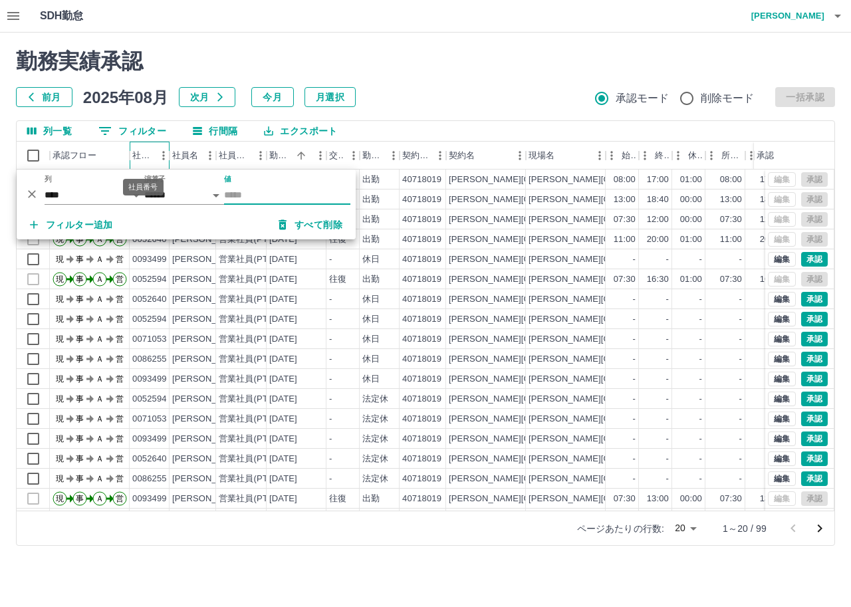
click at [146, 150] on div "社員番号" at bounding box center [142, 156] width 21 height 28
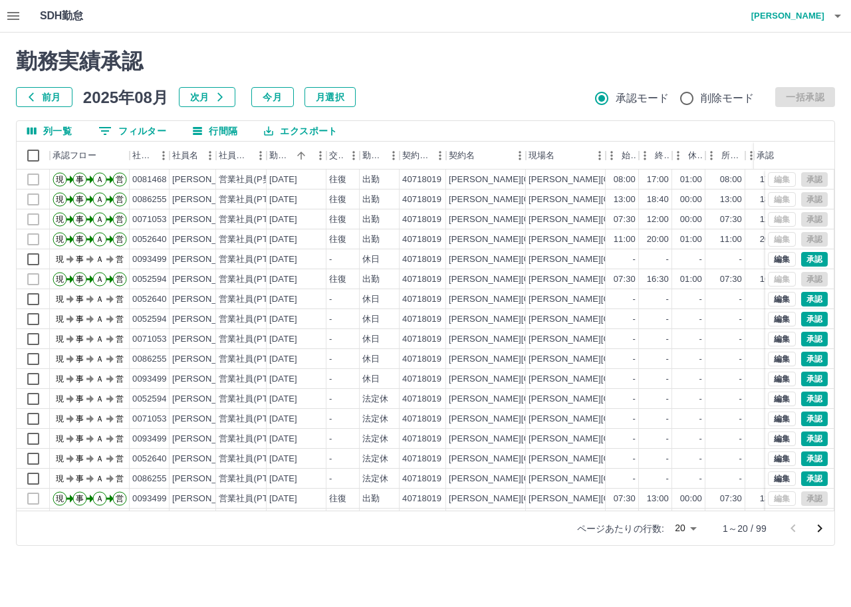
click at [128, 132] on button "0 フィルター" at bounding box center [132, 131] width 89 height 20
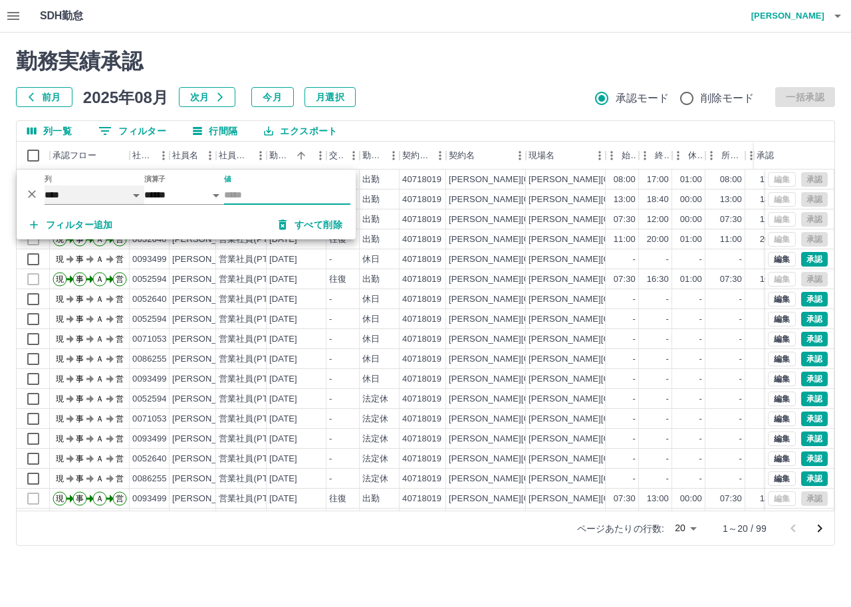
click at [138, 197] on select "**** *** **** *** *** **** ***** *** *** ** ** ** **** **** **** ** ** *** ****…" at bounding box center [95, 194] width 100 height 19
click at [45, 185] on select "**** *** **** *** *** **** ***** *** *** ** ** ** **** **** **** ** ** *** ****…" at bounding box center [95, 194] width 100 height 19
select select "********"
select select "*"
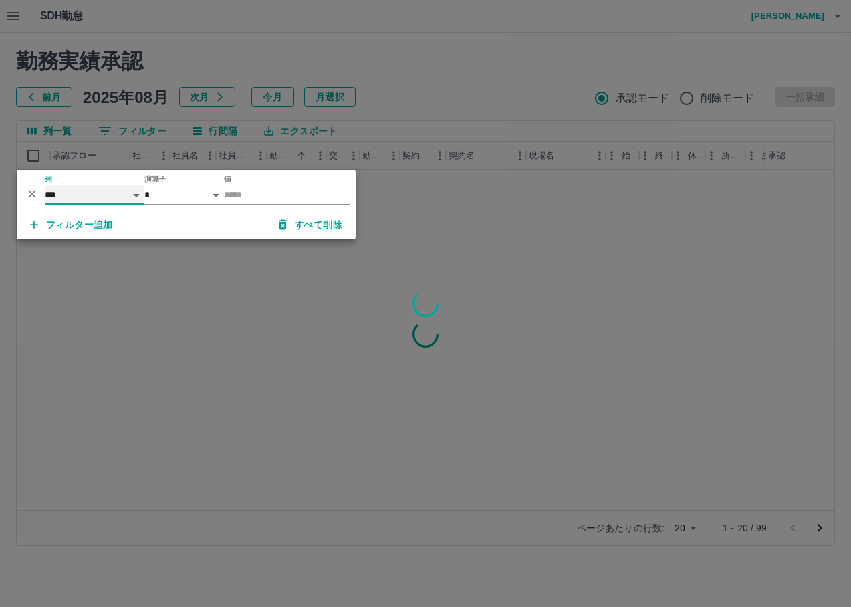
click at [136, 193] on select "**** *** **** *** *** **** ***** *** *** ** ** ** **** **** **** ** ** *** ****…" at bounding box center [95, 194] width 100 height 19
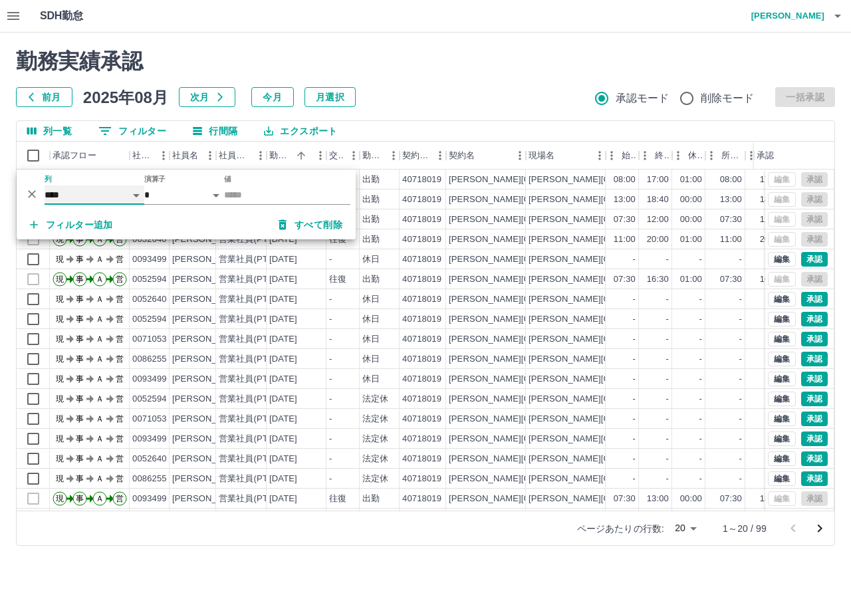
click at [45, 185] on select "**** *** **** *** *** **** ***** *** *** ** ** ** **** **** **** ** ** *** ****…" at bounding box center [95, 194] width 100 height 19
select select "**********"
select select "*****"
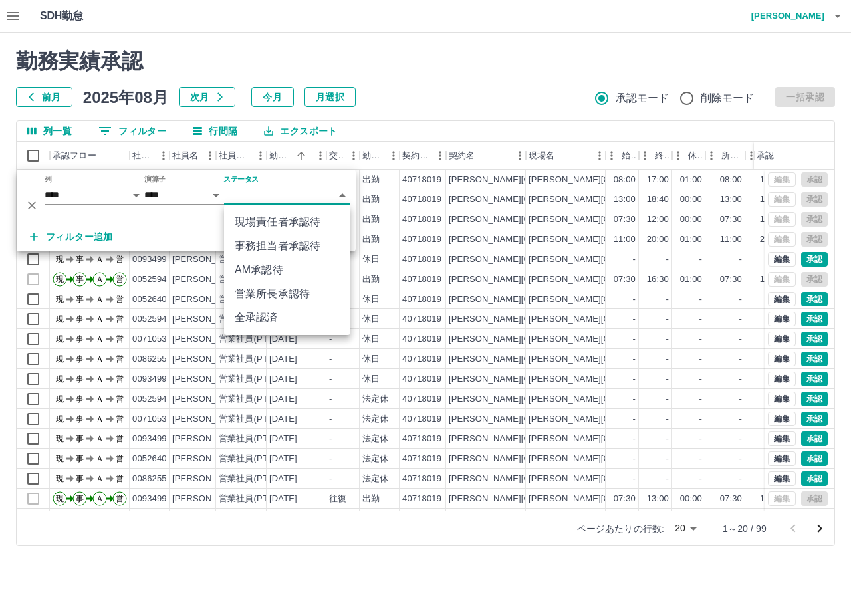
click at [342, 188] on body "SDH勤怠 [PERSON_NAME] 勤務実績承認 前月 [DATE] 次月 今月 月選択 承認モード 削除モード 一括承認 列一覧 0 フィルター 行間隔…" at bounding box center [425, 281] width 851 height 562
click at [306, 269] on li "AM承認待" at bounding box center [287, 270] width 126 height 24
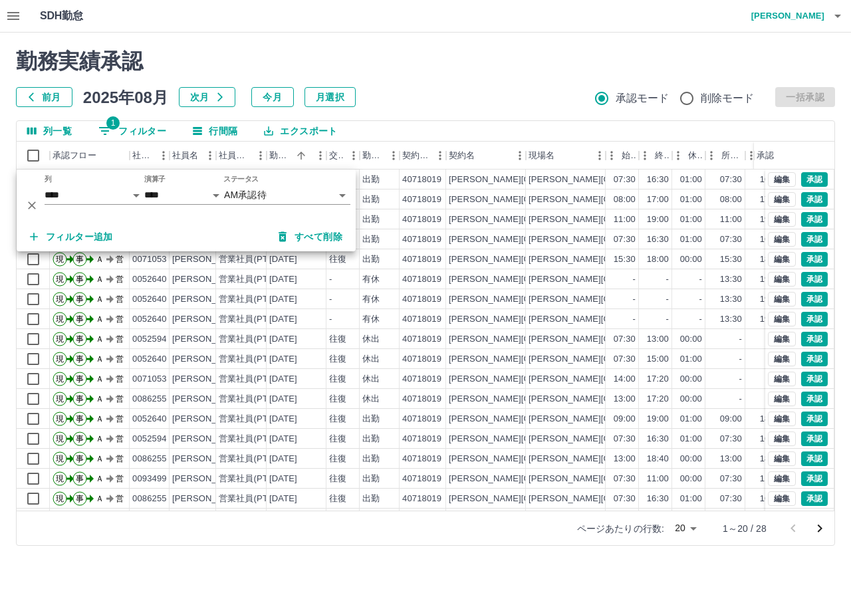
click at [275, 562] on html "SDH勤怠 [PERSON_NAME] 勤務実績承認 前月 [DATE] 次月 今月 月選択 承認モード 削除モード 一括承認 列一覧 1 フィルター 行間隔…" at bounding box center [425, 281] width 851 height 562
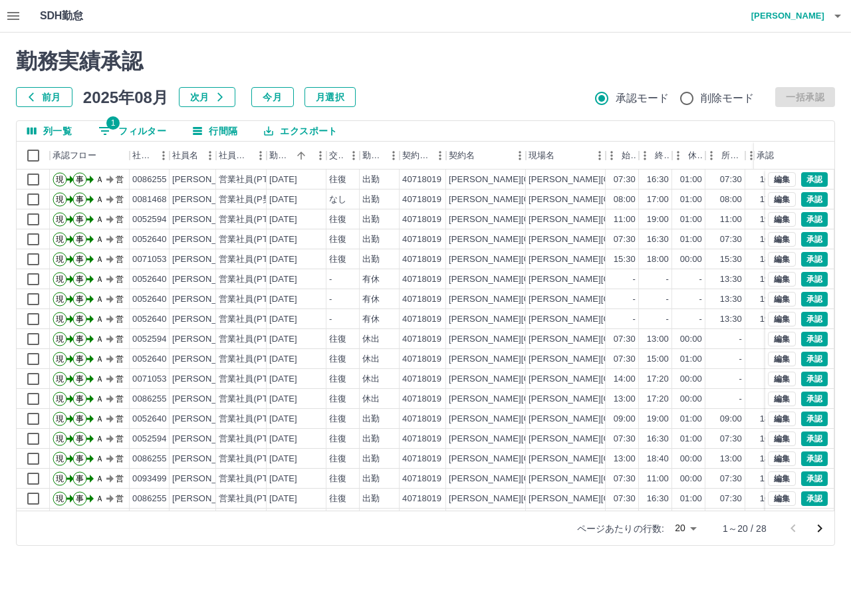
click at [689, 527] on body "SDH勤怠 [PERSON_NAME] 勤務実績承認 前月 [DATE] 次月 今月 月選択 承認モード 削除モード 一括承認 列一覧 1 フィルター 行間隔…" at bounding box center [425, 281] width 851 height 562
click at [683, 536] on li "100" at bounding box center [685, 531] width 45 height 24
type input "***"
click at [31, 134] on button "列一覧" at bounding box center [50, 131] width 66 height 20
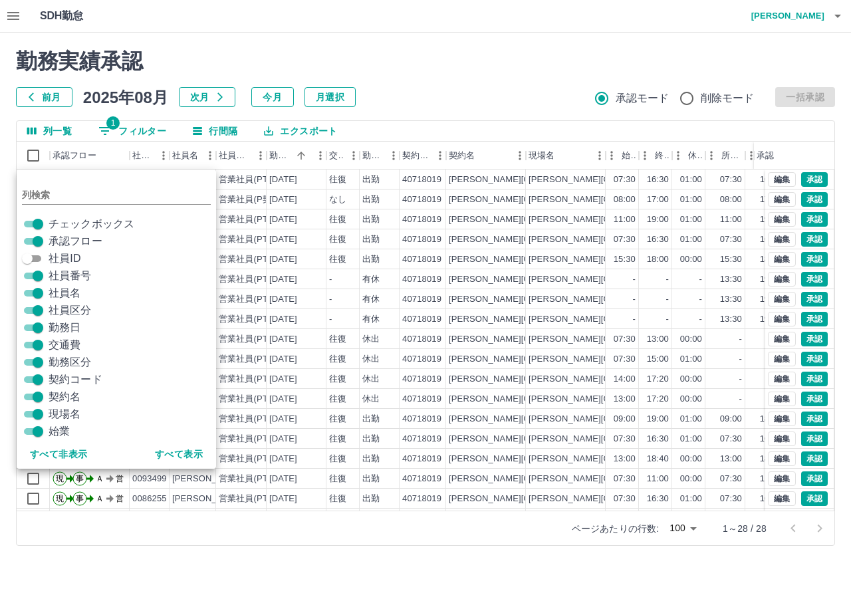
click at [73, 277] on span "社員番号" at bounding box center [70, 276] width 43 height 16
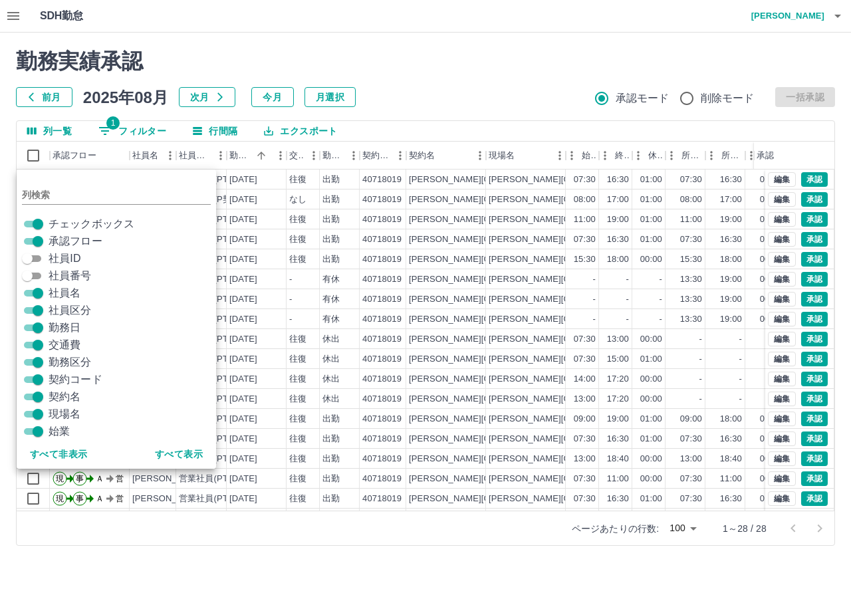
click at [73, 317] on span "社員区分" at bounding box center [70, 310] width 43 height 16
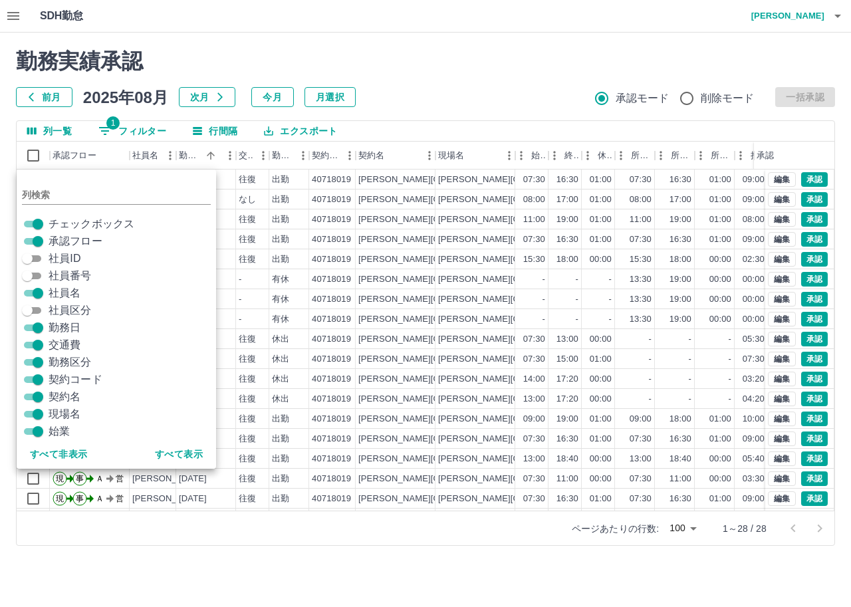
click at [80, 382] on span "契約コード" at bounding box center [76, 380] width 54 height 16
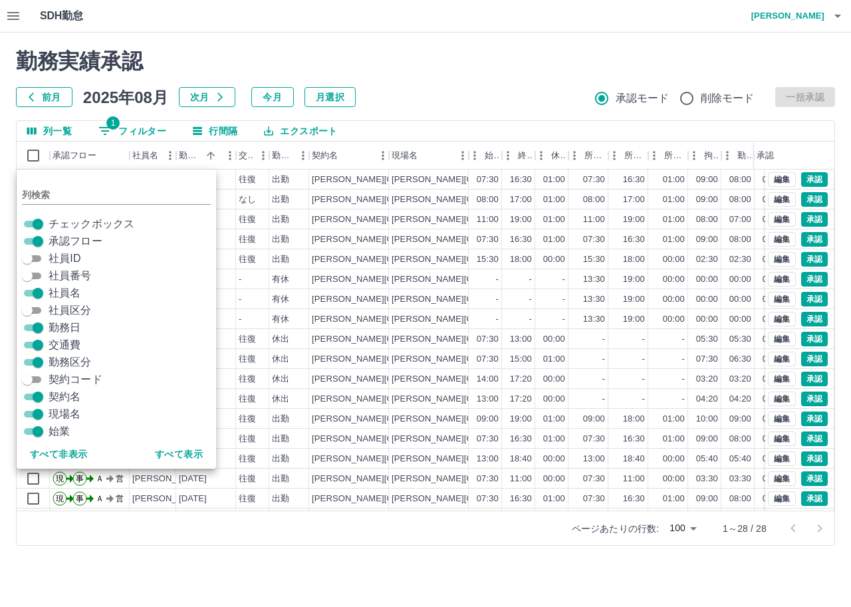
click at [66, 402] on span "契約名" at bounding box center [65, 397] width 32 height 16
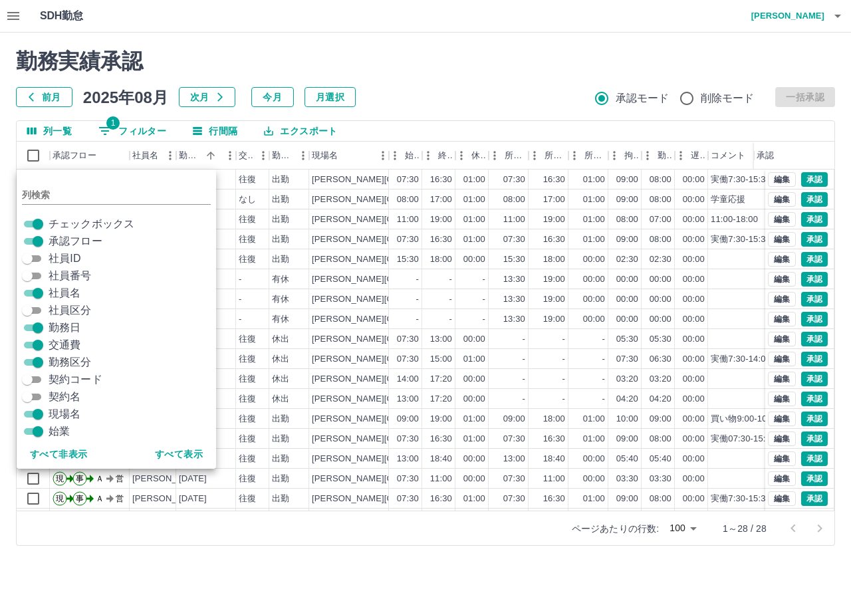
click at [66, 410] on span "現場名" at bounding box center [65, 414] width 32 height 16
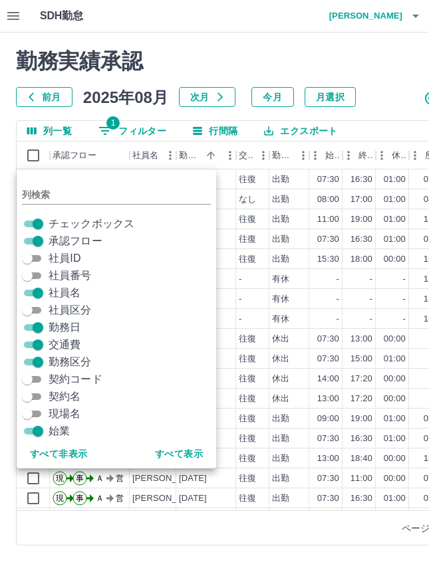
click at [87, 112] on div "勤務実績承認 前月 [DATE] 次月 今月 月選択 承認モード 削除モード 一括承認 列一覧 1 フィルター 行間隔 エクスポート 承認フロー 社員名 勤務…" at bounding box center [340, 297] width 681 height 529
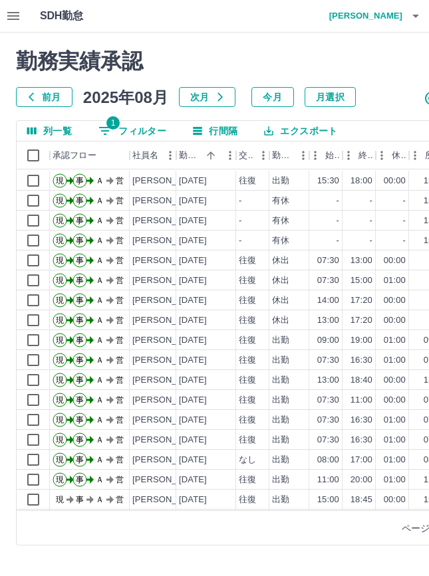
scroll to position [133, 0]
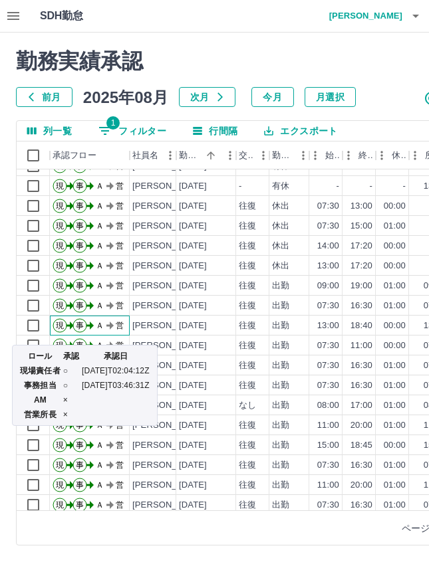
click at [79, 319] on circle at bounding box center [79, 325] width 13 height 13
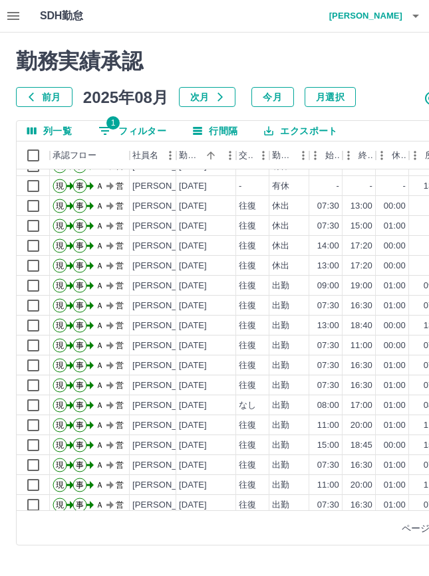
click at [22, 550] on div "勤務実績承認 前月 [DATE] 次月 今月 月選択 承認モード 削除モード 一括承認 列一覧 1 フィルター 行間隔 エクスポート 承認フロー 社員名 勤務…" at bounding box center [340, 297] width 681 height 529
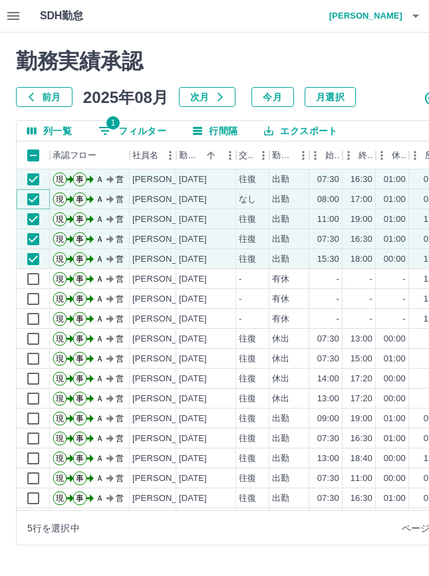
scroll to position [0, 252]
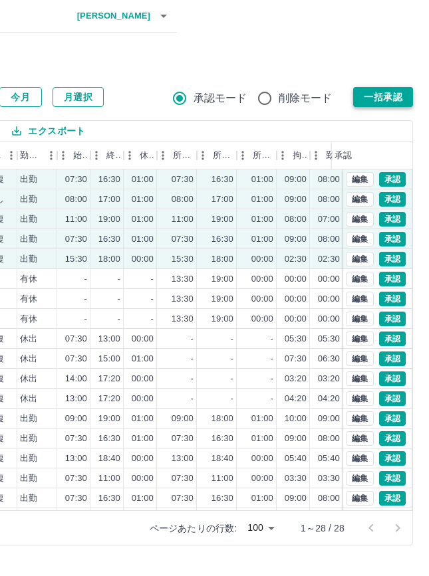
click at [394, 92] on button "一括承認" at bounding box center [383, 97] width 60 height 20
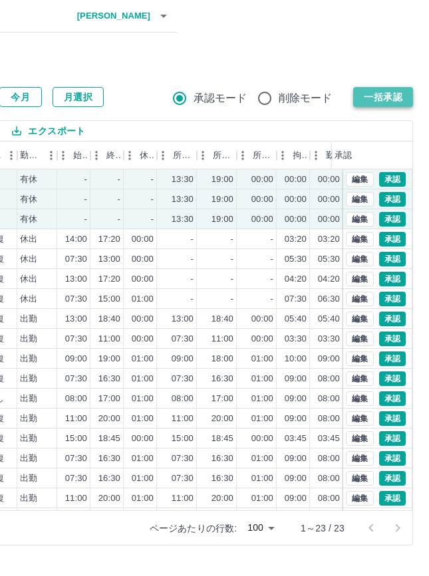
click at [355, 97] on button "一括承認" at bounding box center [383, 97] width 60 height 20
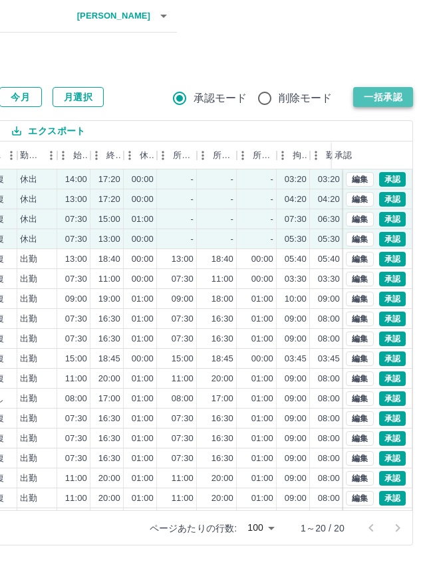
click at [393, 92] on button "一括承認" at bounding box center [383, 97] width 60 height 20
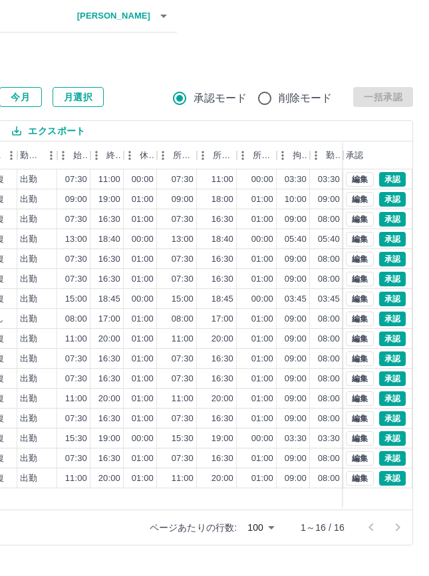
scroll to position [0, 0]
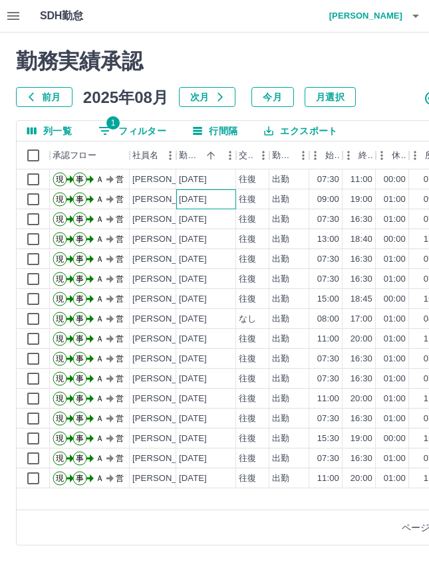
click at [178, 199] on div "[DATE]" at bounding box center [206, 199] width 60 height 20
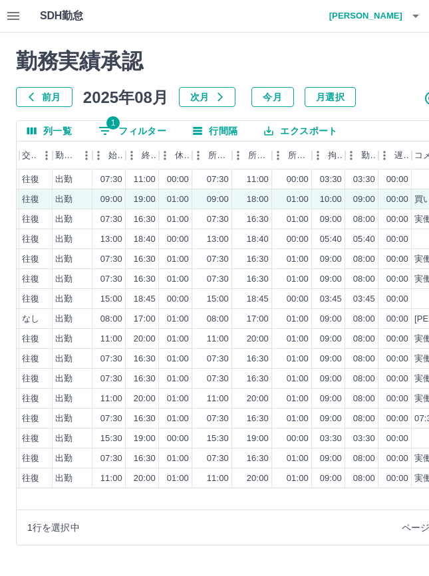
click at [5, 319] on div "勤務実績承認 前月 [DATE] 次月 今月 月選択 承認モード 削除モード 一括承認 列一覧 1 フィルター 行間隔 エクスポート 承認フロー 社員名 勤務…" at bounding box center [340, 297] width 681 height 529
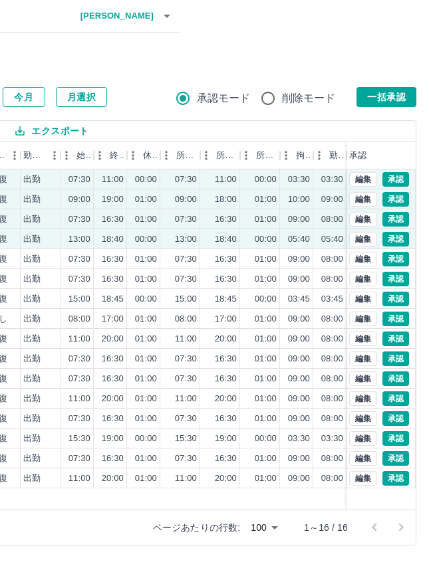
scroll to position [0, 252]
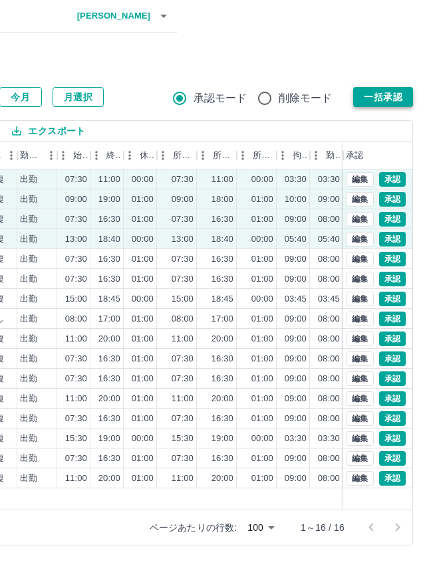
click at [407, 104] on button "一括承認" at bounding box center [383, 97] width 60 height 20
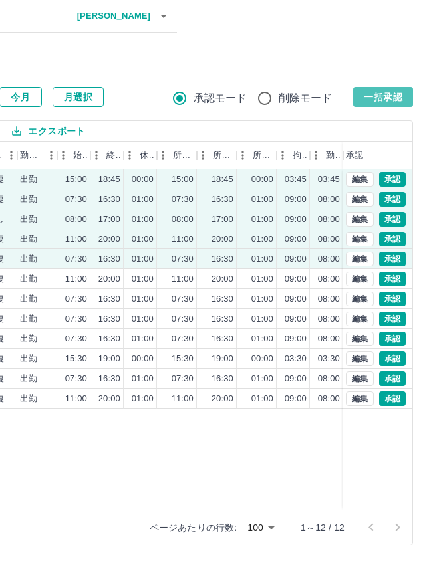
drag, startPoint x: 385, startPoint y: 100, endPoint x: 360, endPoint y: 157, distance: 62.2
click at [385, 99] on button "一括承認" at bounding box center [383, 97] width 60 height 20
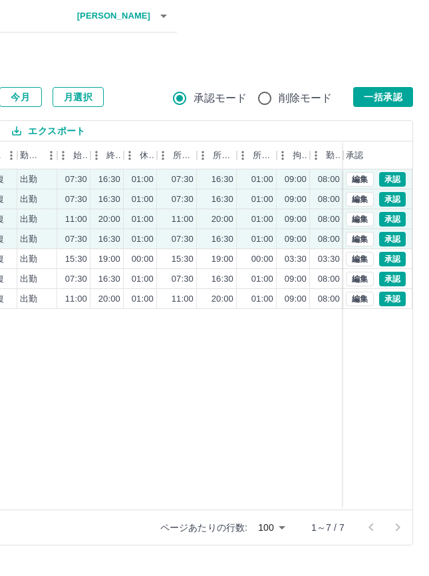
click at [390, 101] on button "一括承認" at bounding box center [383, 97] width 60 height 20
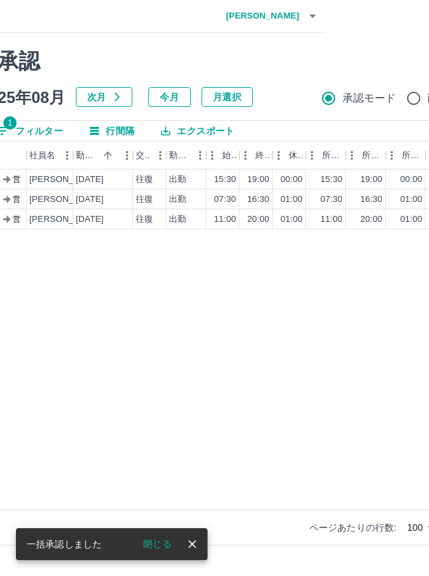
scroll to position [0, 0]
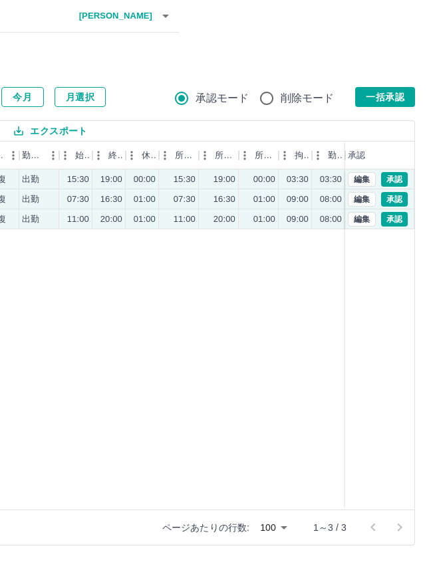
scroll to position [0, 252]
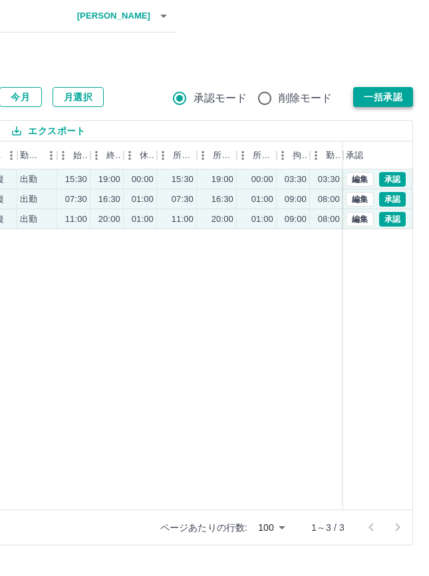
click at [393, 92] on button "一括承認" at bounding box center [383, 97] width 60 height 20
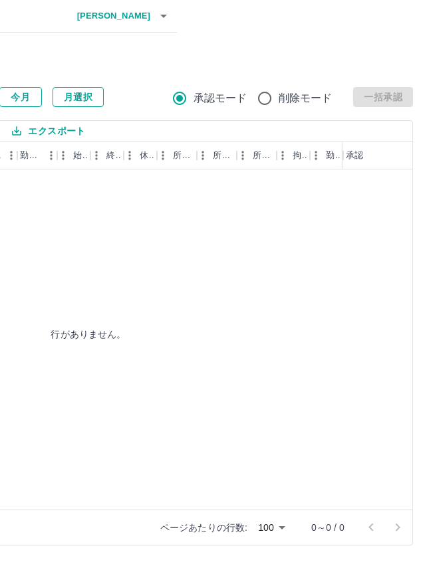
drag, startPoint x: 88, startPoint y: 293, endPoint x: 23, endPoint y: 307, distance: 67.3
click at [86, 293] on div "行がありません。" at bounding box center [89, 334] width 648 height 329
